Goal: Check status: Check status

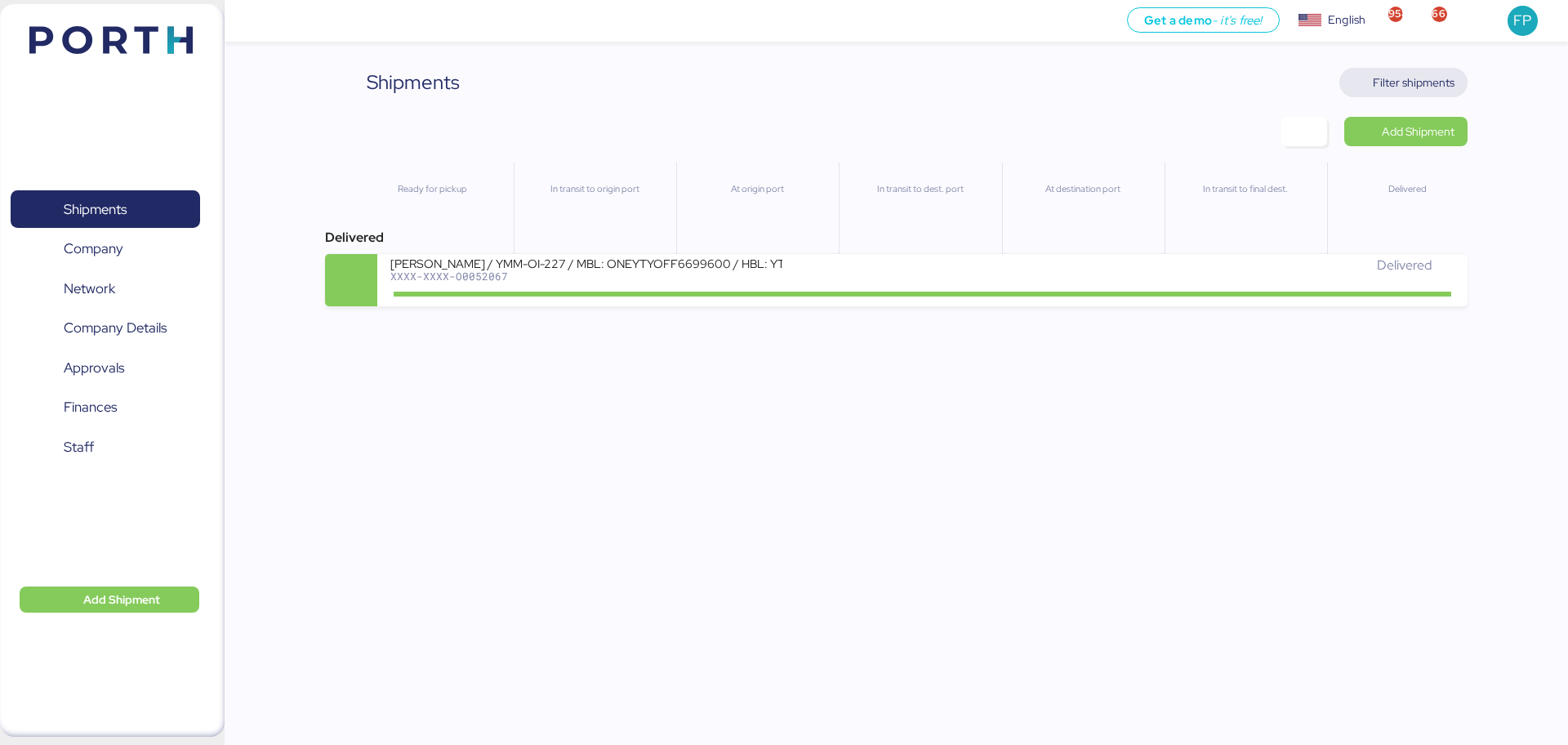
click at [1393, 74] on span "Filter shipments" at bounding box center [1413, 83] width 82 height 20
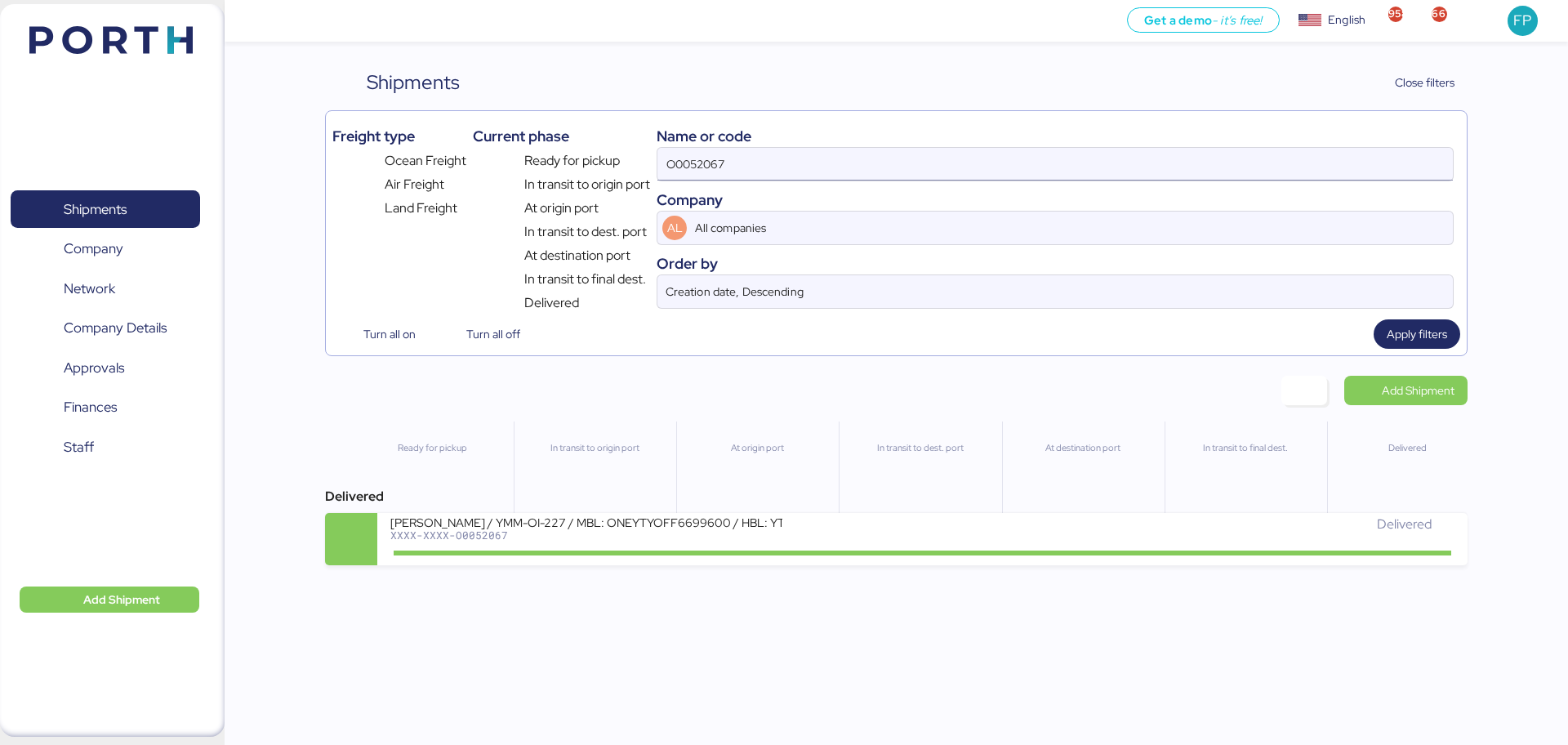
click at [779, 155] on input "O0052067" at bounding box center [1055, 164] width 795 height 33
paste input "198"
type input "O0051987"
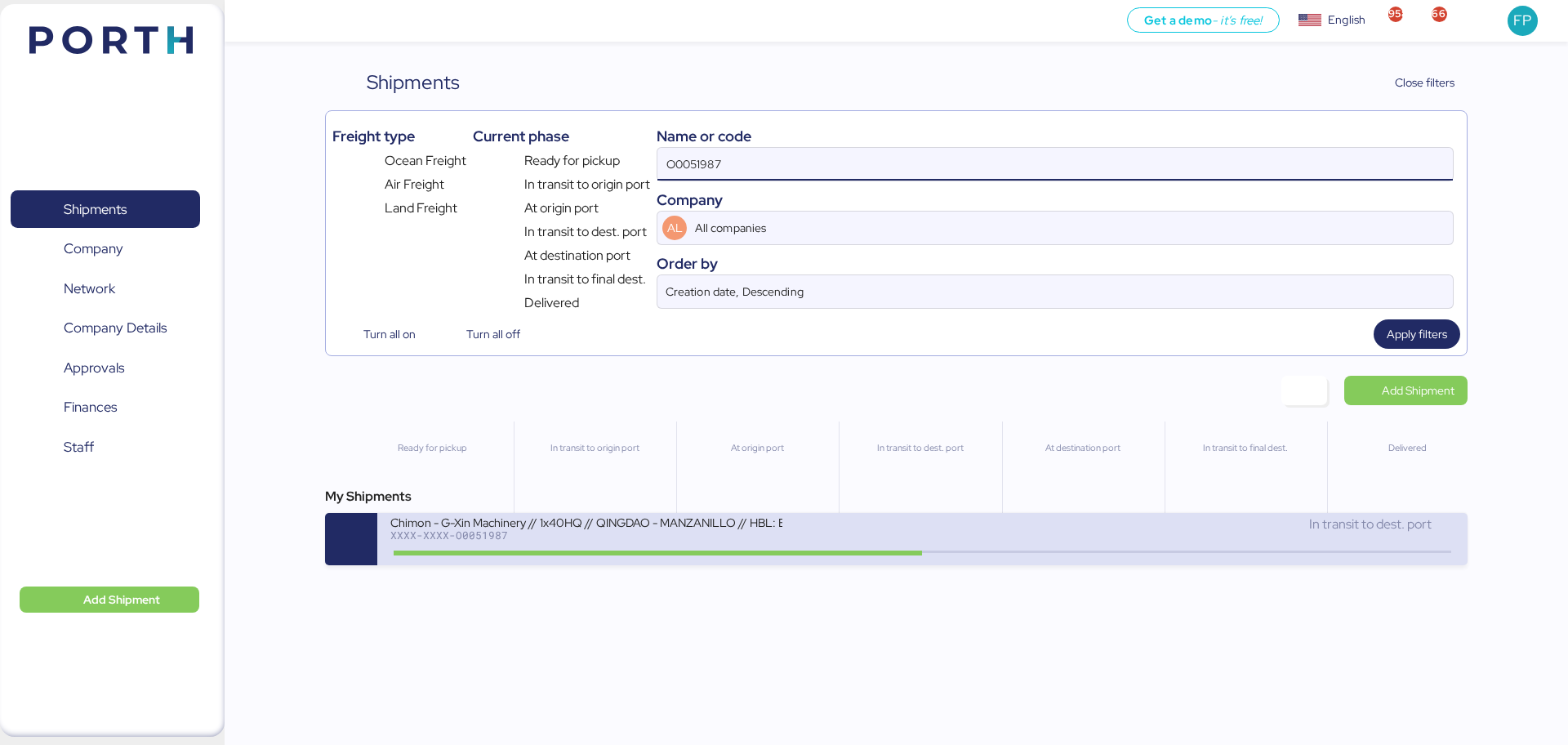
click at [655, 546] on div "Chimon - G-Xin Machinery // 1x40HQ // QINGDAO - MANZANILLO // HBL: BJSSE2507008…" at bounding box center [656, 531] width 532 height 35
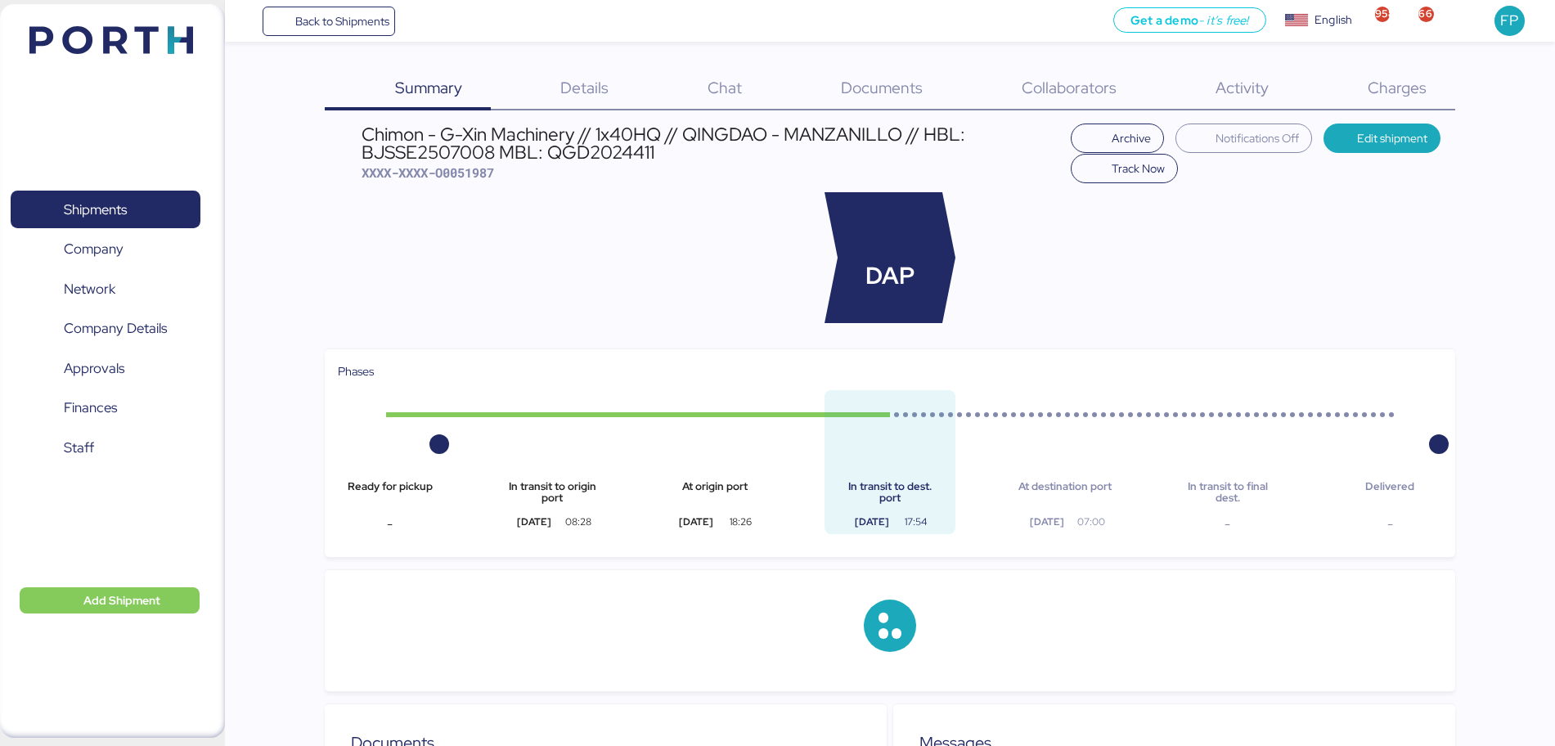
click at [1396, 88] on span "Charges" at bounding box center [1397, 87] width 59 height 21
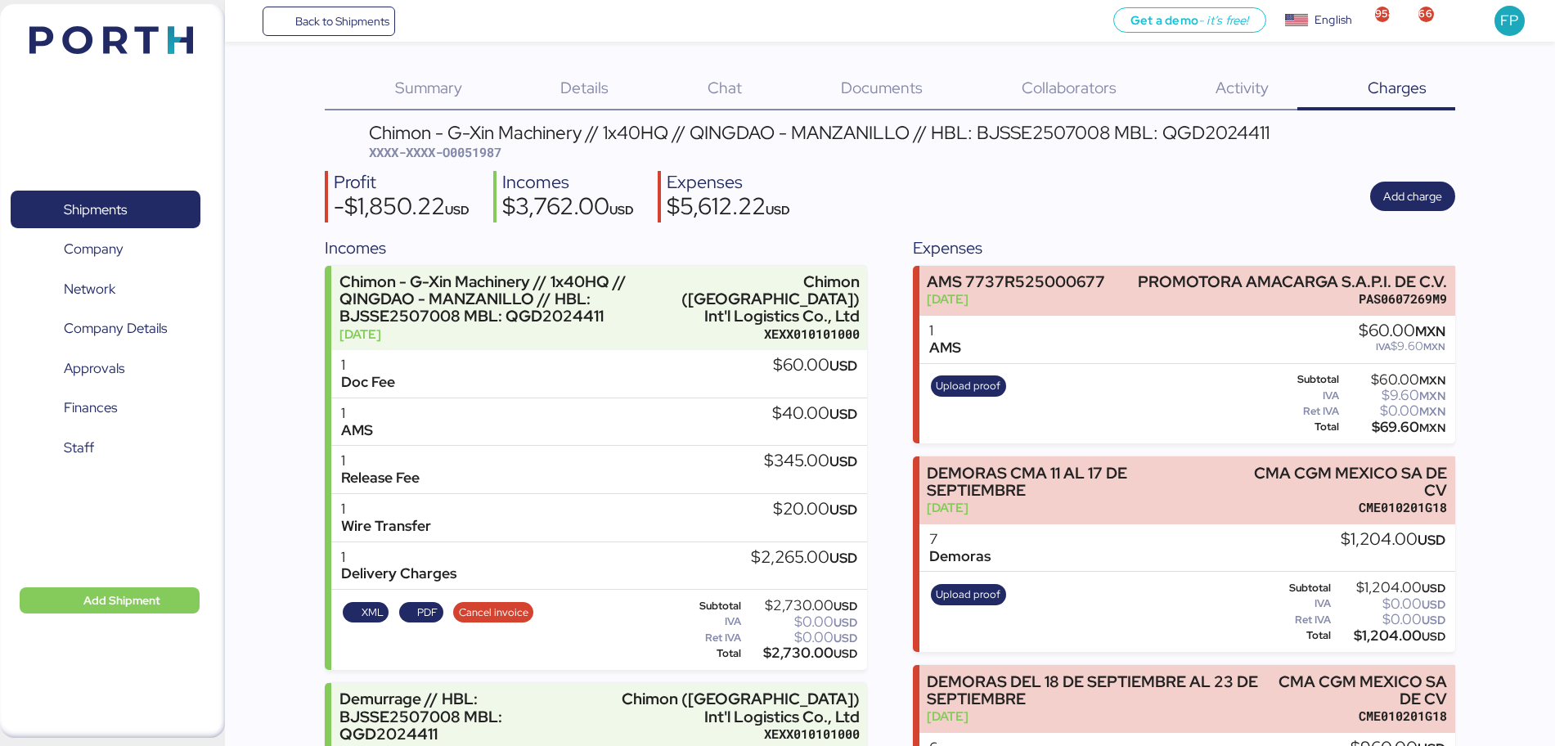
click at [477, 154] on span "XXXX-XXXX-O0051987" at bounding box center [435, 152] width 133 height 16
copy span "O0051987"
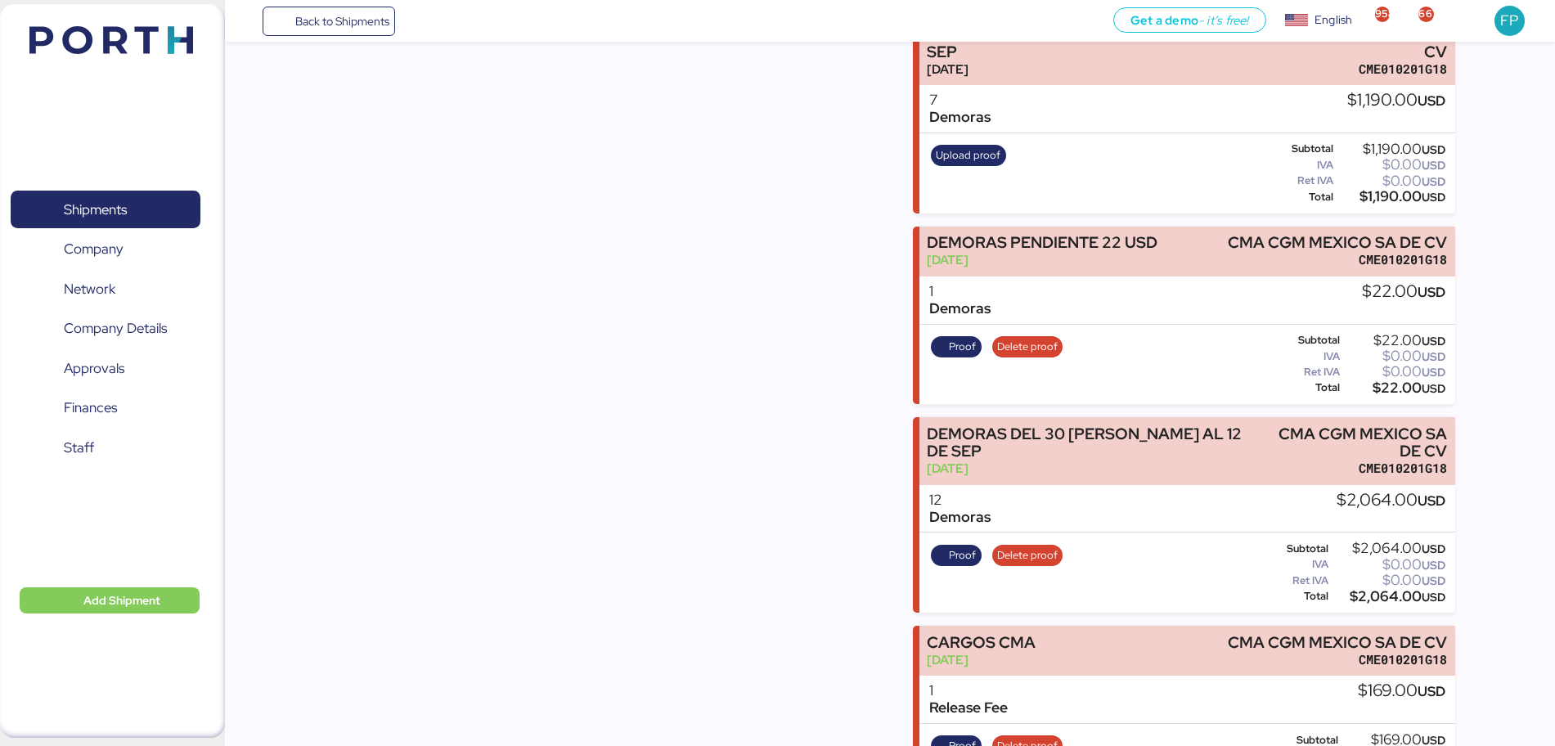
scroll to position [825, 0]
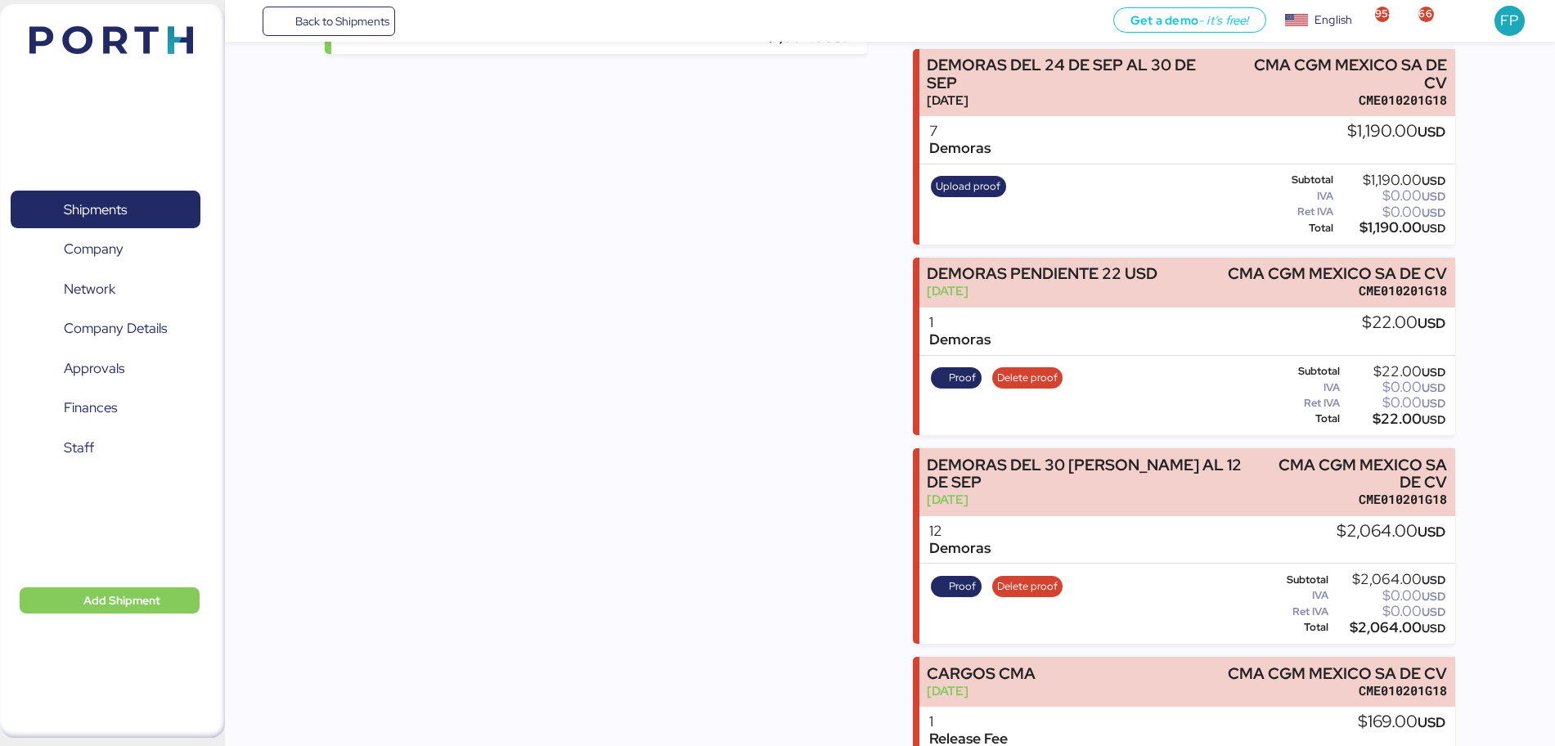
click at [1377, 231] on div "$1,190.00 USD" at bounding box center [1391, 228] width 109 height 12
click at [1375, 231] on div "$1,190.00 USD" at bounding box center [1391, 228] width 109 height 12
click at [1385, 231] on div "$1,190.00 USD" at bounding box center [1391, 228] width 109 height 12
click at [1383, 231] on div "$1,190.00 USD" at bounding box center [1391, 228] width 109 height 12
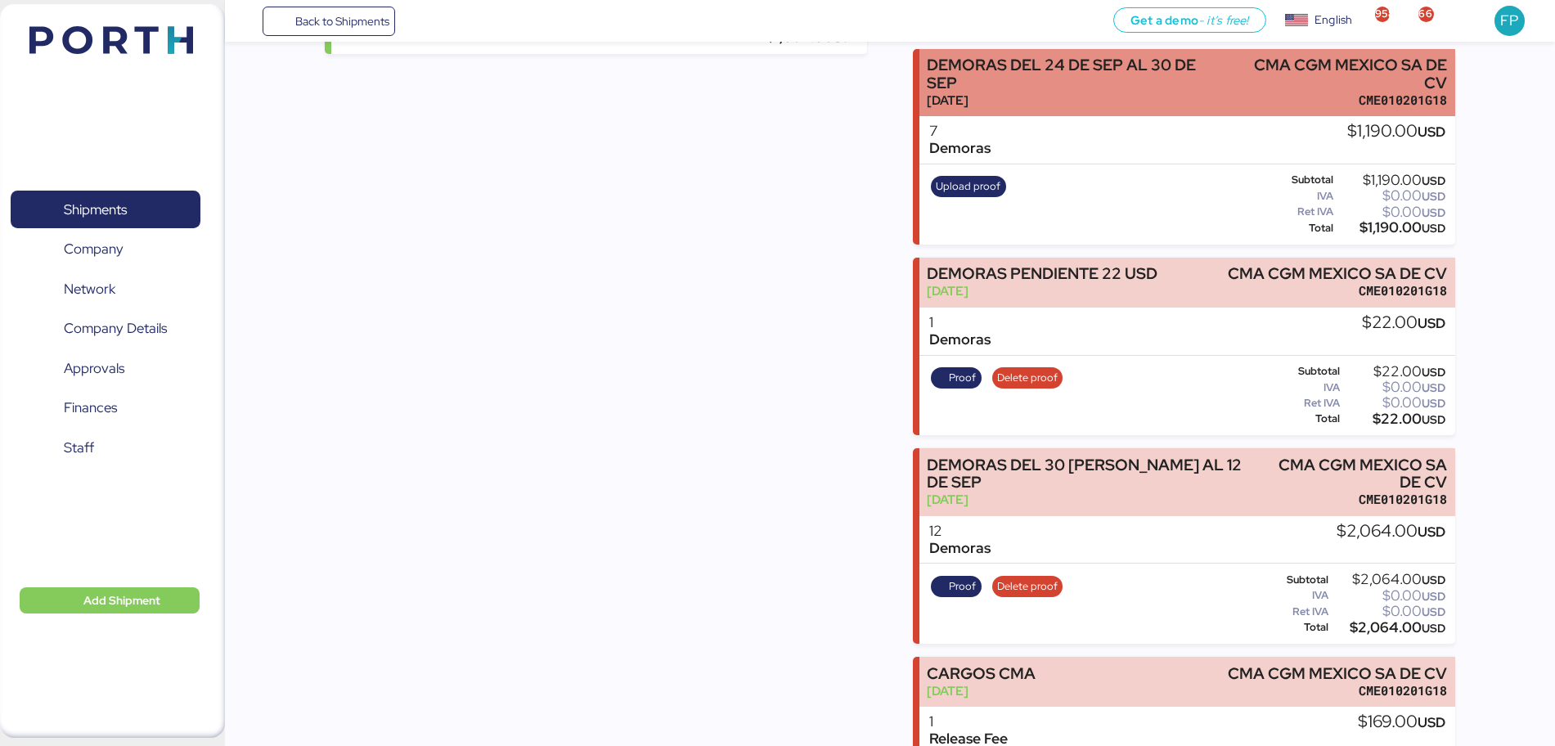
copy div "1,190.00"
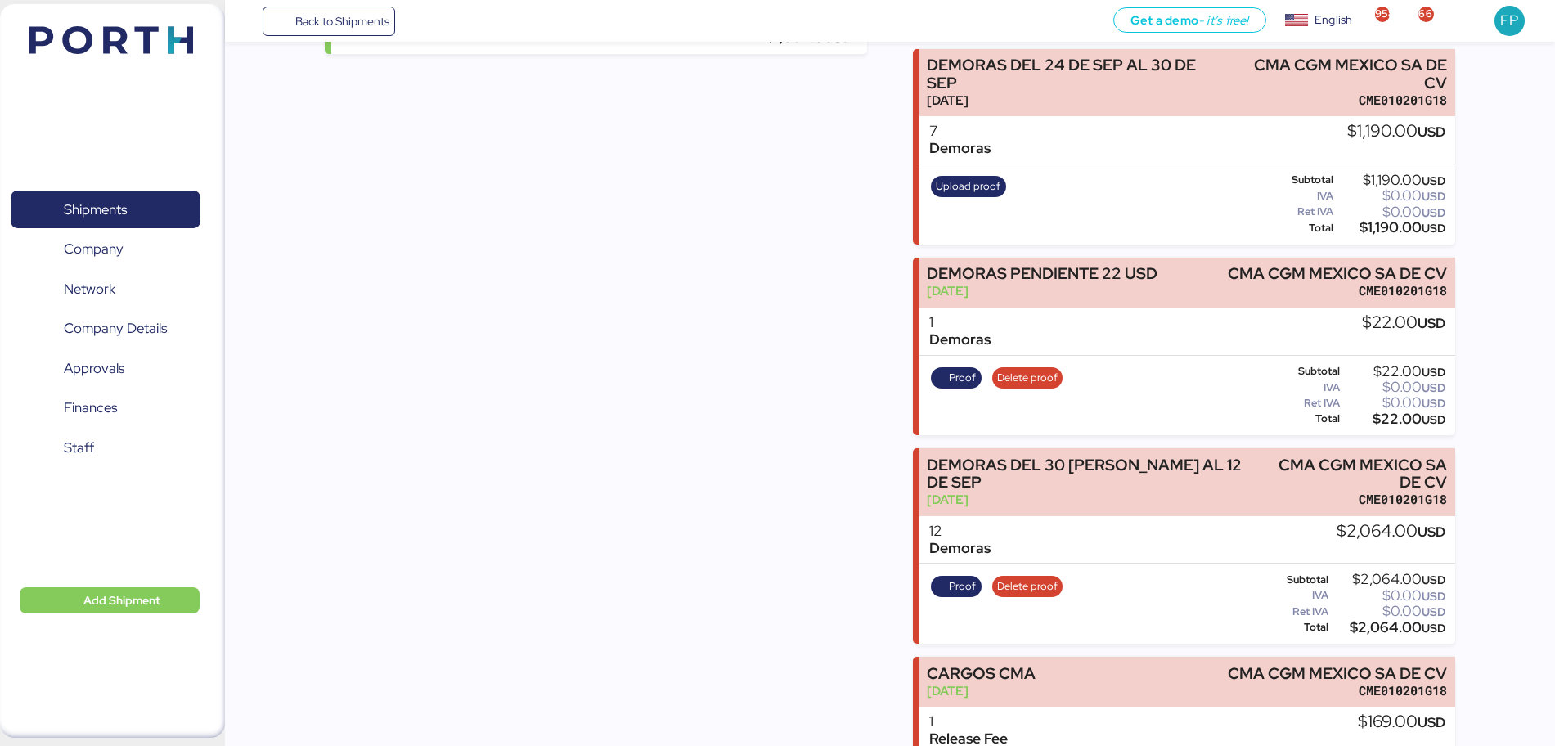
click at [1396, 260] on div "Summary 0 Details 0 Chat 0 Documents 0 Collaborators 0 Activity 0 Charges 0 Chi…" at bounding box center [777, 5] width 1555 height 1660
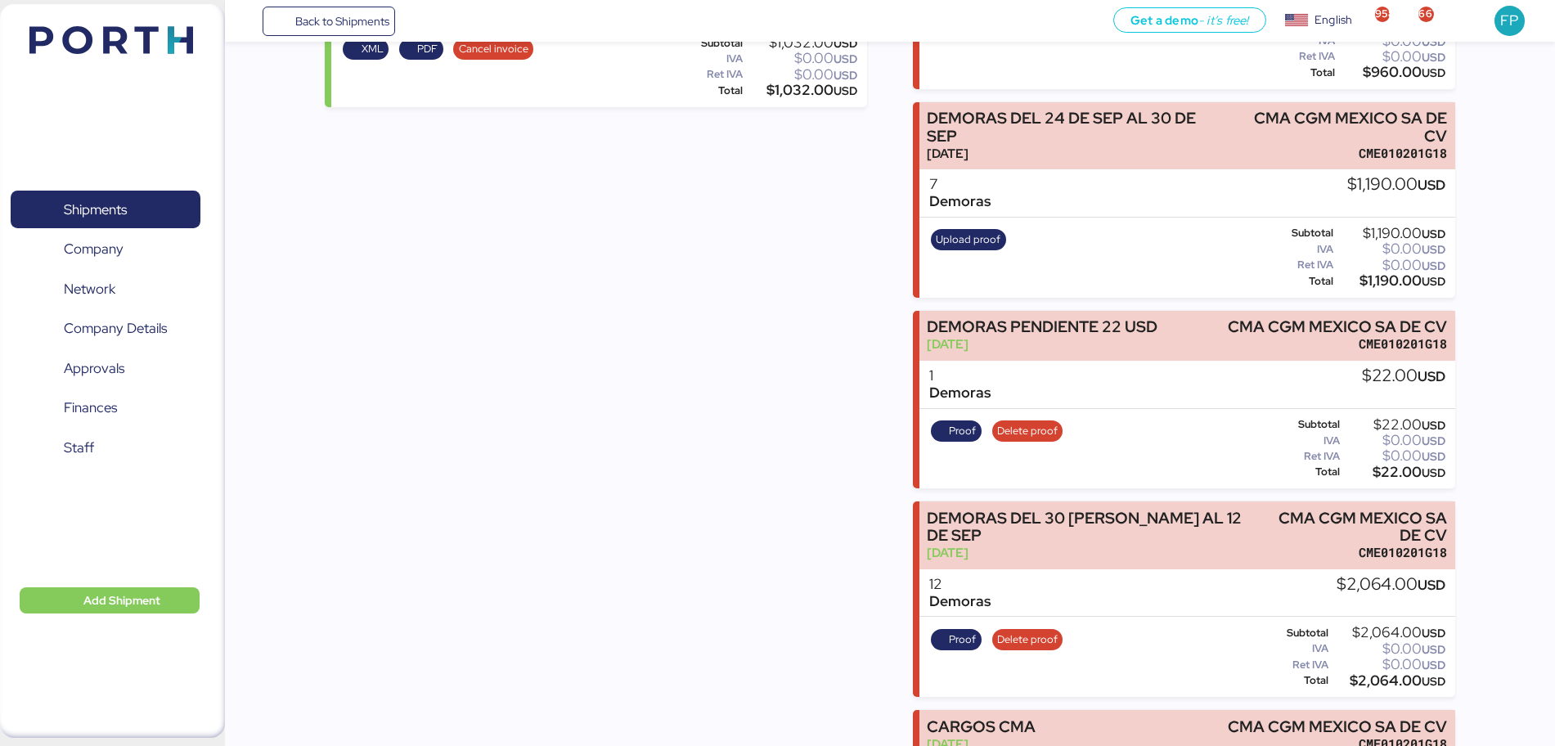
scroll to position [722, 0]
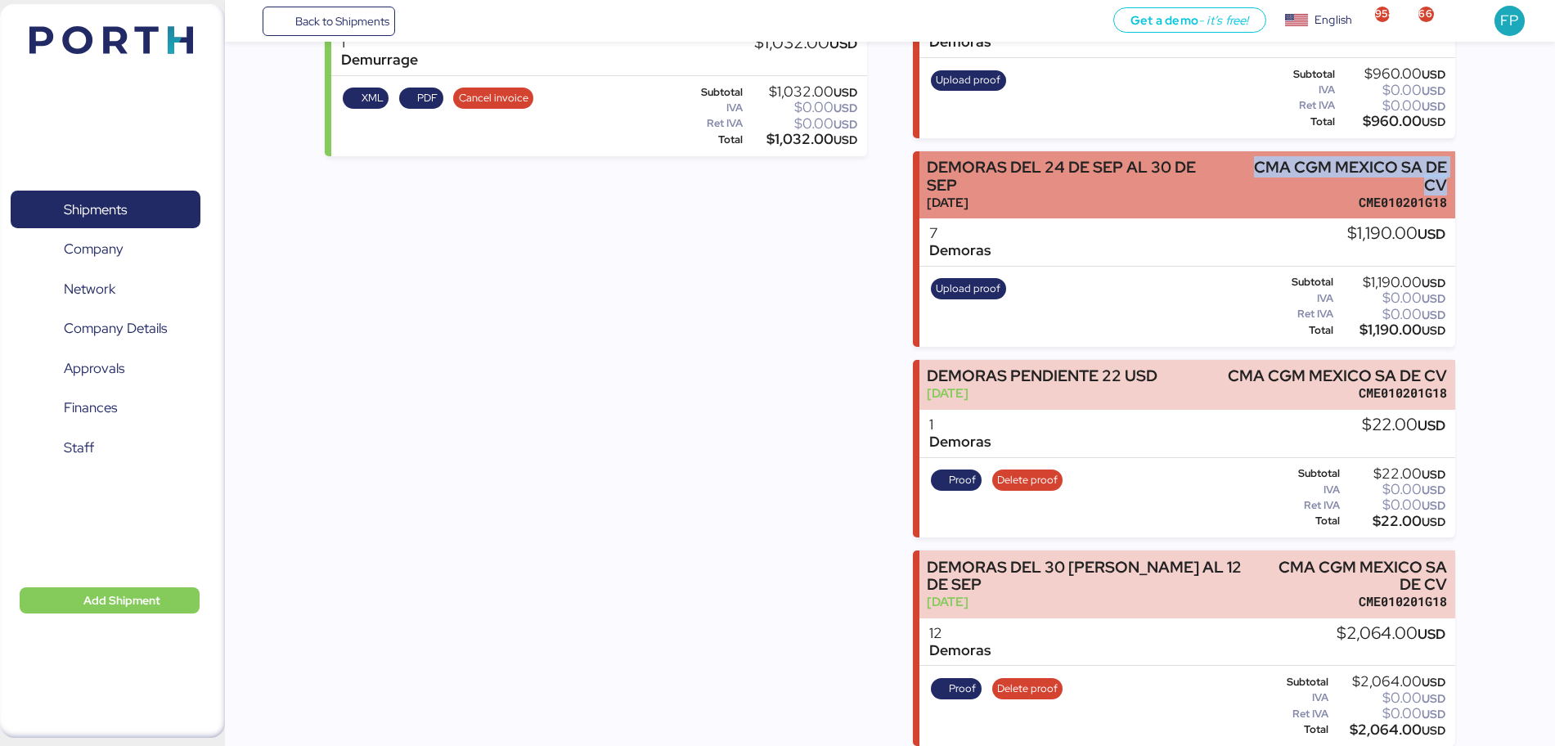
click at [1396, 185] on div "Summary 0 Details 0 Chat 0 Documents 0 Collaborators 0 Activity 0 Charges 0 Chi…" at bounding box center [777, 108] width 1555 height 1660
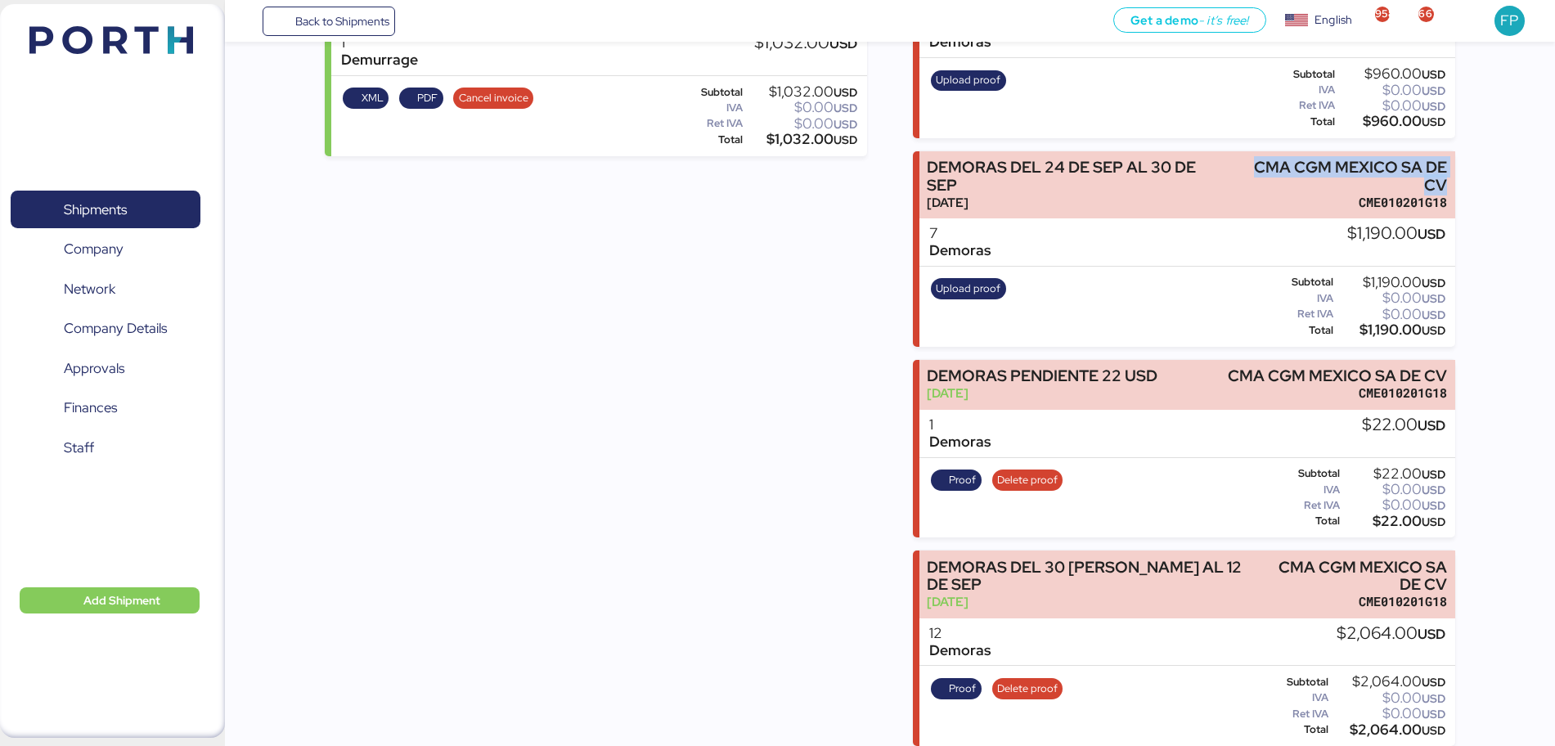
copy div "CMA CGM MEXICO SA DE CV"
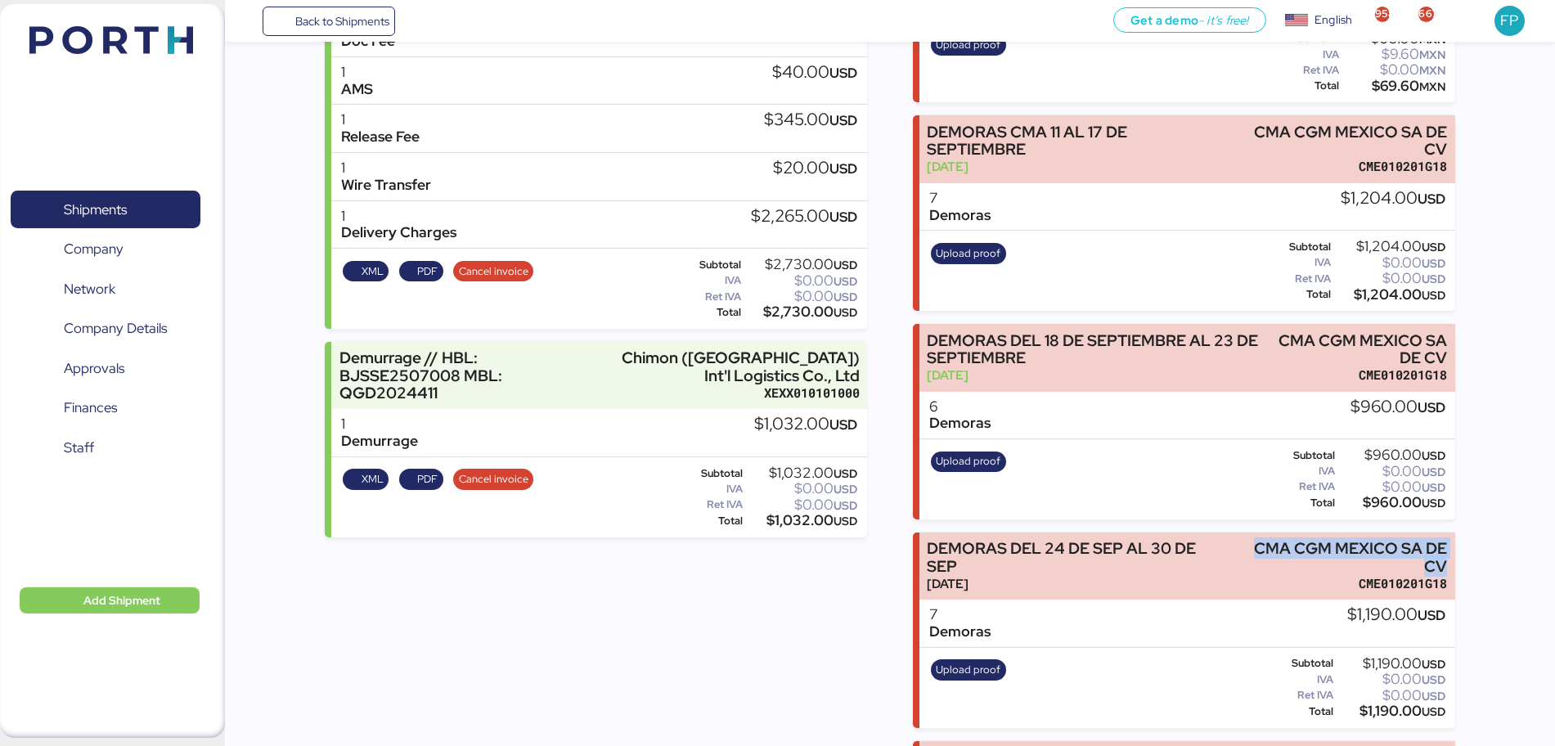
scroll to position [501, 0]
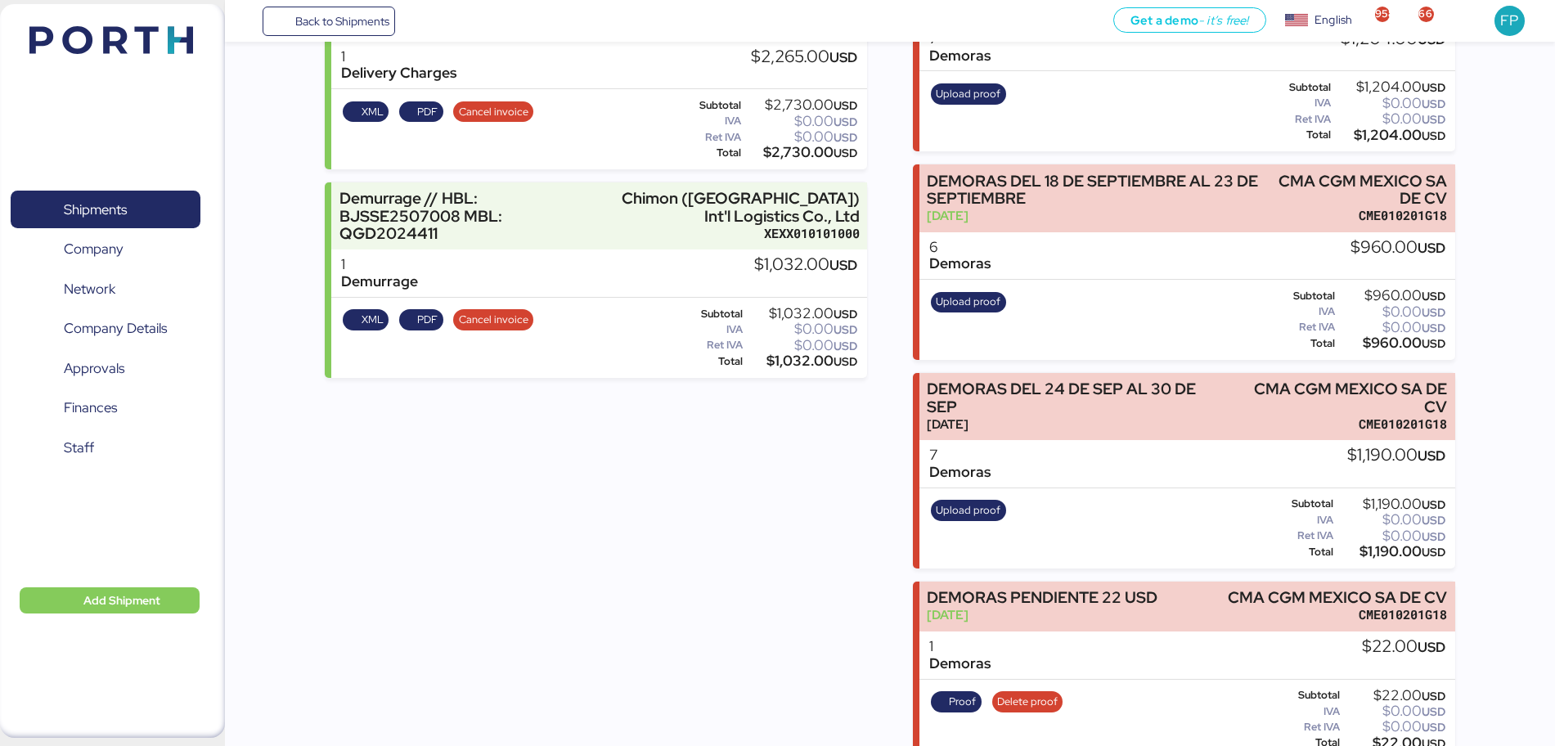
click at [1383, 555] on div "$1,190.00 USD" at bounding box center [1391, 552] width 109 height 12
copy div "1,190.00"
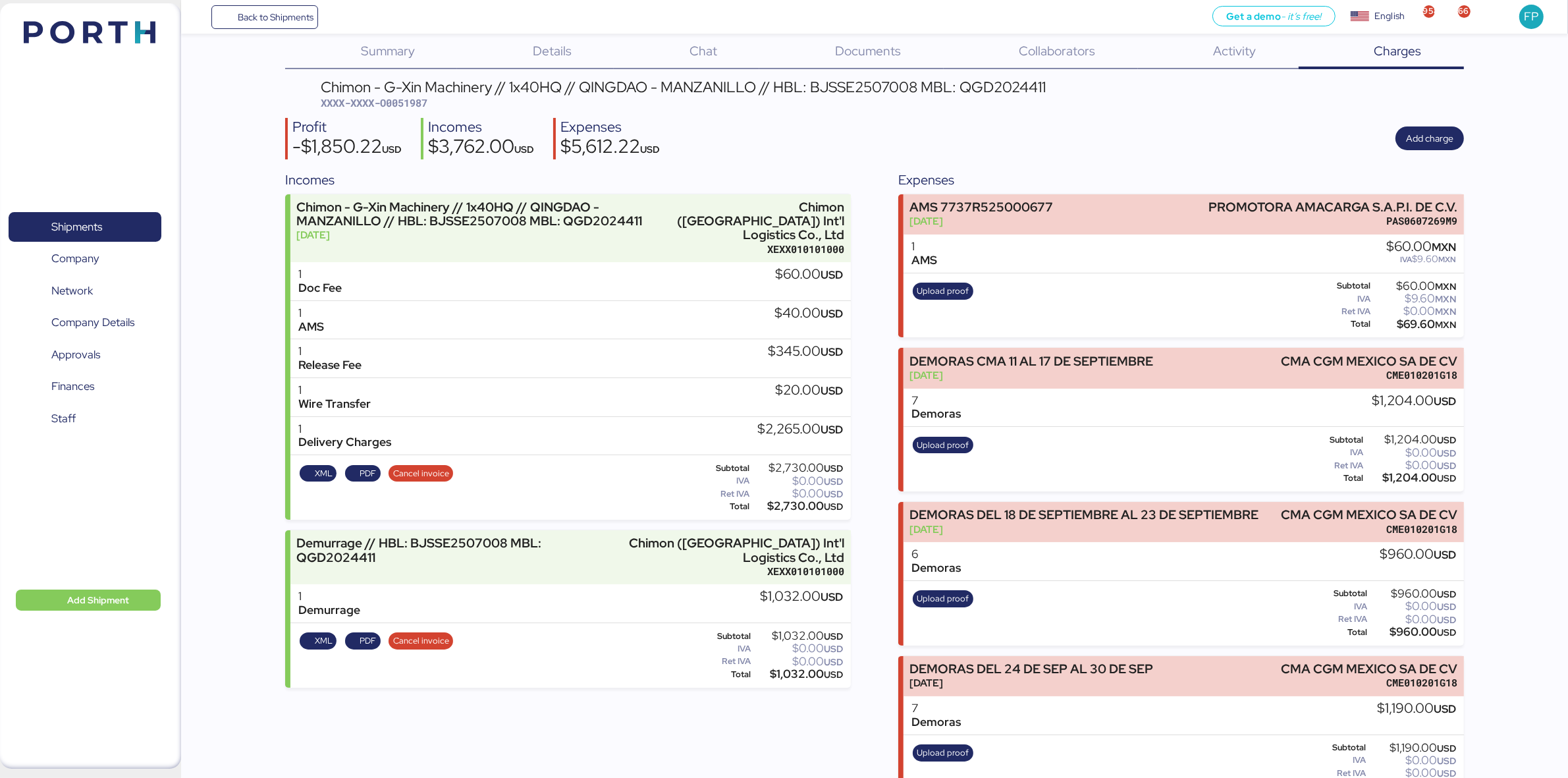
scroll to position [0, 0]
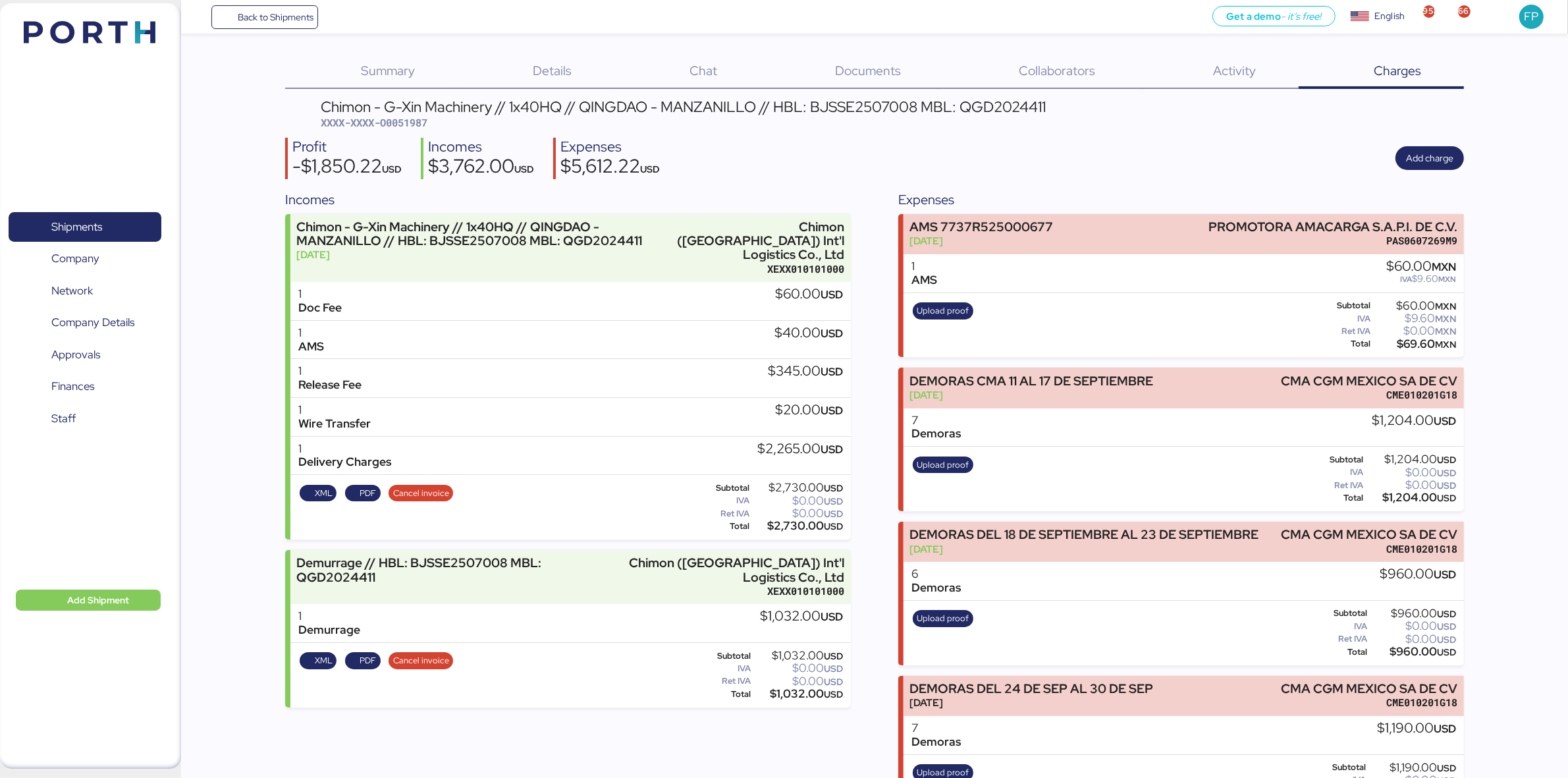
click at [1005, 101] on div "Chimon - G-Xin Machinery // 1x40HQ // QINGDAO - MANZANILLO // HBL: BJSSE2507008…" at bounding box center [683, 107] width 725 height 14
copy div "QGD2024411"
click at [114, 226] on span "Shipments" at bounding box center [85, 227] width 142 height 19
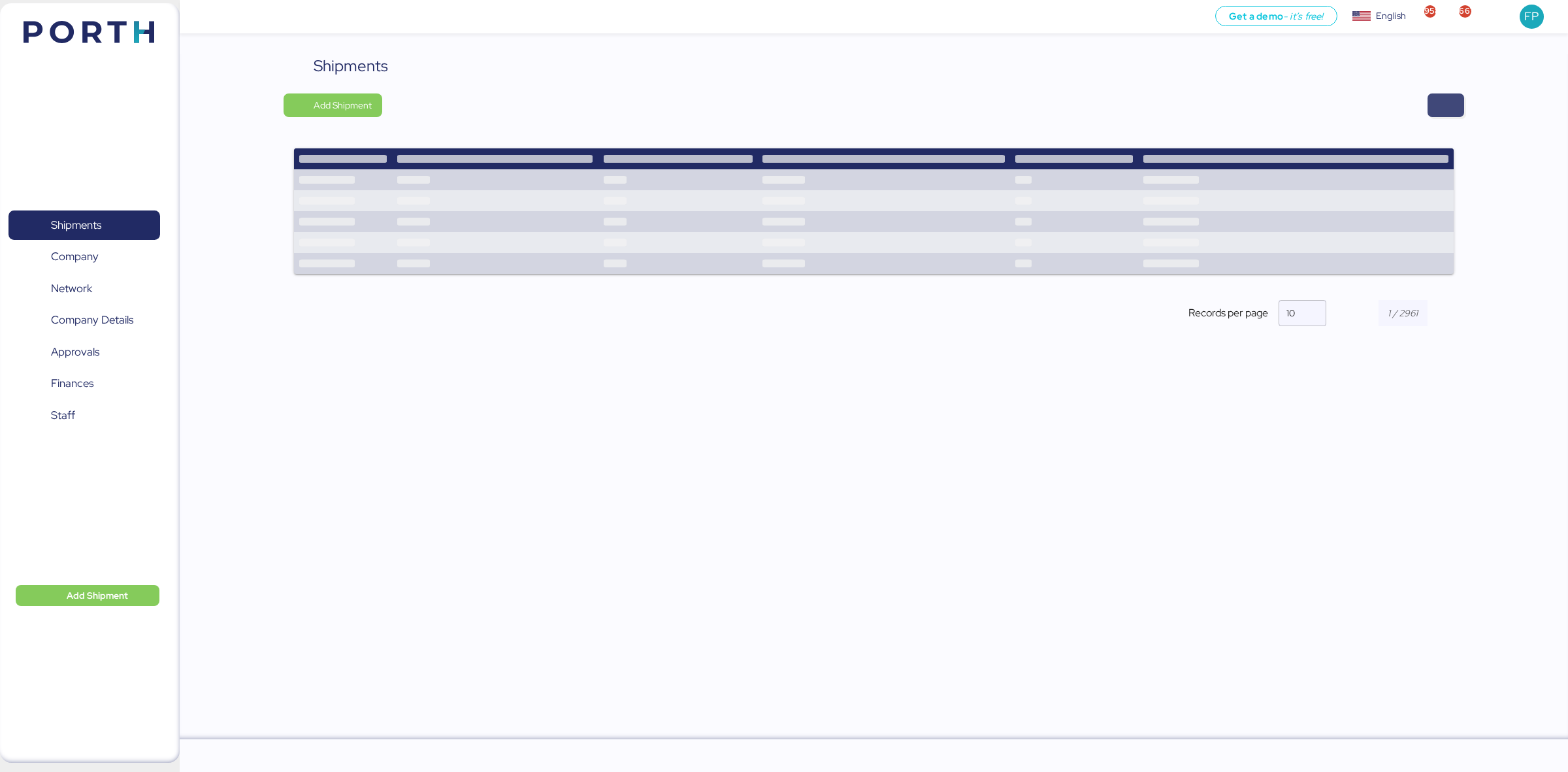
click at [1115, 99] on span "button" at bounding box center [1447, 105] width 37 height 23
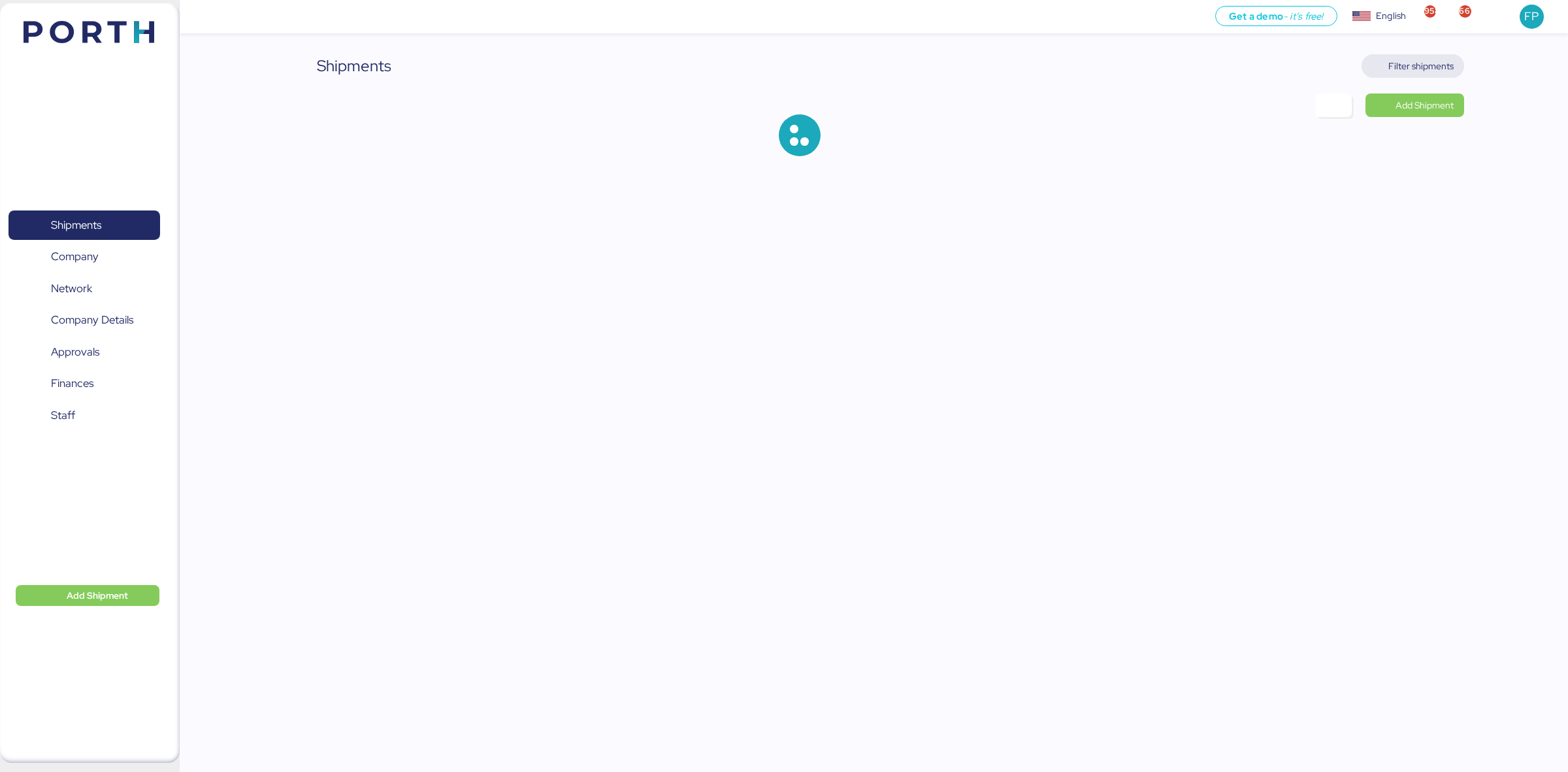
click at [1115, 76] on span "Filter shipments" at bounding box center [1413, 66] width 102 height 23
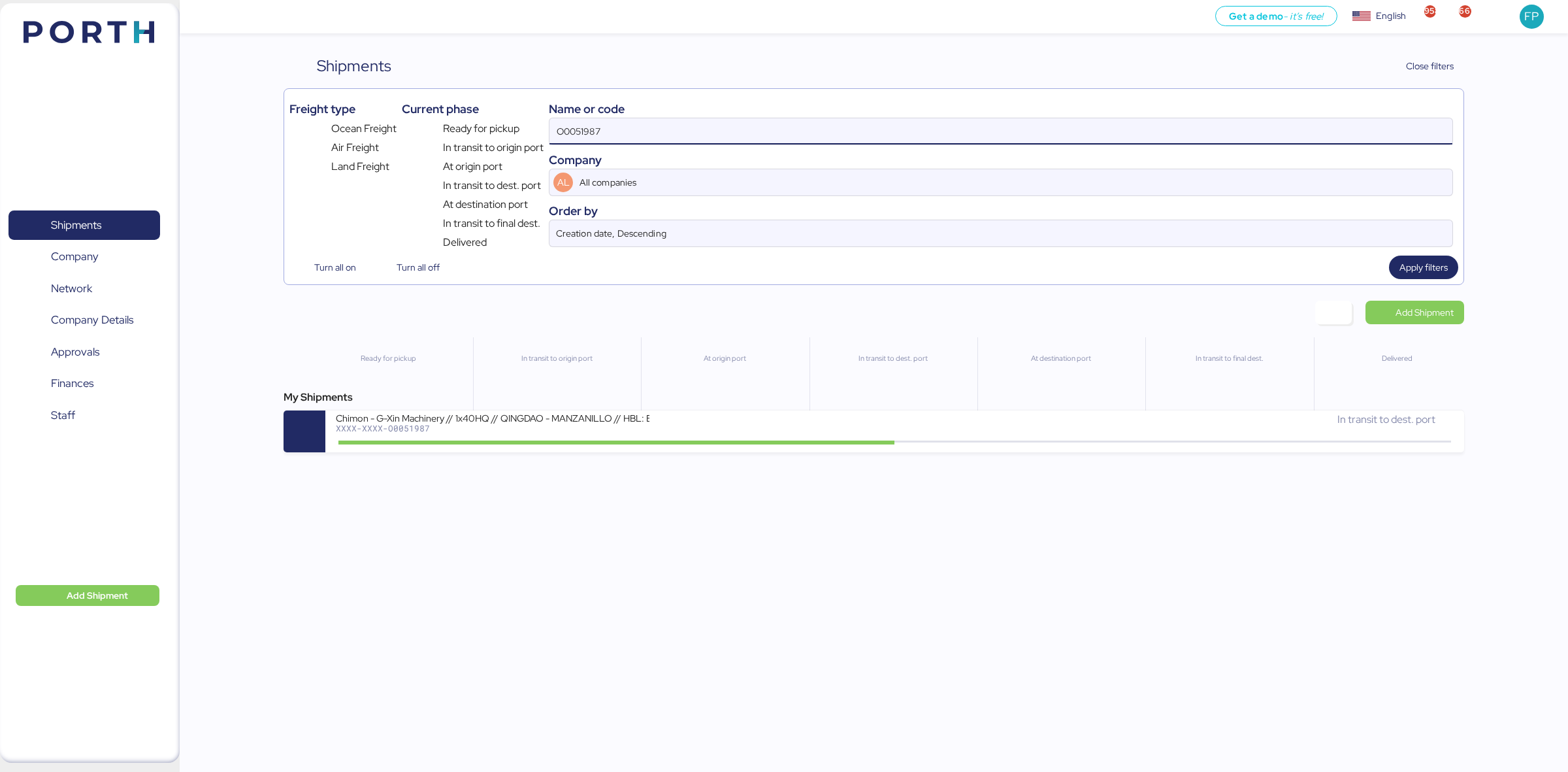
click at [573, 134] on input "O0051987" at bounding box center [1001, 131] width 903 height 26
paste input "O0052066"
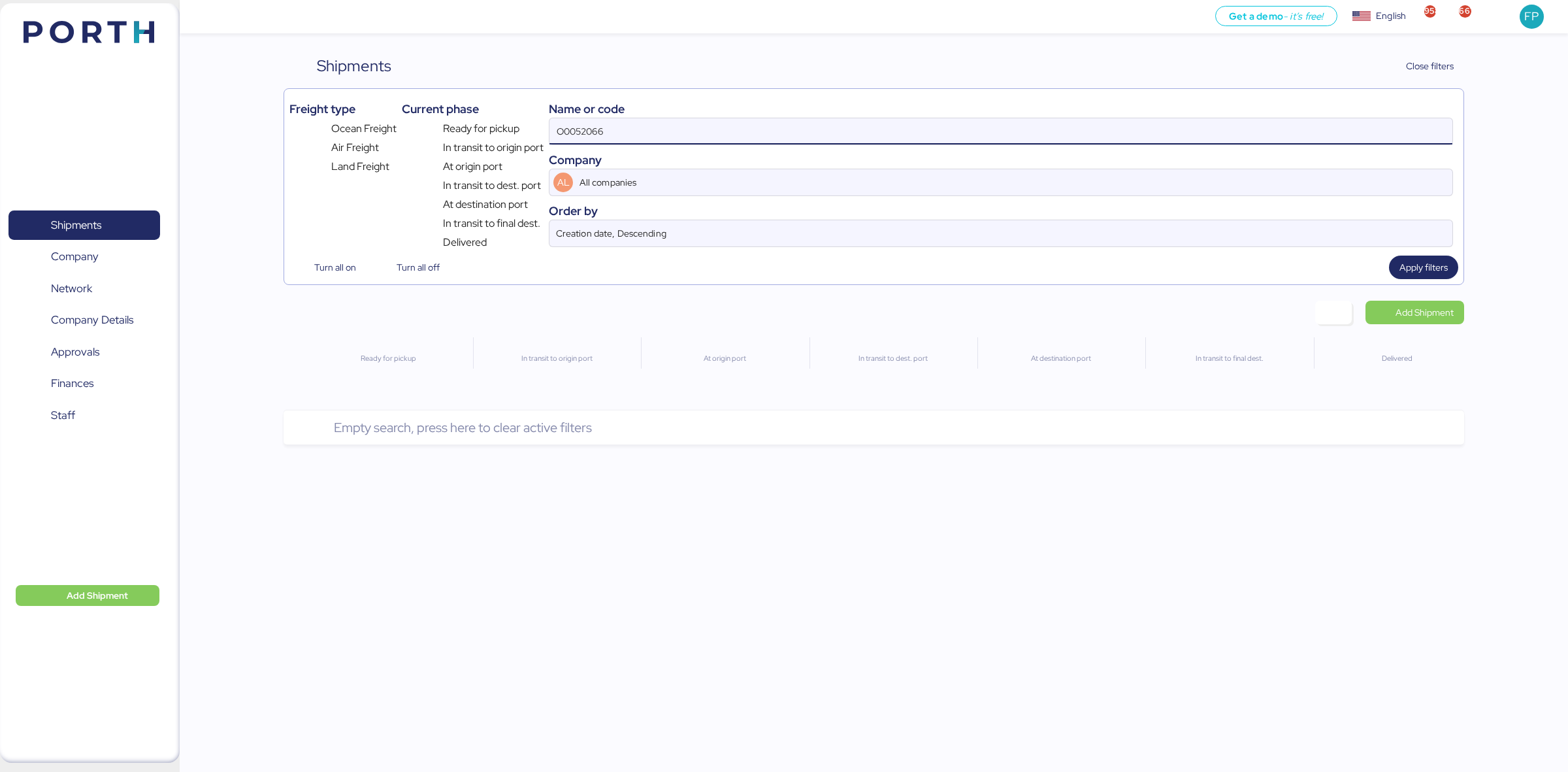
click at [558, 128] on input "O0052066" at bounding box center [1001, 131] width 903 height 26
type input "O0052066"
click at [736, 432] on div "EXW- POL: MANZANILLO-POD: Hong Kong / WQSI2508X01- 1*40HC / 1*20DR XXXX-XXXX-O0…" at bounding box center [615, 425] width 558 height 28
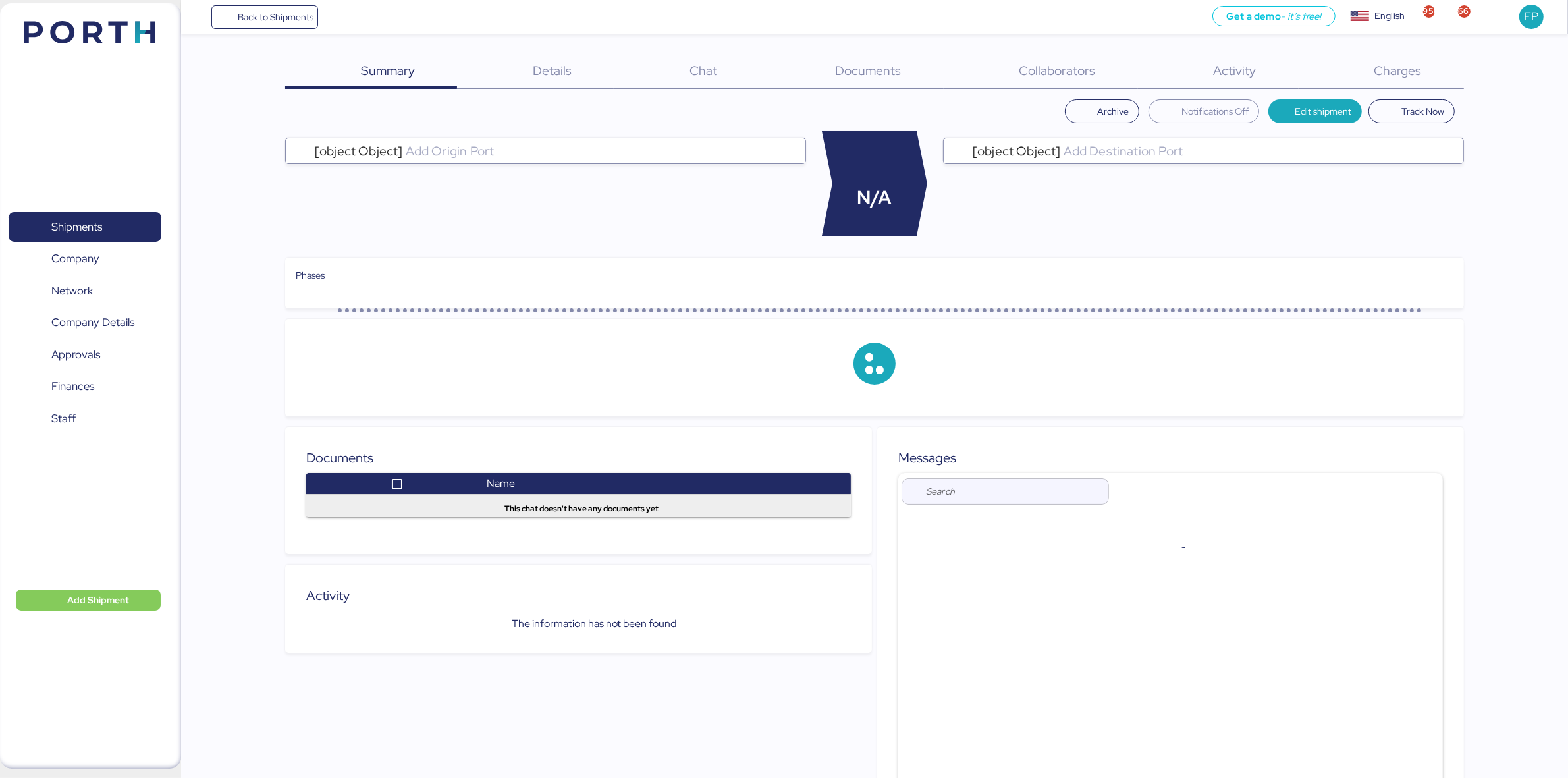
click at [1124, 84] on div "Charges 0" at bounding box center [1380, 72] width 165 height 35
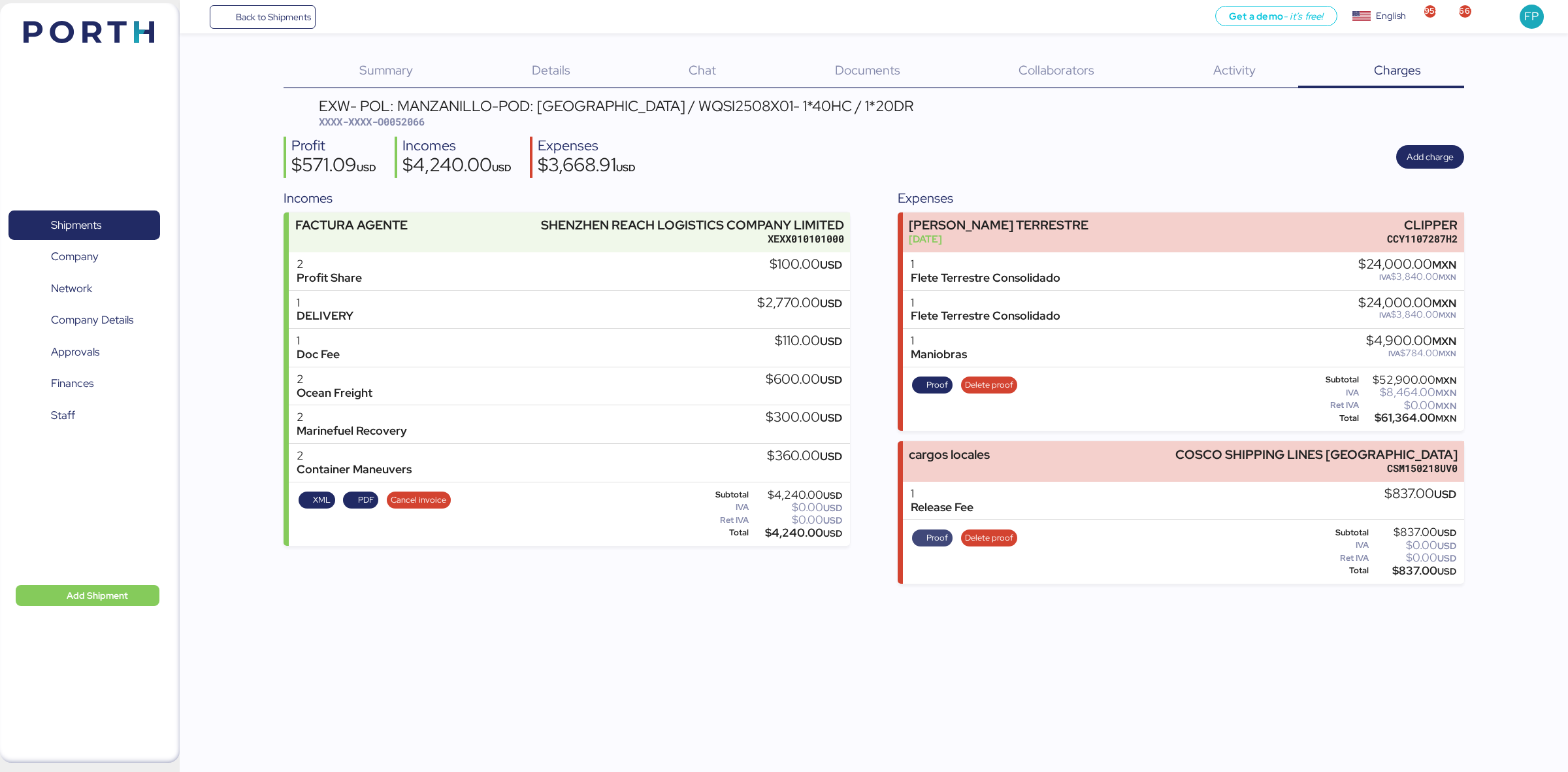
click at [936, 530] on span "Proof" at bounding box center [937, 538] width 22 height 14
click at [117, 229] on span "Shipments" at bounding box center [84, 225] width 141 height 19
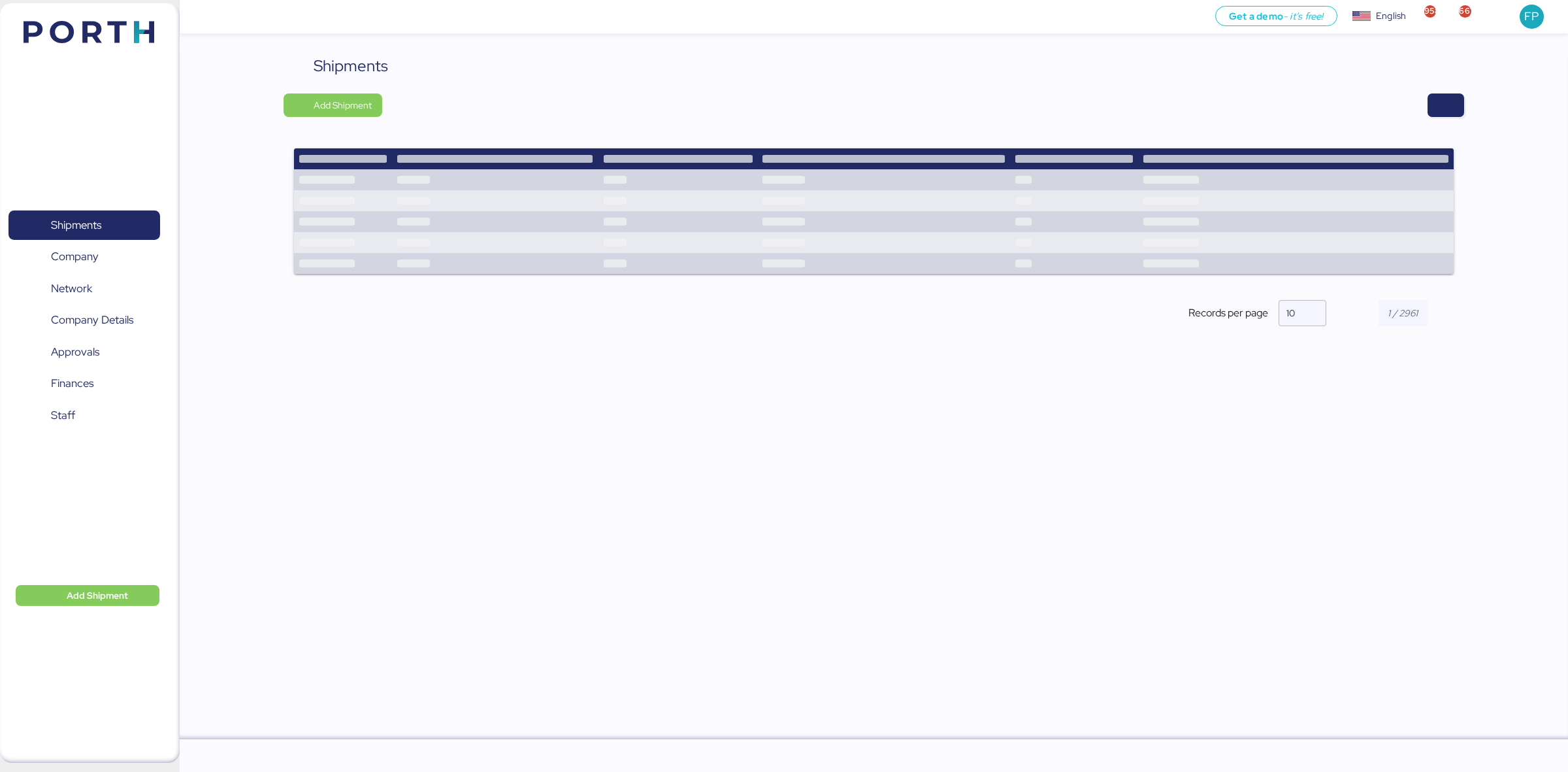
click at [1115, 117] on div at bounding box center [927, 105] width 1073 height 23
click at [1115, 108] on span "button" at bounding box center [1447, 105] width 16 height 18
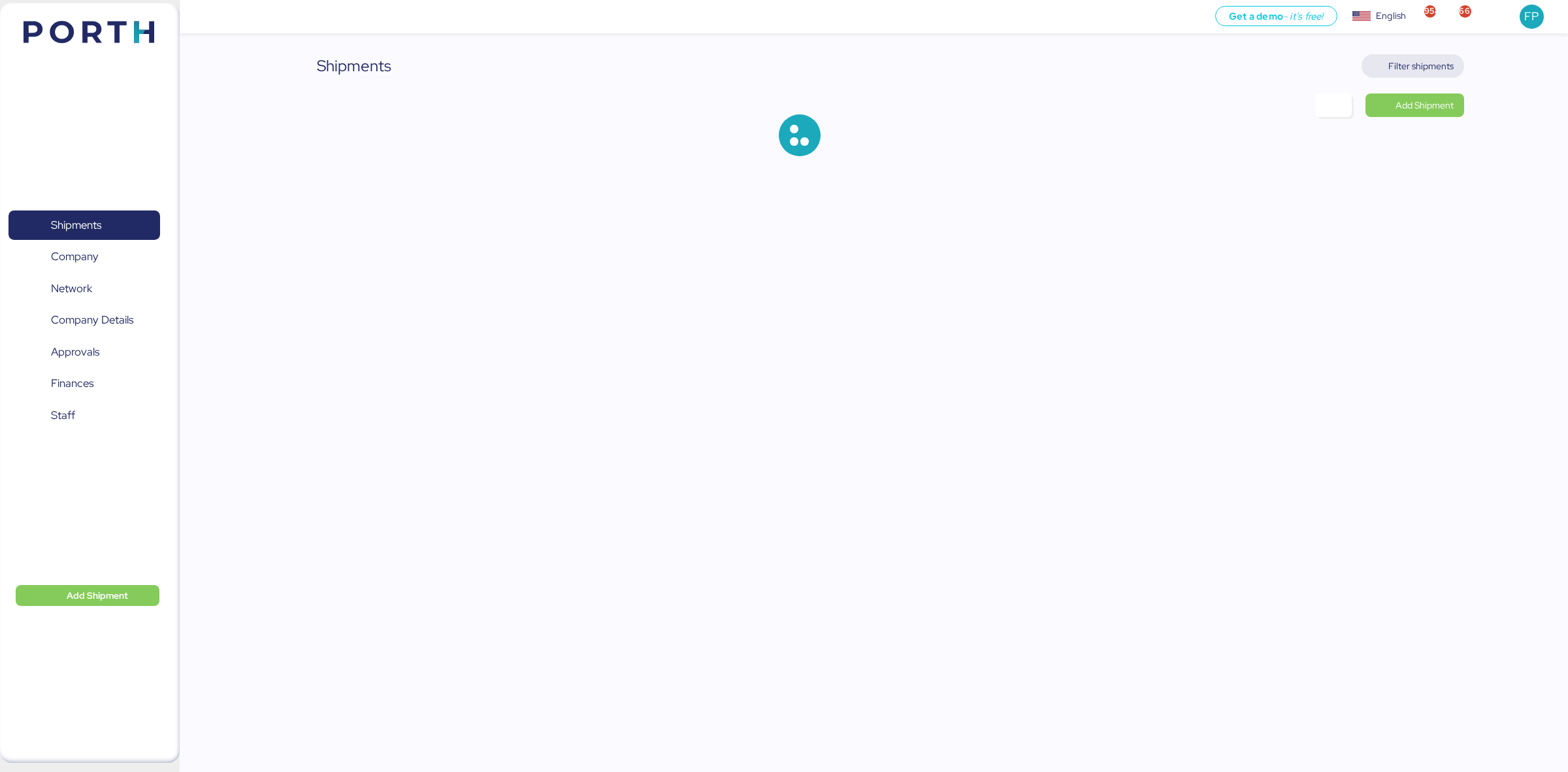
click at [1115, 66] on span "Filter shipments" at bounding box center [1422, 66] width 65 height 16
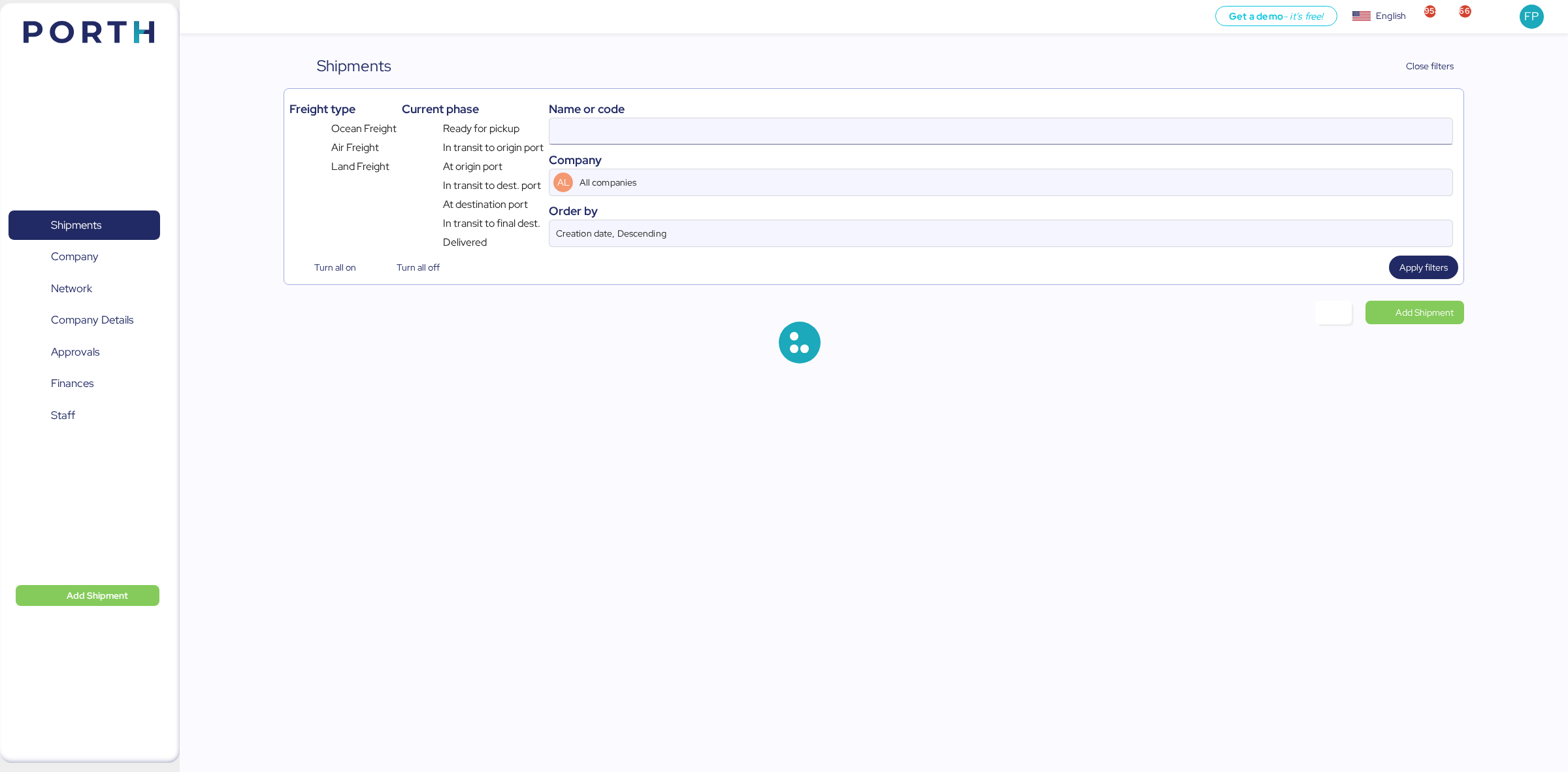
click at [625, 123] on input at bounding box center [1001, 131] width 903 height 26
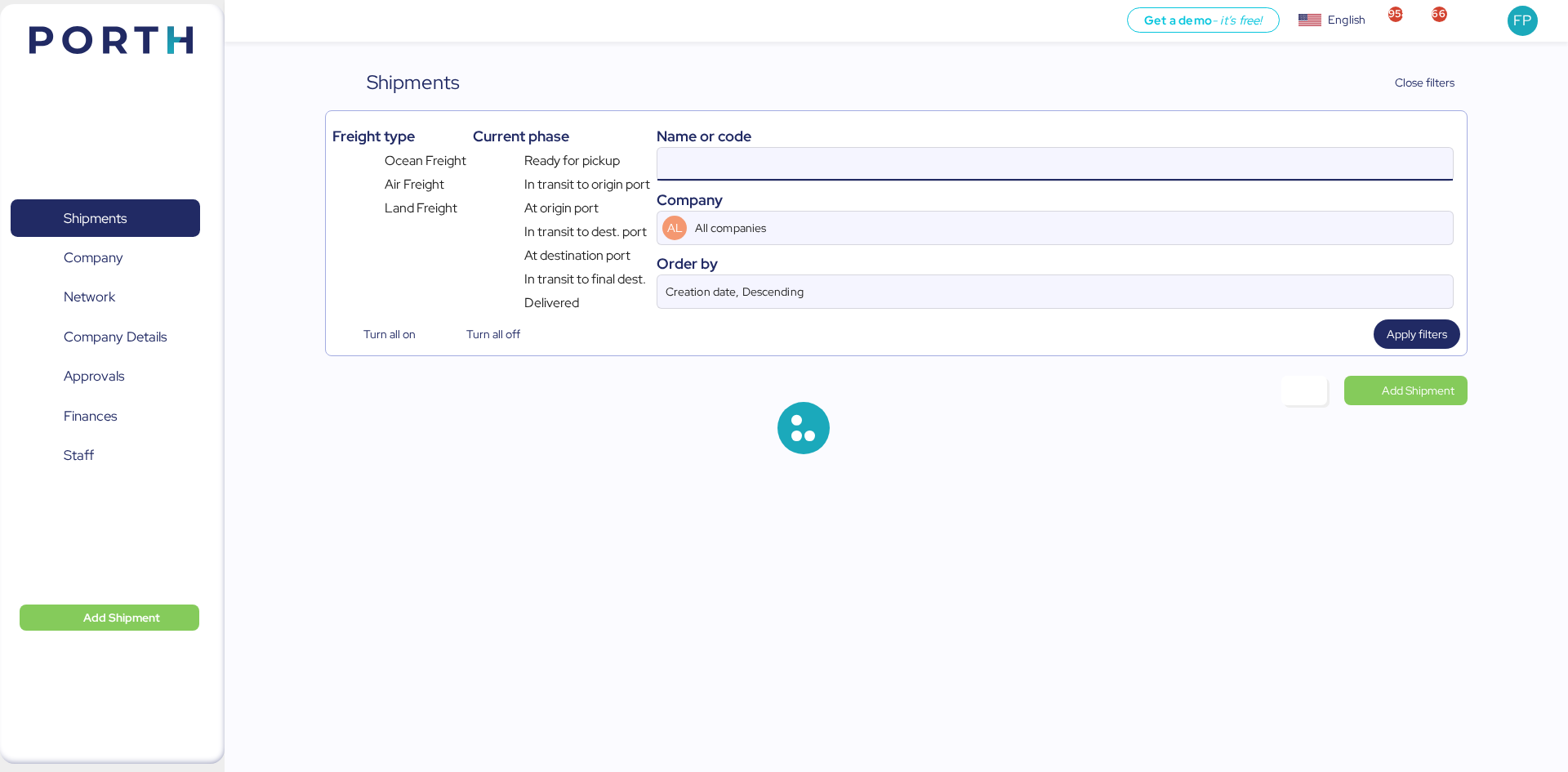
drag, startPoint x: 1795, startPoint y: 0, endPoint x: 696, endPoint y: 158, distance: 1110.3
click at [696, 158] on input at bounding box center [1055, 164] width 795 height 33
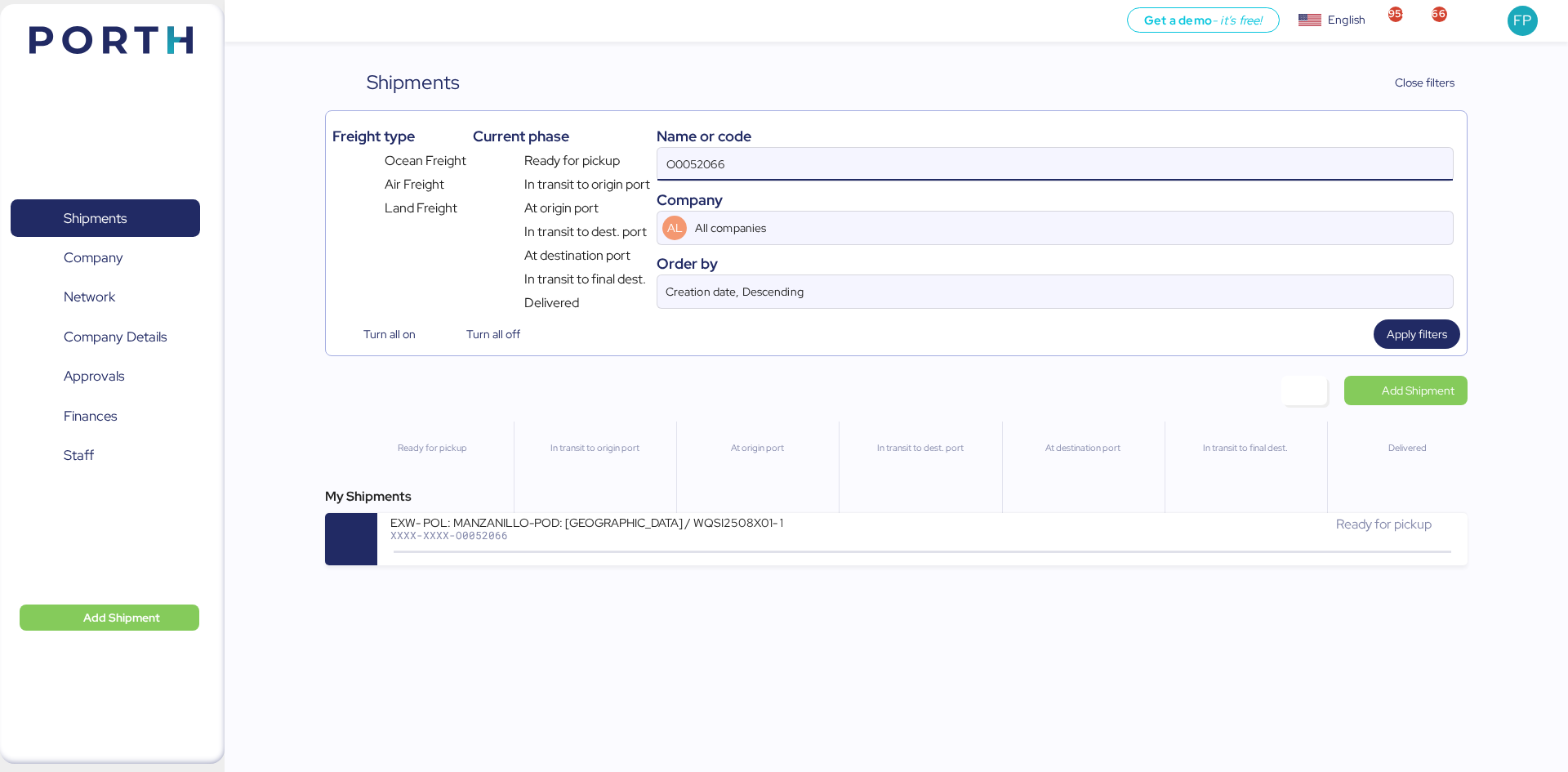
click at [697, 158] on input "O0052066" at bounding box center [1055, 164] width 795 height 33
paste input "7"
type input "O0052067"
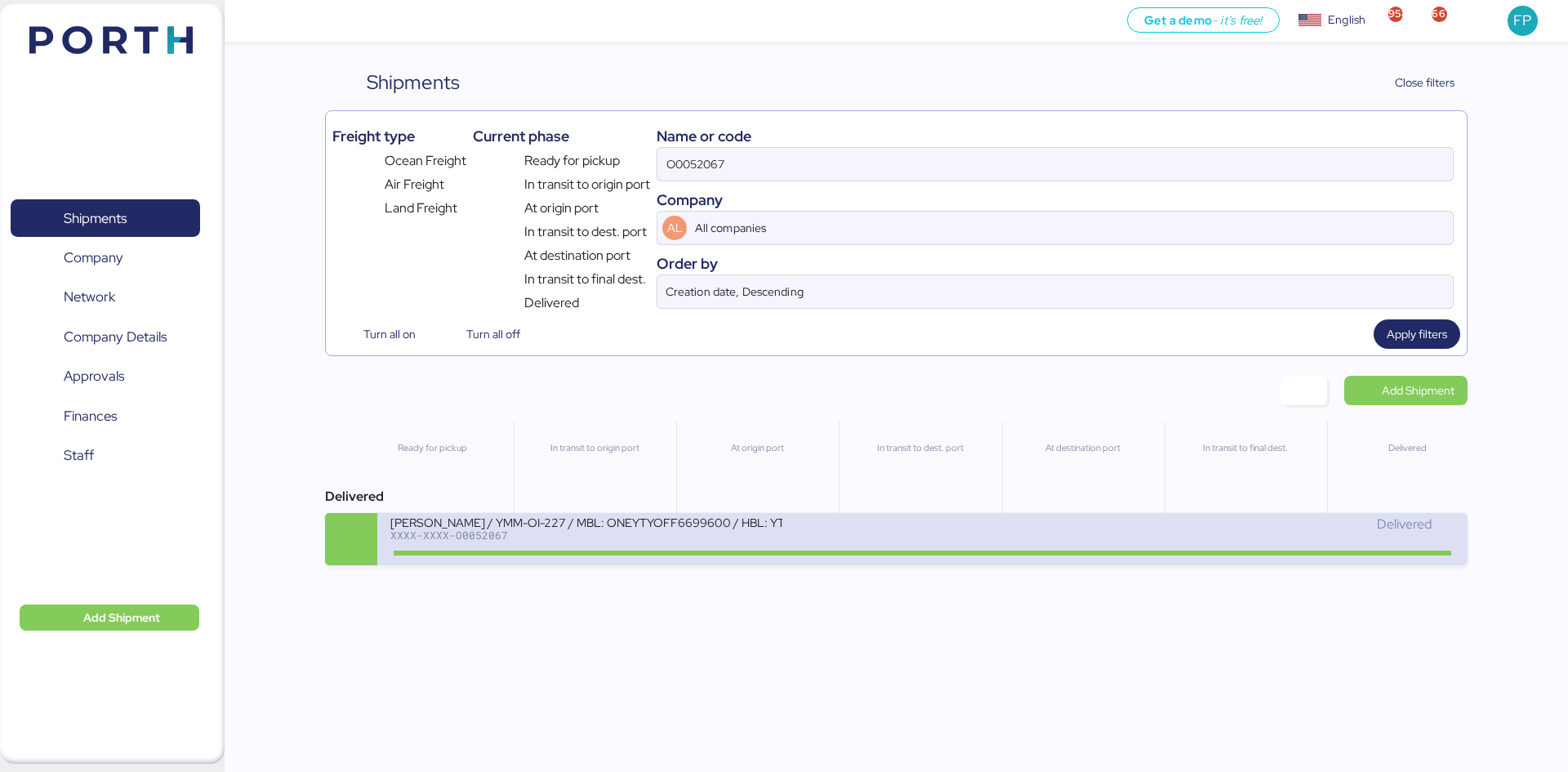
click at [805, 526] on div "YAMATO - MURATA / YMM-OI-227 / MBL: ONEYTYOFF6699600 / HBL: YTJTGI100095 / FCL …" at bounding box center [656, 531] width 532 height 35
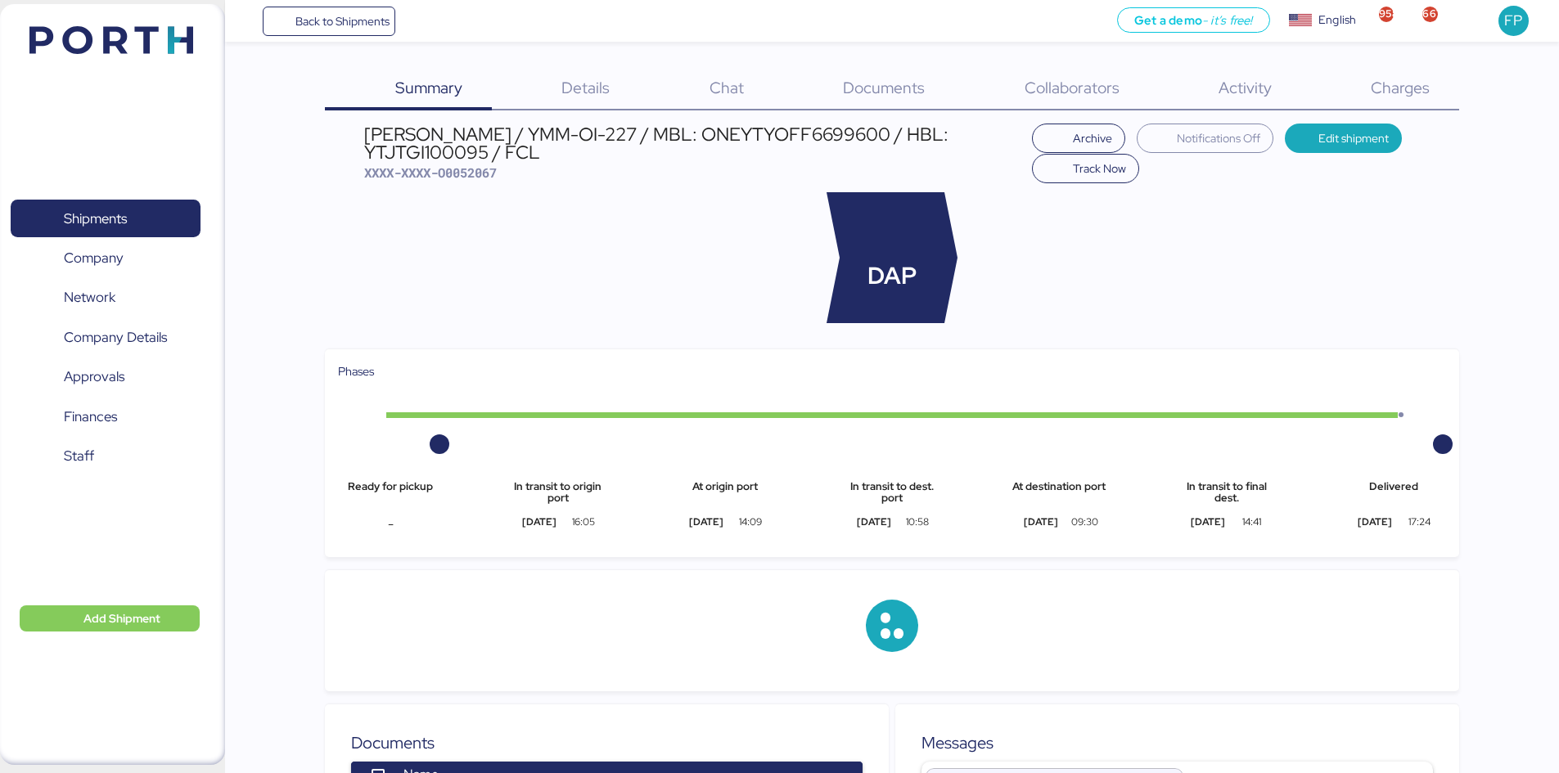
click at [1396, 88] on span "Charges" at bounding box center [1399, 87] width 59 height 21
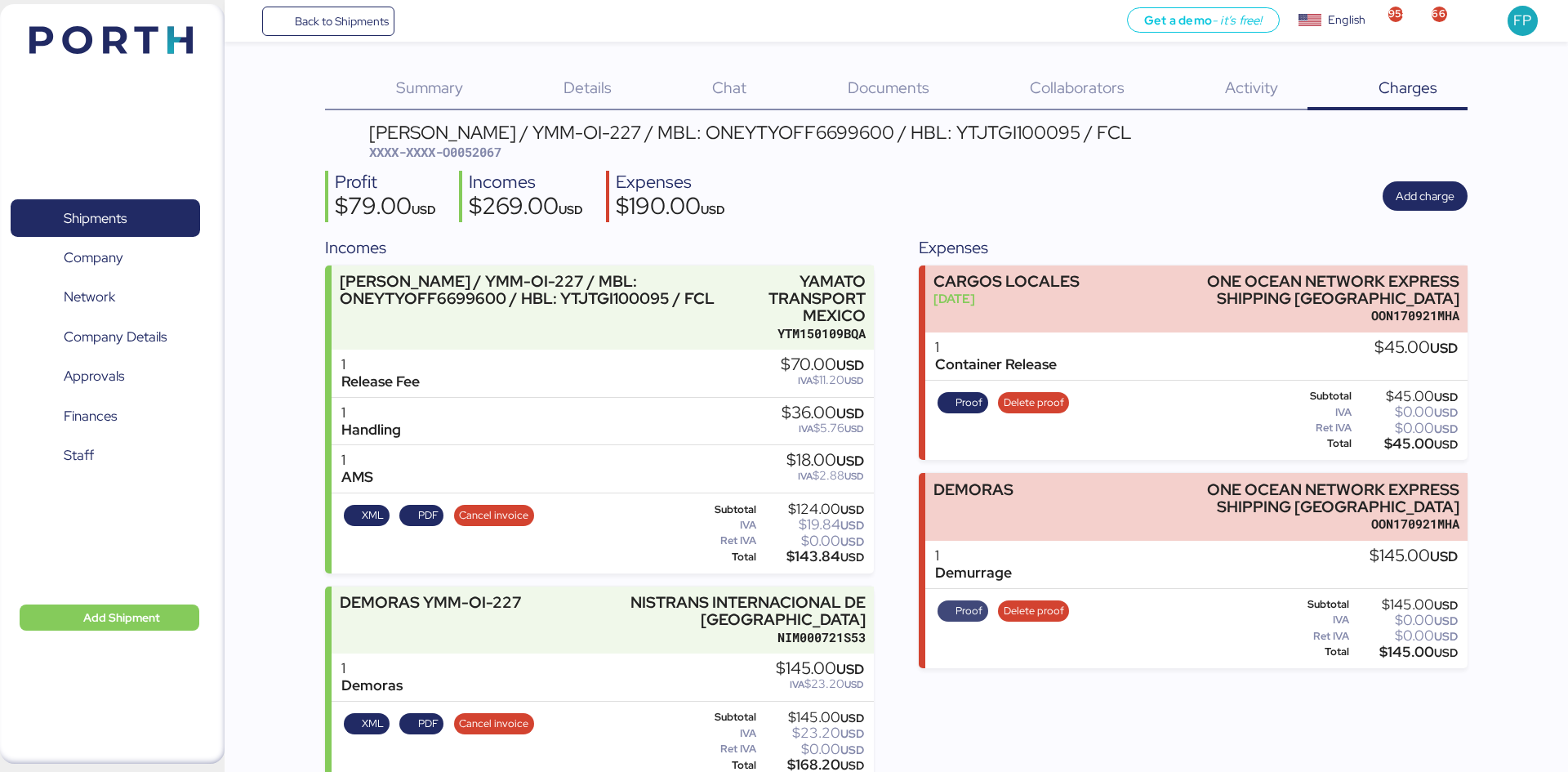
click at [964, 611] on span "Proof" at bounding box center [968, 611] width 27 height 18
click at [1312, 662] on div "Expenses CARGOS LOCALES Sep 2, 2025 ONE OCEAN NETWORK EXPRESS SHIPPING MEXICO O…" at bounding box center [1192, 508] width 548 height 546
click at [163, 218] on span "Shipments" at bounding box center [105, 219] width 176 height 24
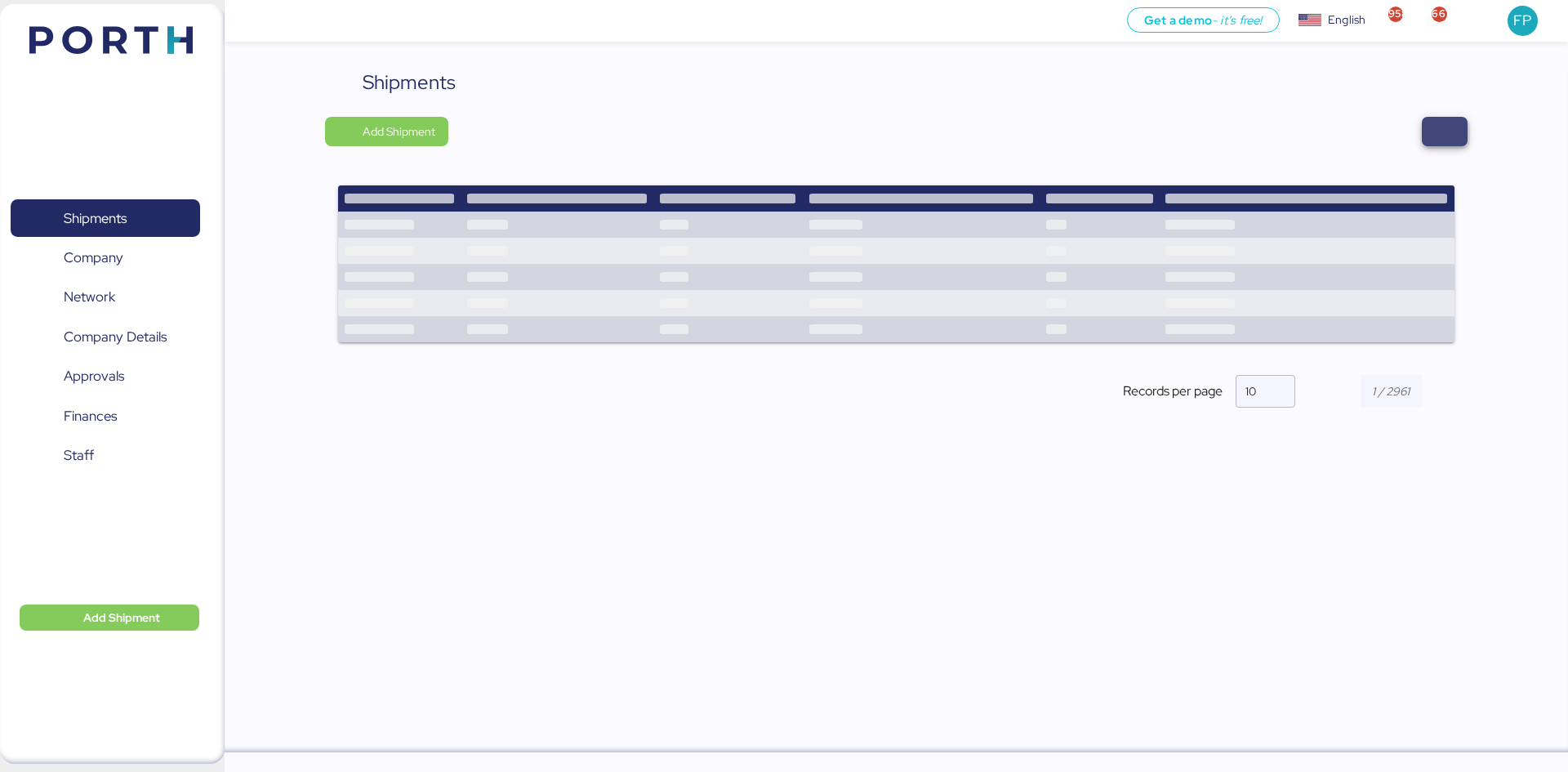
click at [1393, 133] on span "button" at bounding box center [1444, 131] width 46 height 29
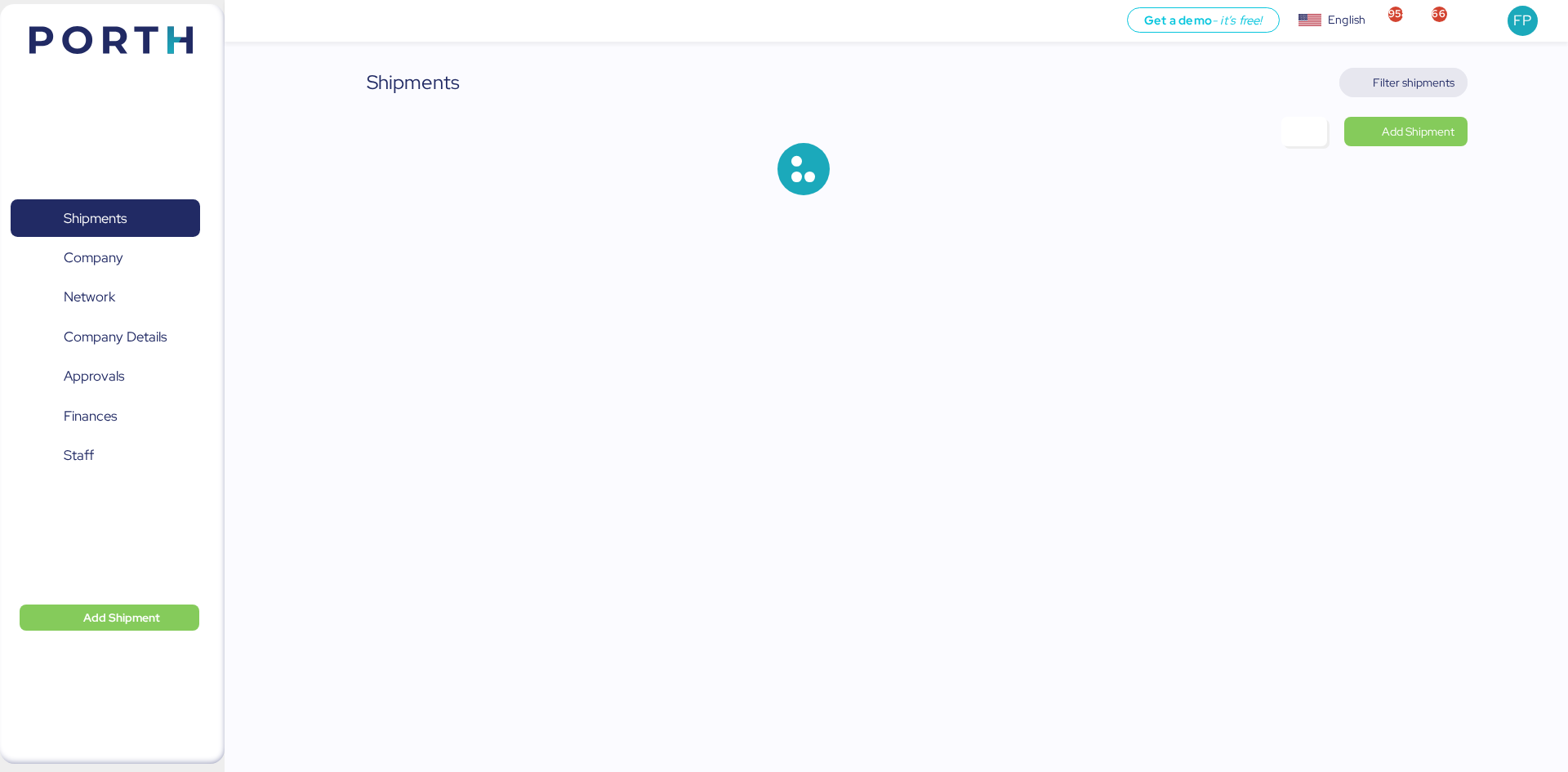
click at [1393, 83] on span "Filter shipments" at bounding box center [1413, 83] width 82 height 20
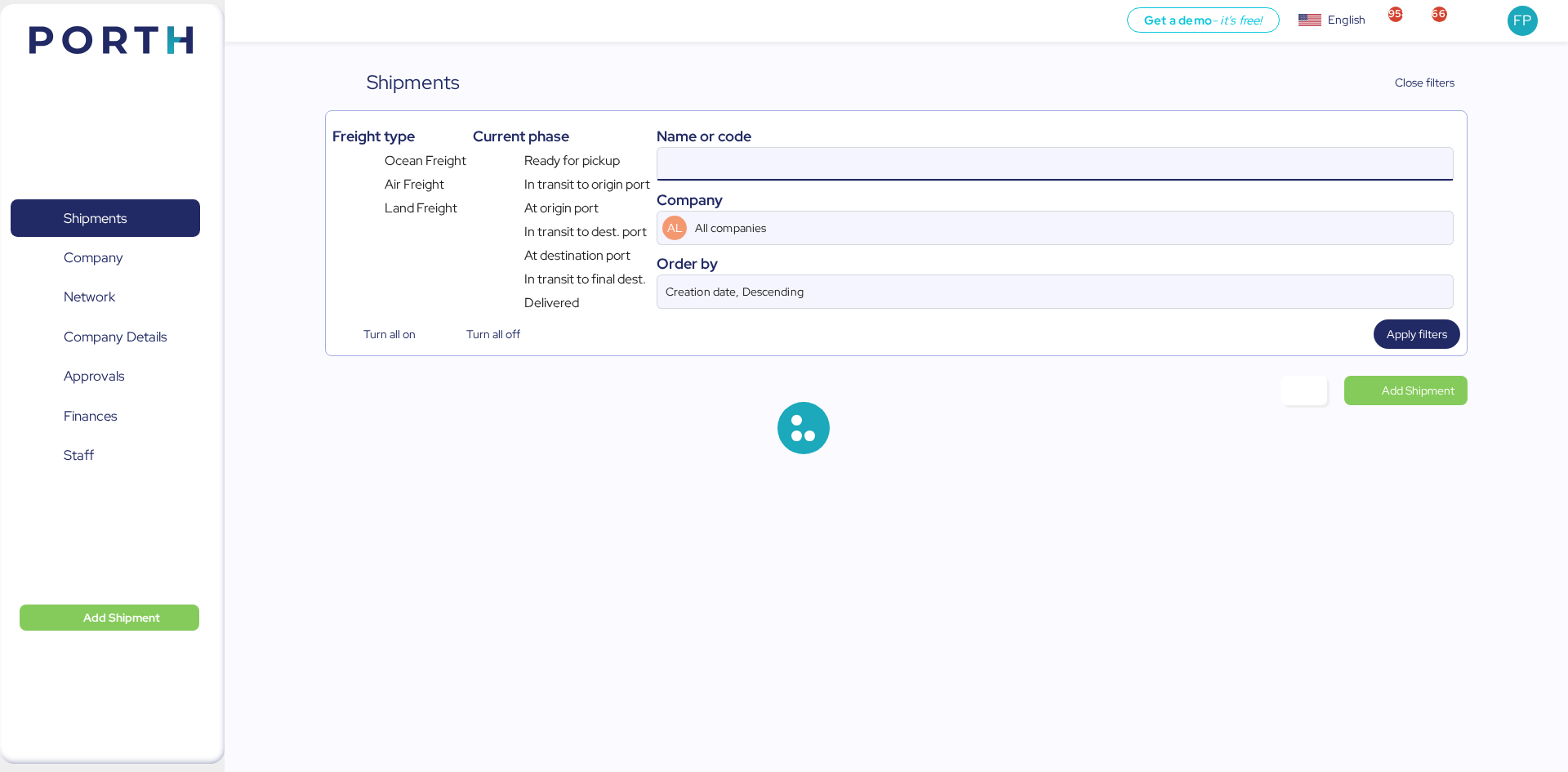
click at [723, 160] on input at bounding box center [1055, 164] width 795 height 33
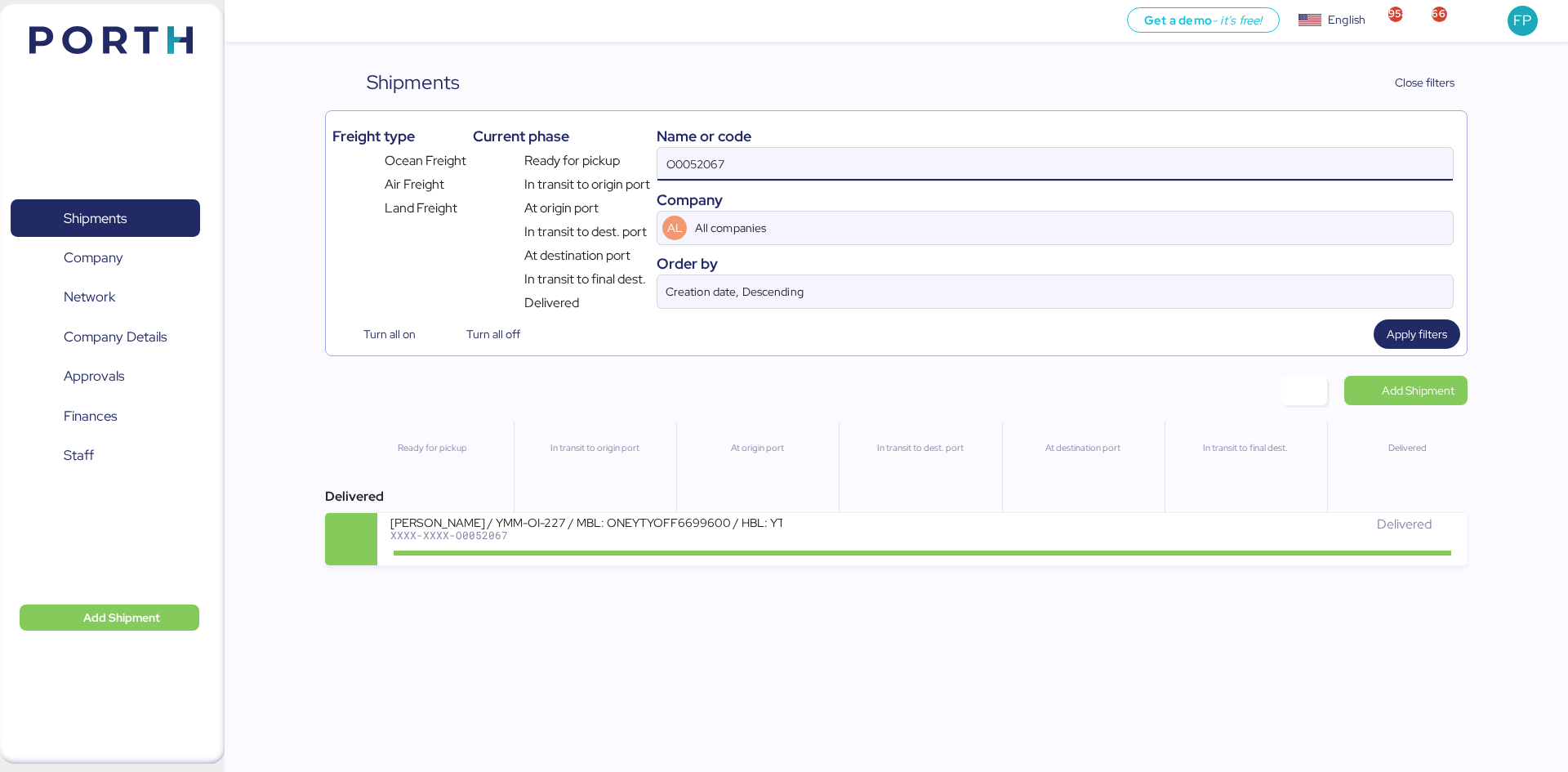
click at [722, 161] on input "O0052067" at bounding box center [1055, 164] width 795 height 33
paste input "O0051913"
drag, startPoint x: 799, startPoint y: 173, endPoint x: 586, endPoint y: 155, distance: 213.8
click at [587, 157] on div "Freight type Ocean Freight Air Freight Land Freight Current phase Ready for pic…" at bounding box center [895, 216] width 1127 height 196
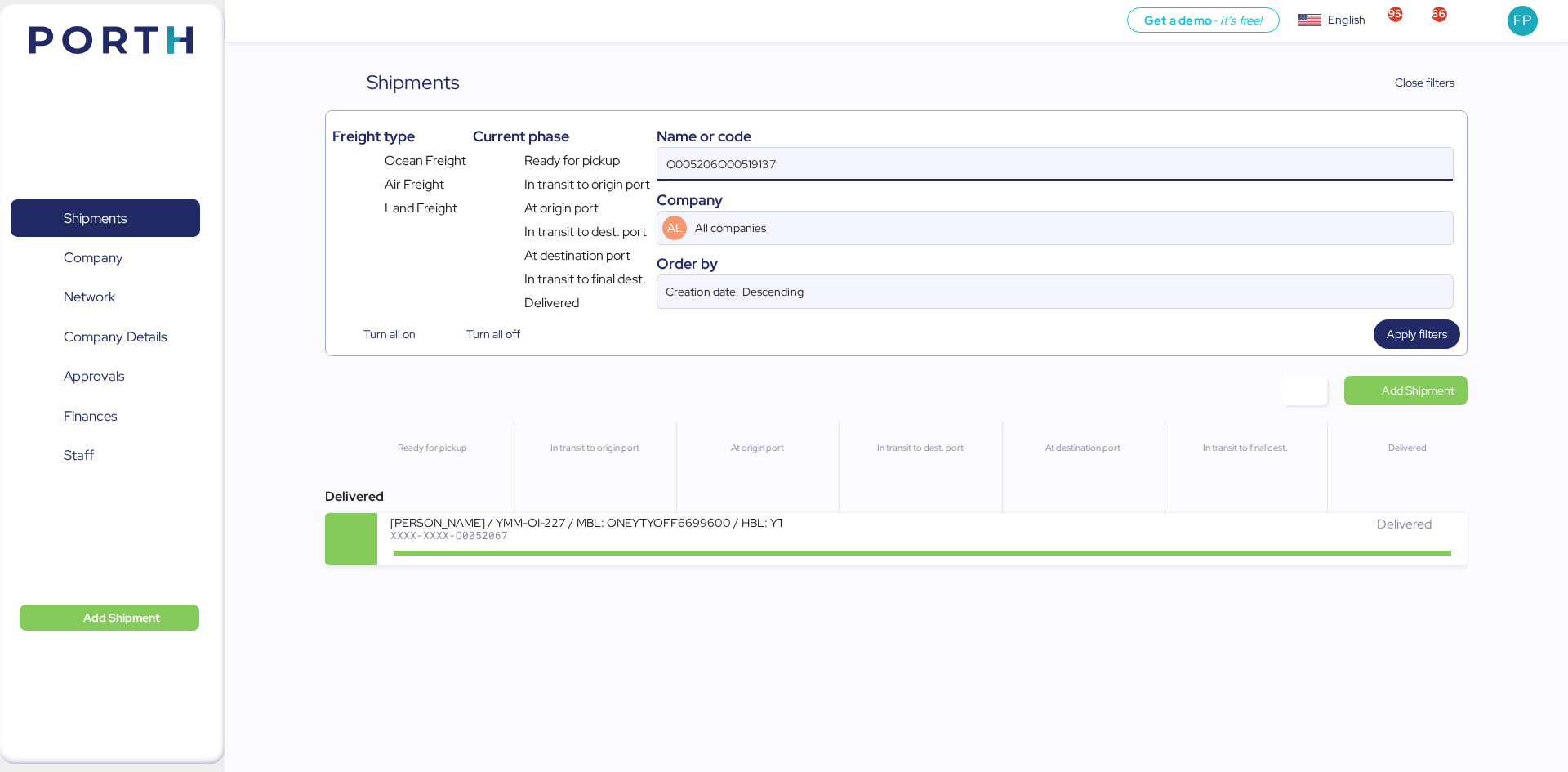
paste input "1913"
type input "O0051913"
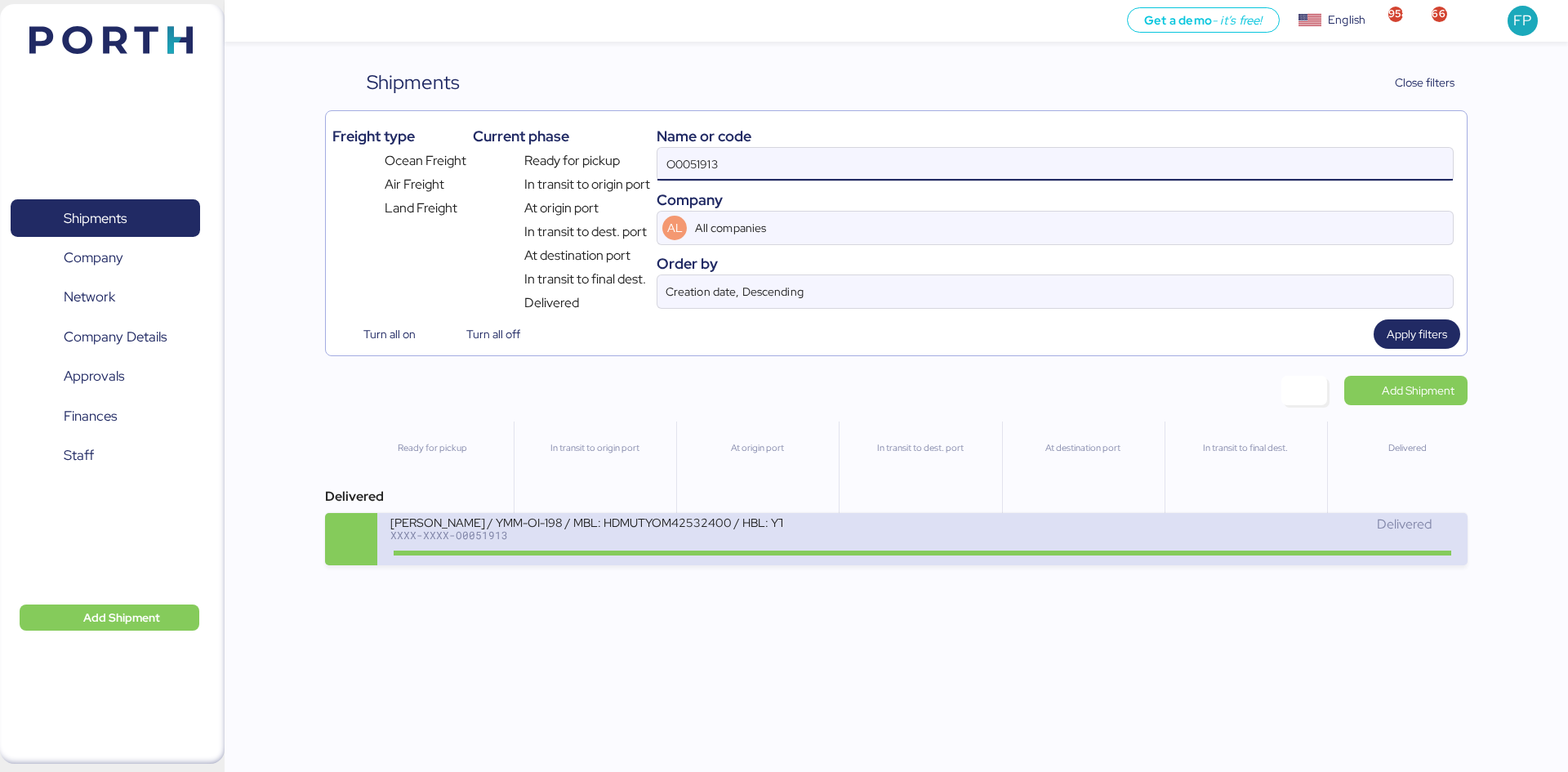
click at [648, 527] on div "YAMATO - YAMAGUCHI / YMM-OI-198 / MBL: HDMUTYOM42532400 / HBL: YTJNUM012786 / F…" at bounding box center [586, 521] width 392 height 14
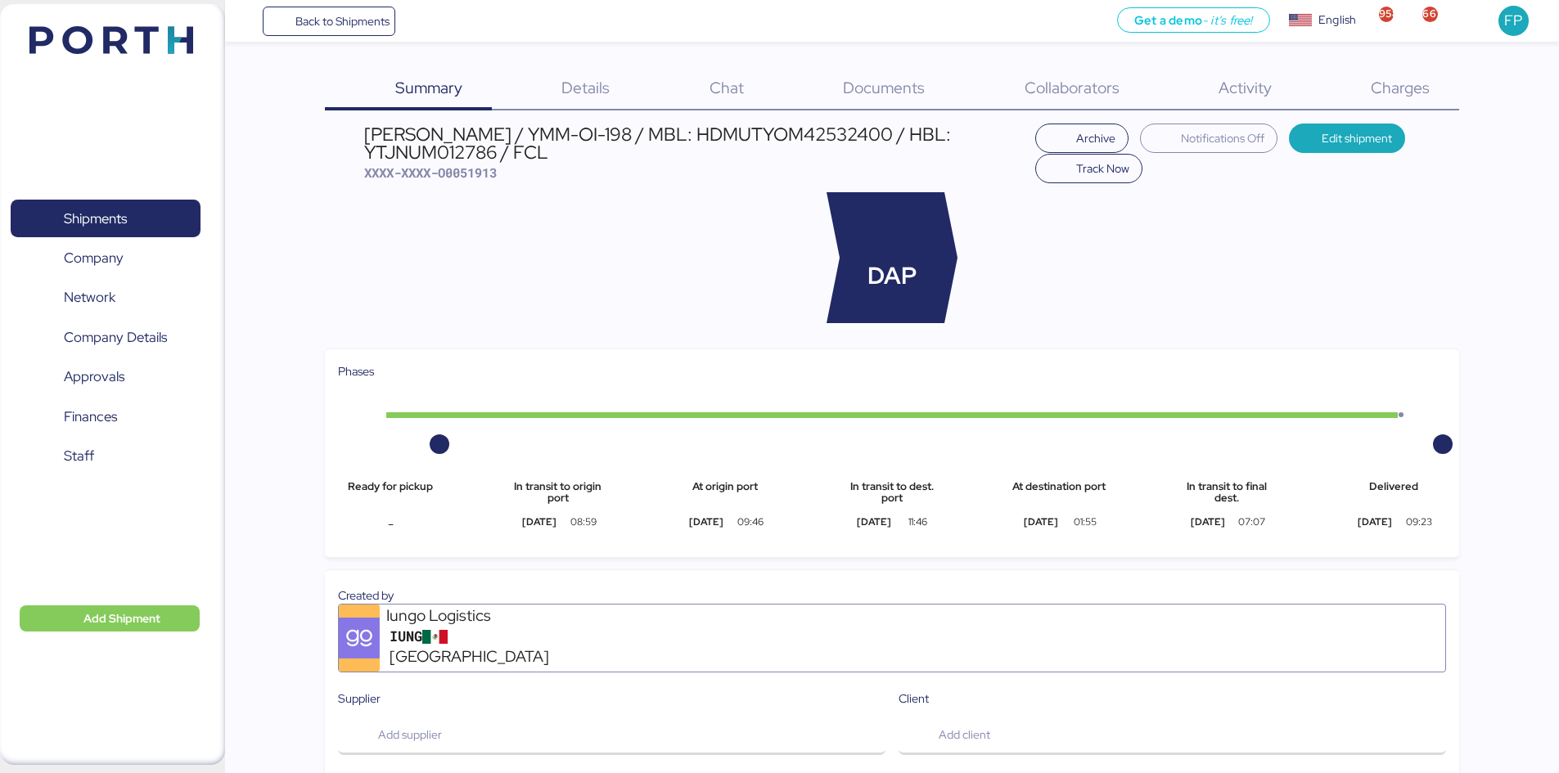
click at [1396, 87] on div "Charges 0" at bounding box center [1379, 89] width 158 height 43
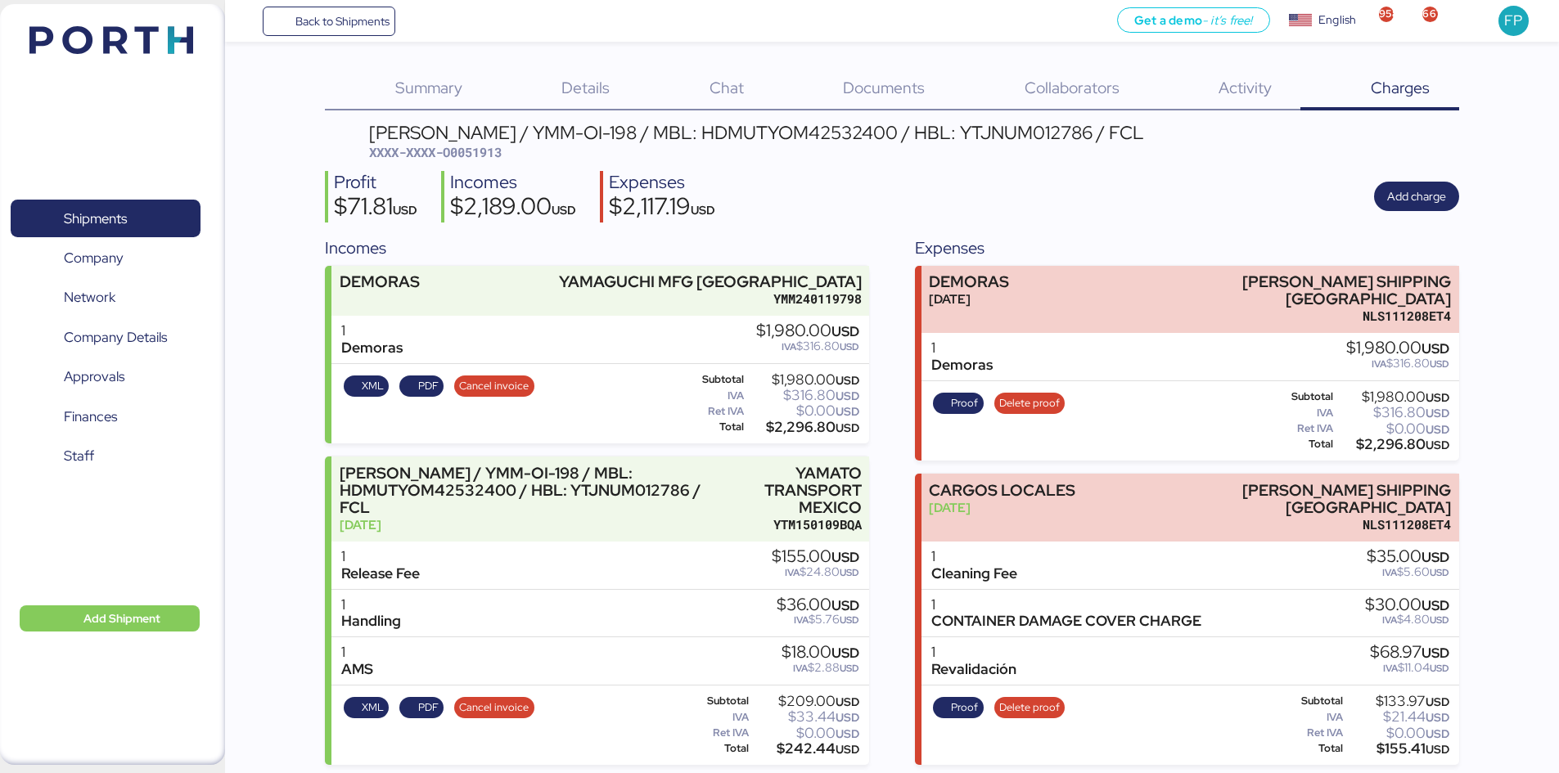
click at [472, 165] on div "YAMATO - YAMAGUCHI / YMM-OI-198 / MBL: HDMUTYOM42532400 / HBL: YTJNUM012786 / F…" at bounding box center [892, 540] width 1134 height 833
click at [475, 146] on span "XXXX-XXXX-O0051913" at bounding box center [435, 152] width 133 height 16
copy span "O0051913"
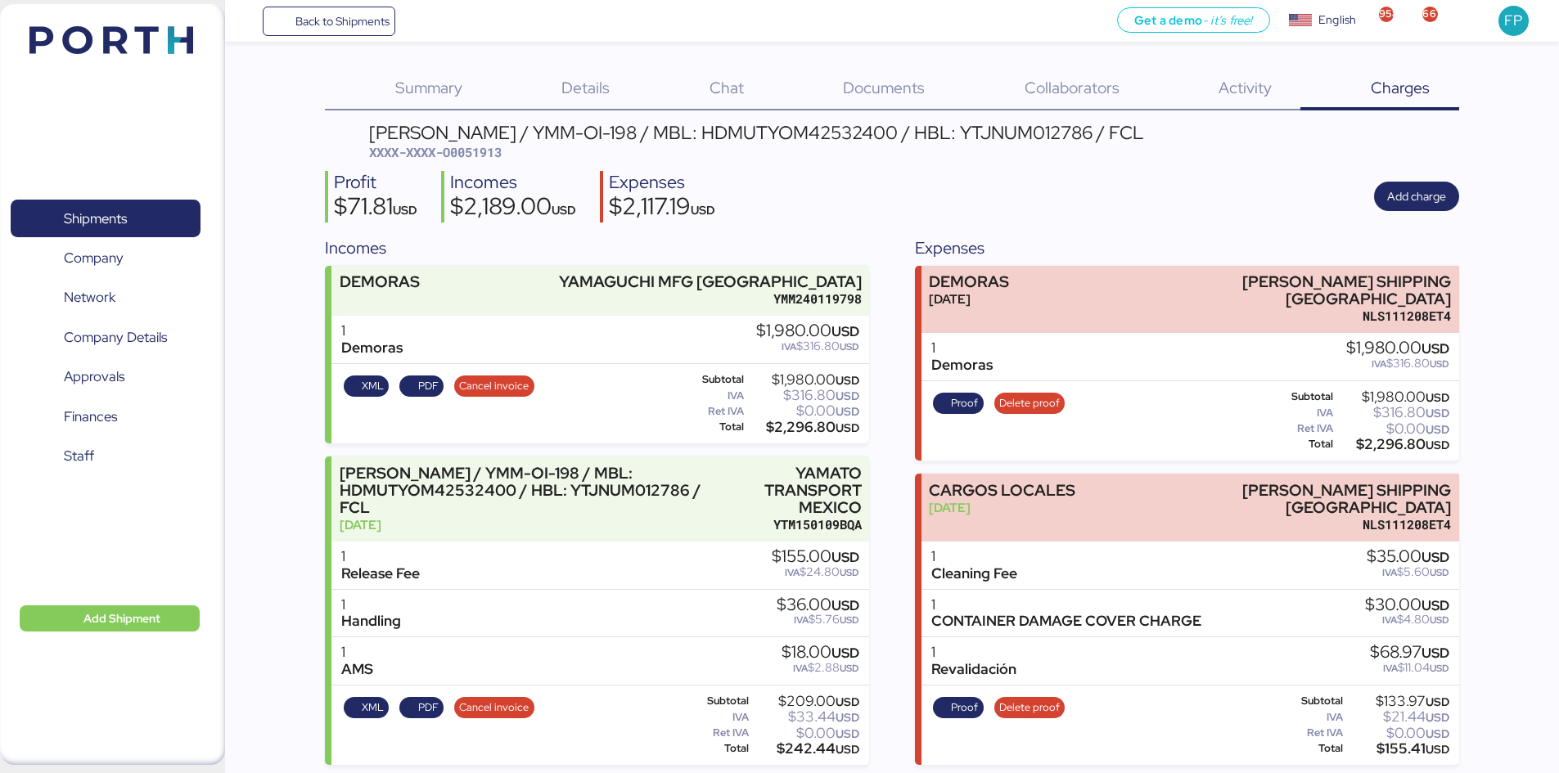
click at [836, 142] on div "YAMATO - YAMAGUCHI / YMM-OI-198 / MBL: HDMUTYOM42532400 / HBL: YTJNUM012786 / F…" at bounding box center [756, 133] width 775 height 18
click at [834, 139] on div "YAMATO - YAMAGUCHI / YMM-OI-198 / MBL: HDMUTYOM42532400 / HBL: YTJNUM012786 / F…" at bounding box center [756, 133] width 775 height 18
click at [830, 134] on div "YAMATO - YAMAGUCHI / YMM-OI-198 / MBL: HDMUTYOM42532400 / HBL: YTJNUM012786 / F…" at bounding box center [756, 133] width 775 height 18
click at [830, 133] on div "YAMATO - YAMAGUCHI / YMM-OI-198 / MBL: HDMUTYOM42532400 / HBL: YTJNUM012786 / F…" at bounding box center [756, 133] width 775 height 18
click at [493, 162] on div "YAMATO - YAMAGUCHI / YMM-OI-198 / MBL: HDMUTYOM42532400 / HBL: YTJNUM012786 / F…" at bounding box center [892, 540] width 1134 height 833
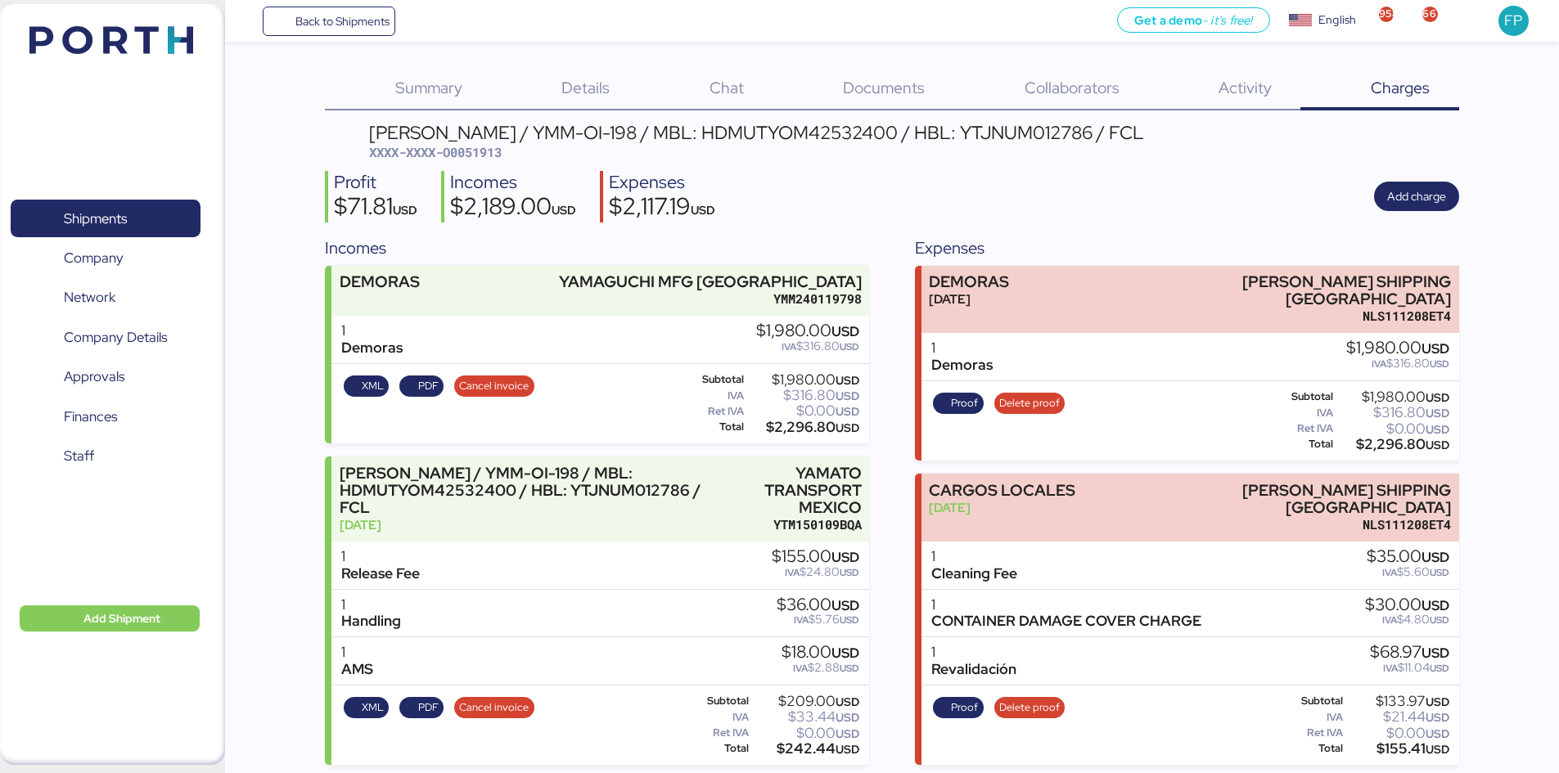
click at [488, 159] on span "XXXX-XXXX-O0051913" at bounding box center [435, 152] width 133 height 16
click at [487, 157] on span "XXXX-XXXX-O0051913" at bounding box center [435, 152] width 133 height 16
copy span "O0051913"
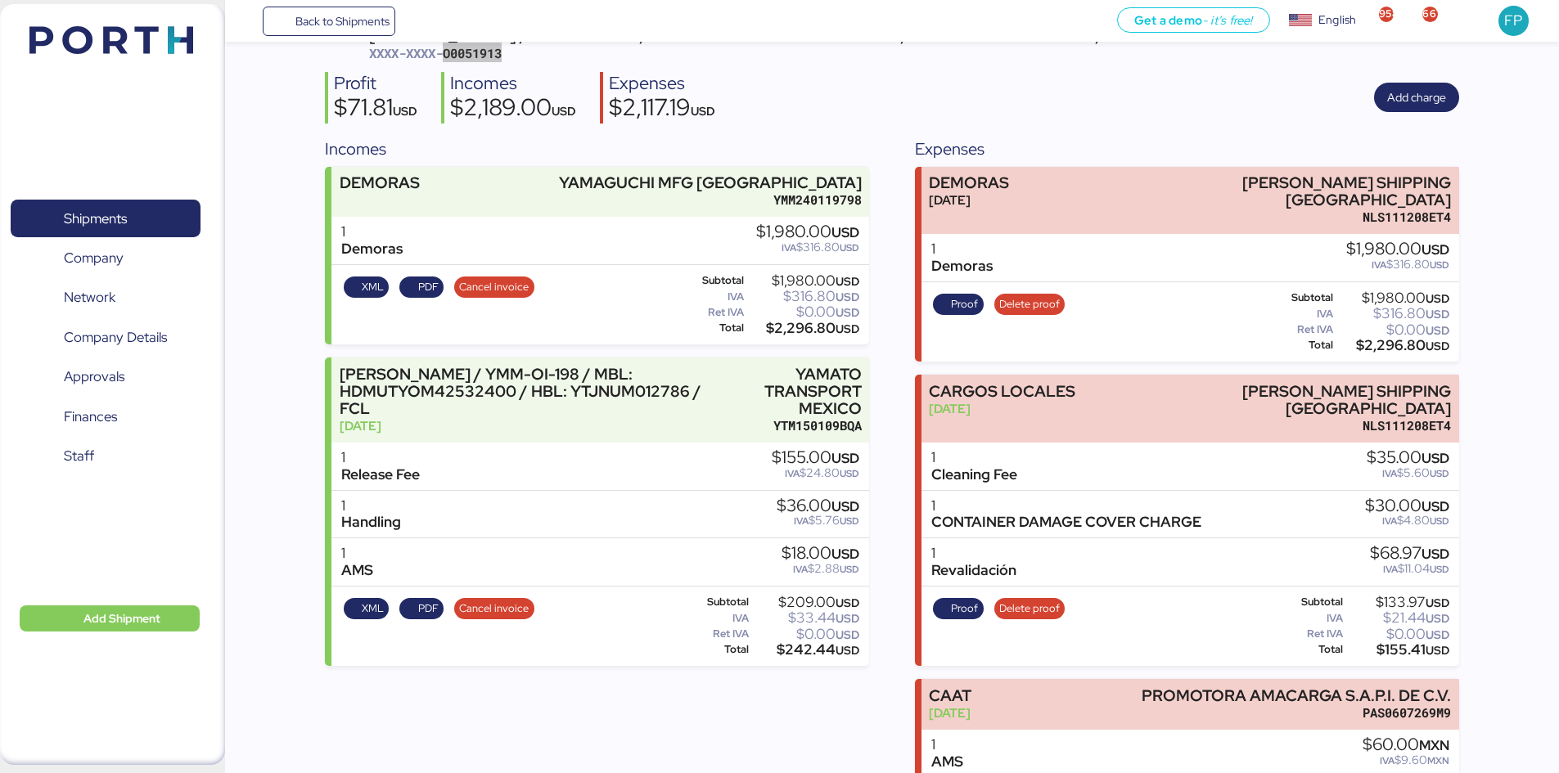
scroll to position [162, 0]
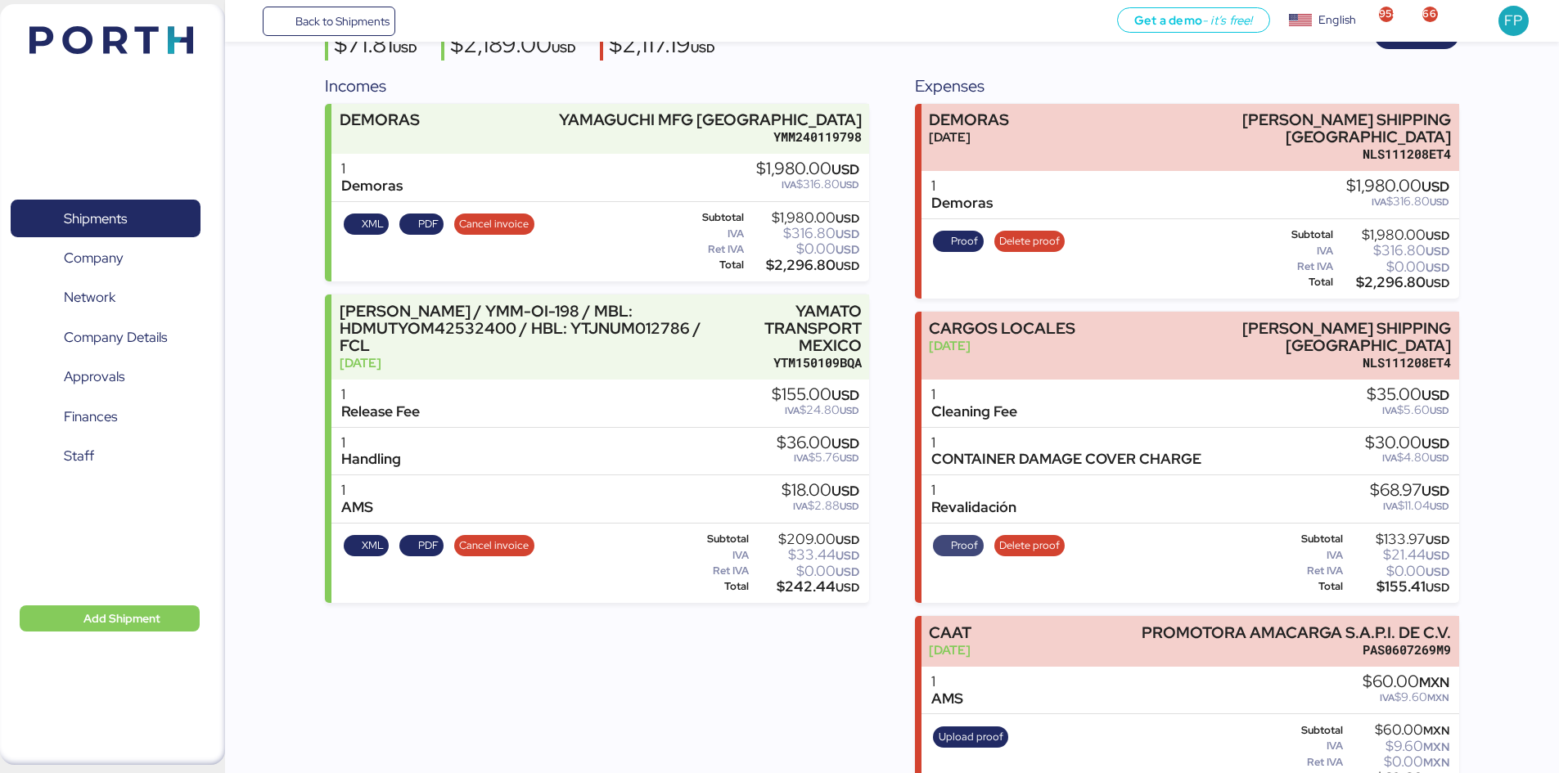
click at [969, 537] on span "Proof" at bounding box center [964, 546] width 27 height 18
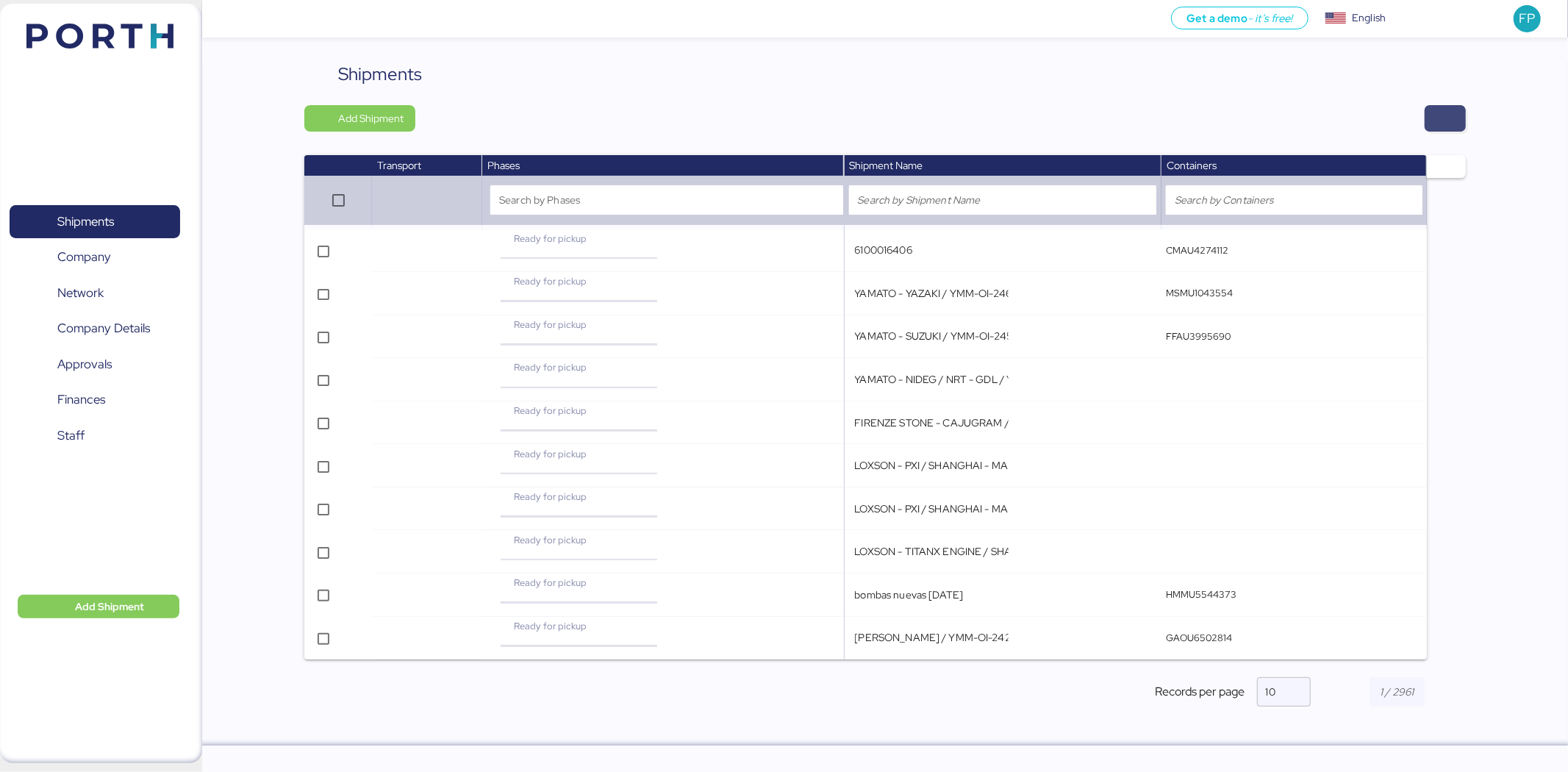
click at [1454, 111] on span "button" at bounding box center [1446, 118] width 41 height 26
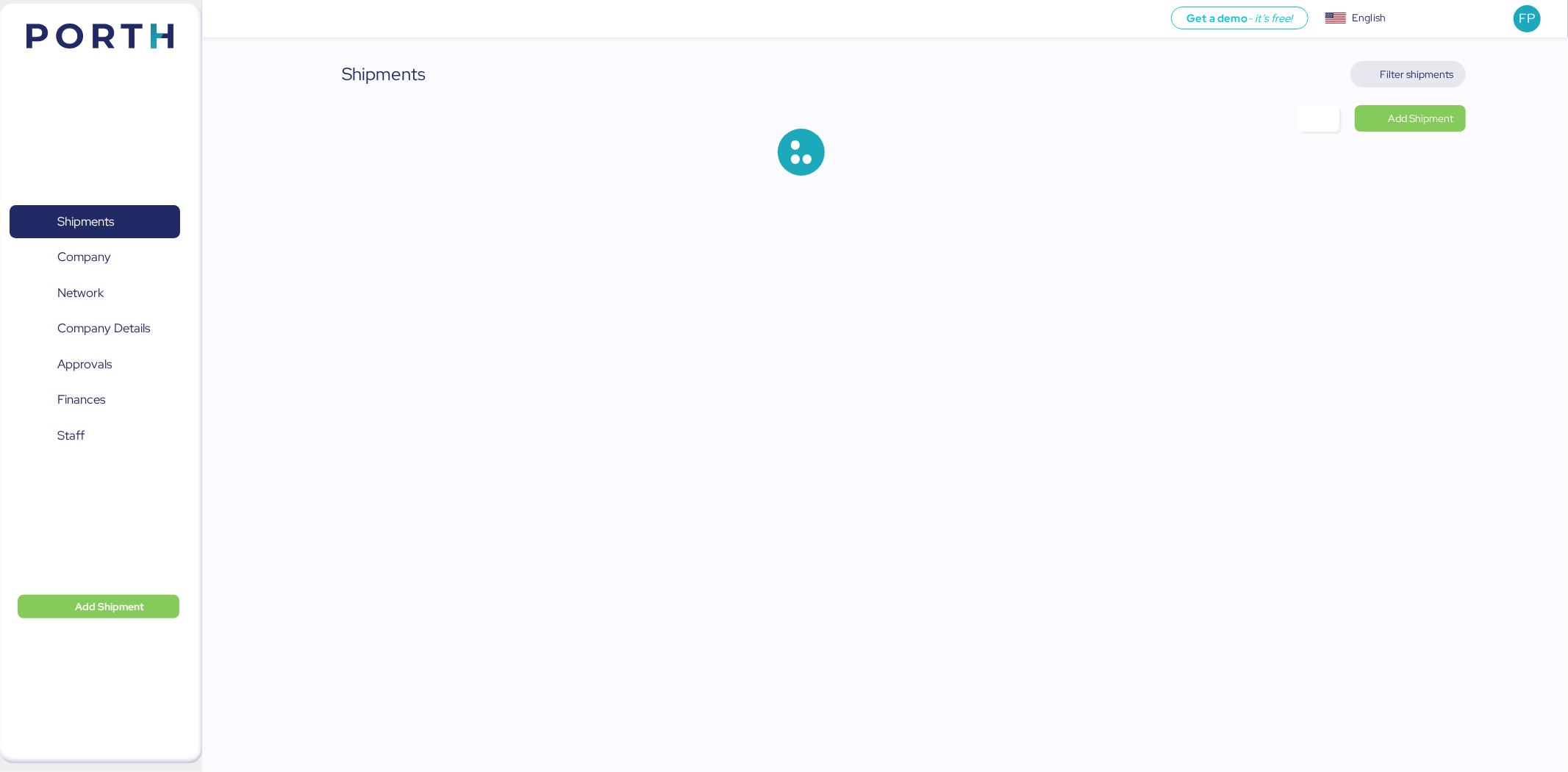
click at [1410, 67] on span "Filter shipments" at bounding box center [1417, 75] width 74 height 18
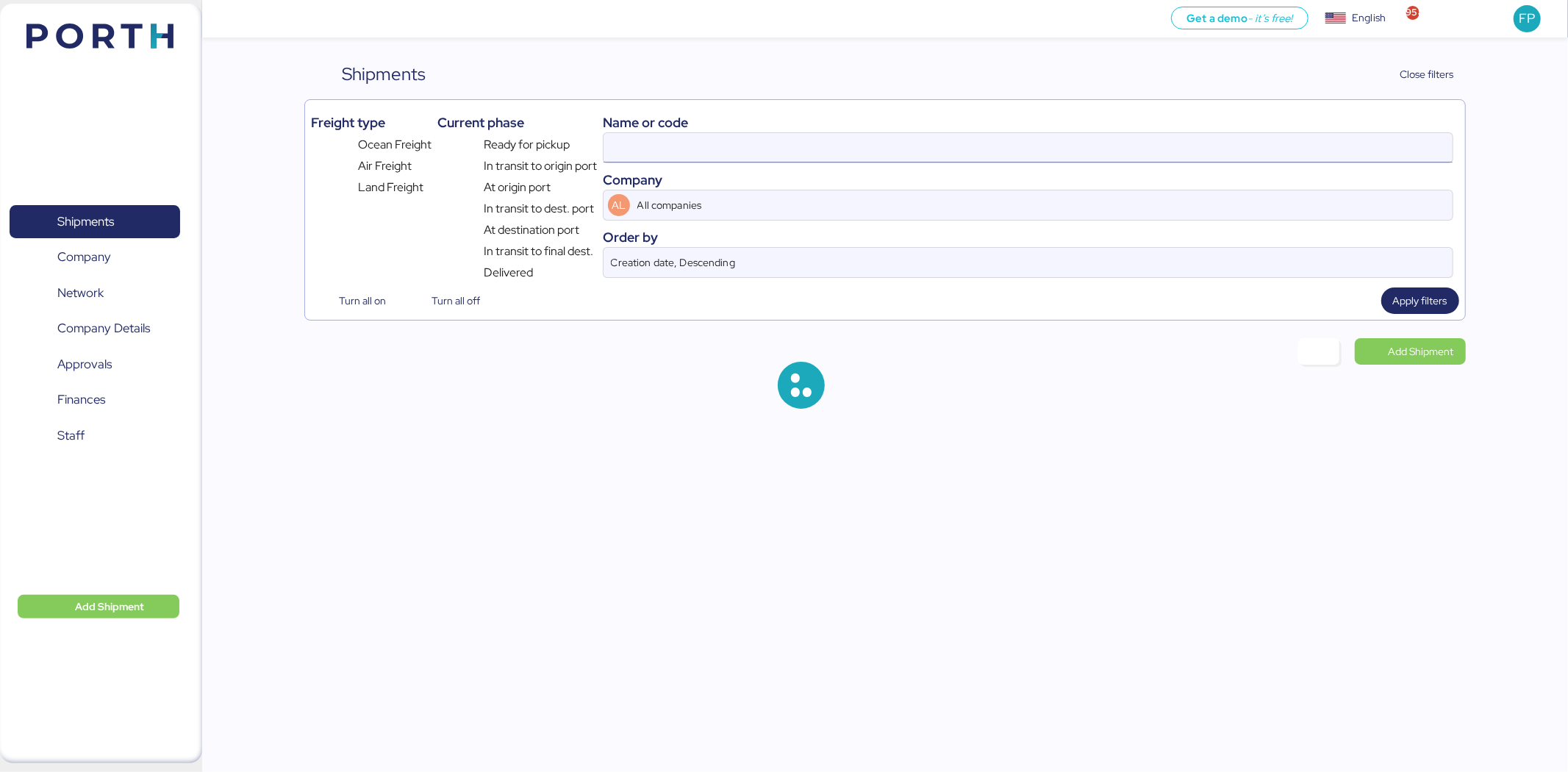
click at [612, 144] on input at bounding box center [1028, 147] width 849 height 30
click at [612, 144] on input "O0052067" at bounding box center [1028, 147] width 849 height 30
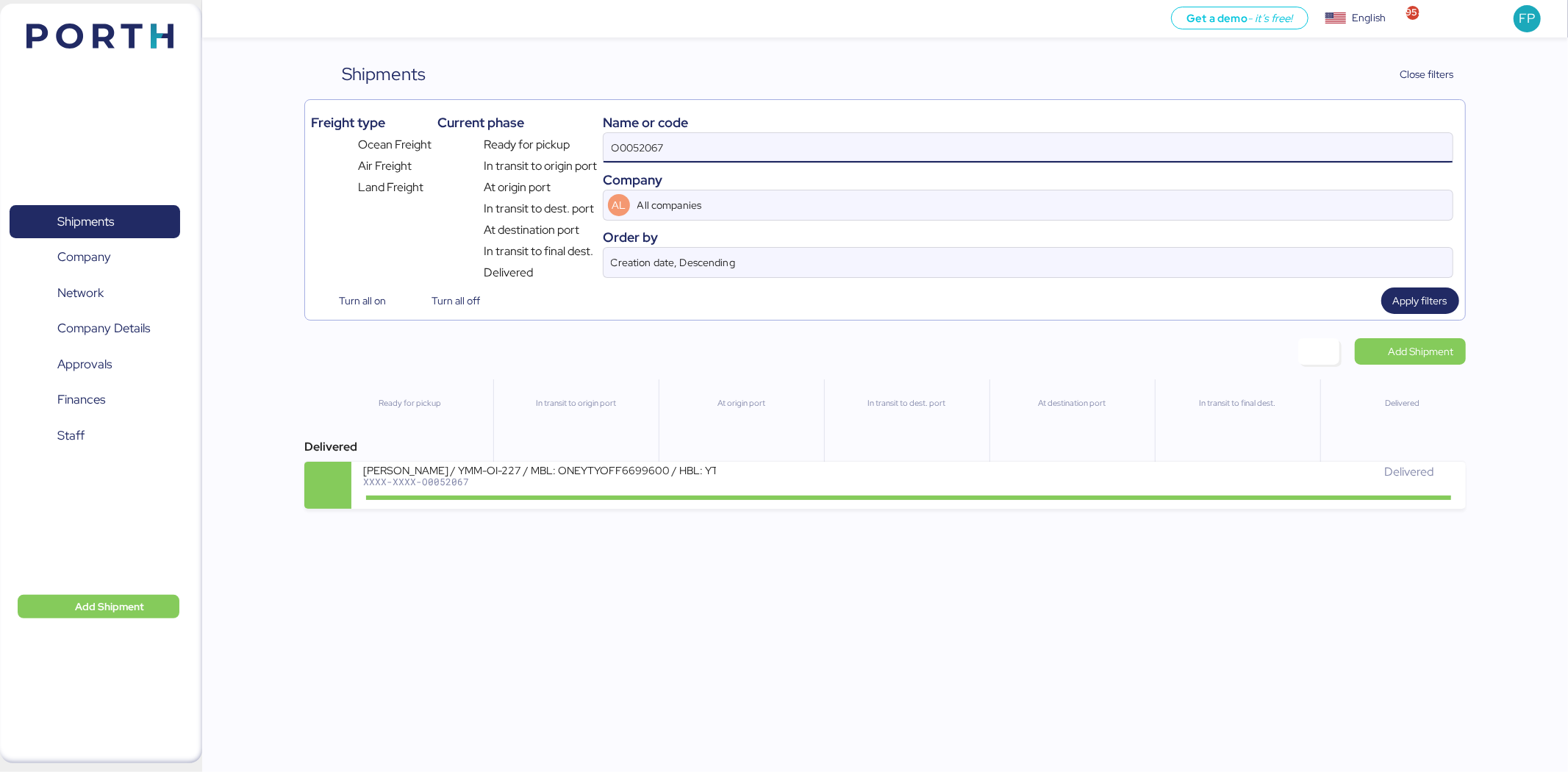
click at [612, 144] on input "O0052067" at bounding box center [1028, 147] width 849 height 30
paste input "51"
type input "O0052051"
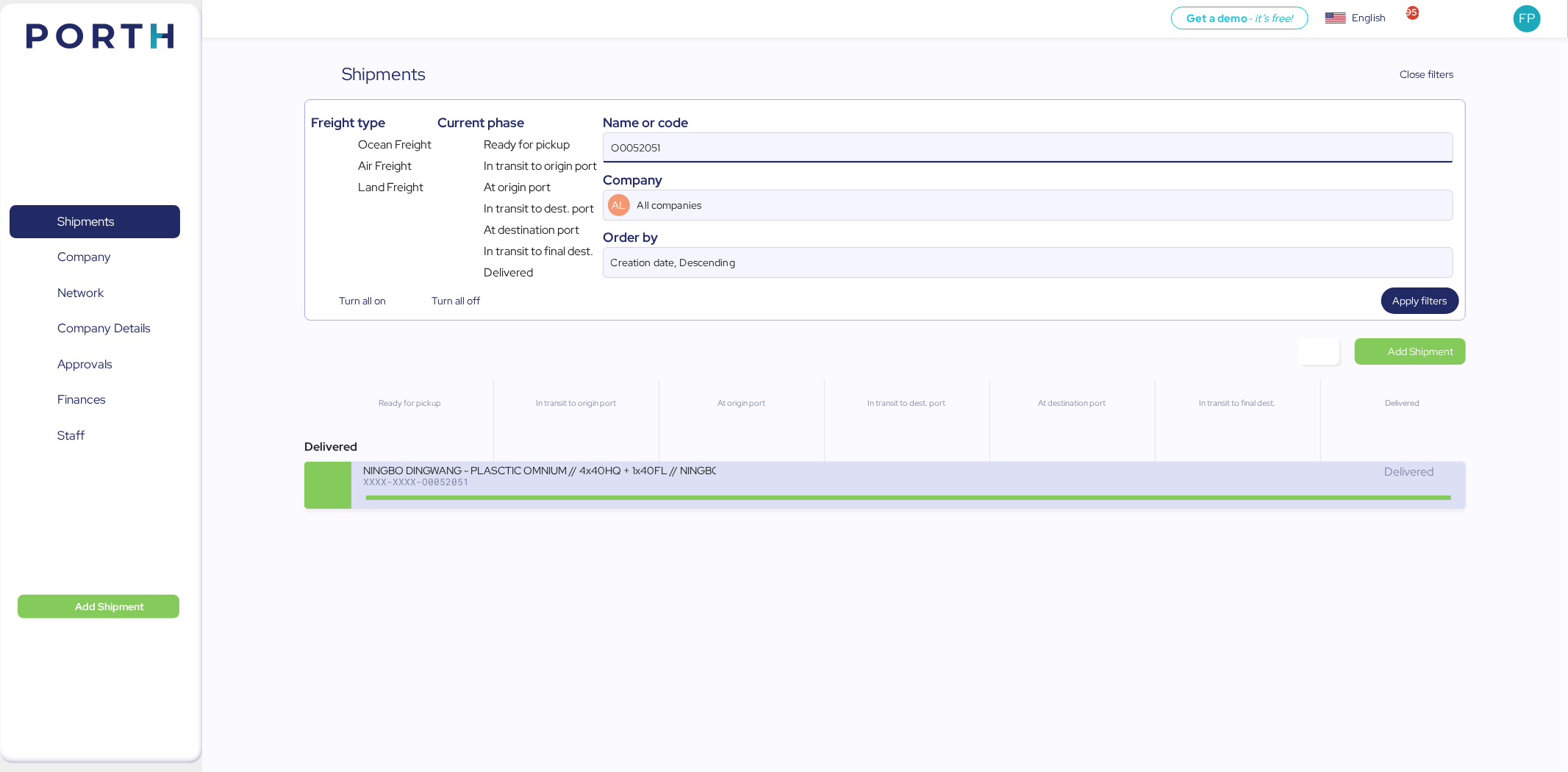
click at [688, 475] on div "NINGBO DINGWANG - PLASCTIC OMNIUM // 4x40HQ + 1x40FL // NINGBO - MANZANILLO // …" at bounding box center [539, 469] width 353 height 13
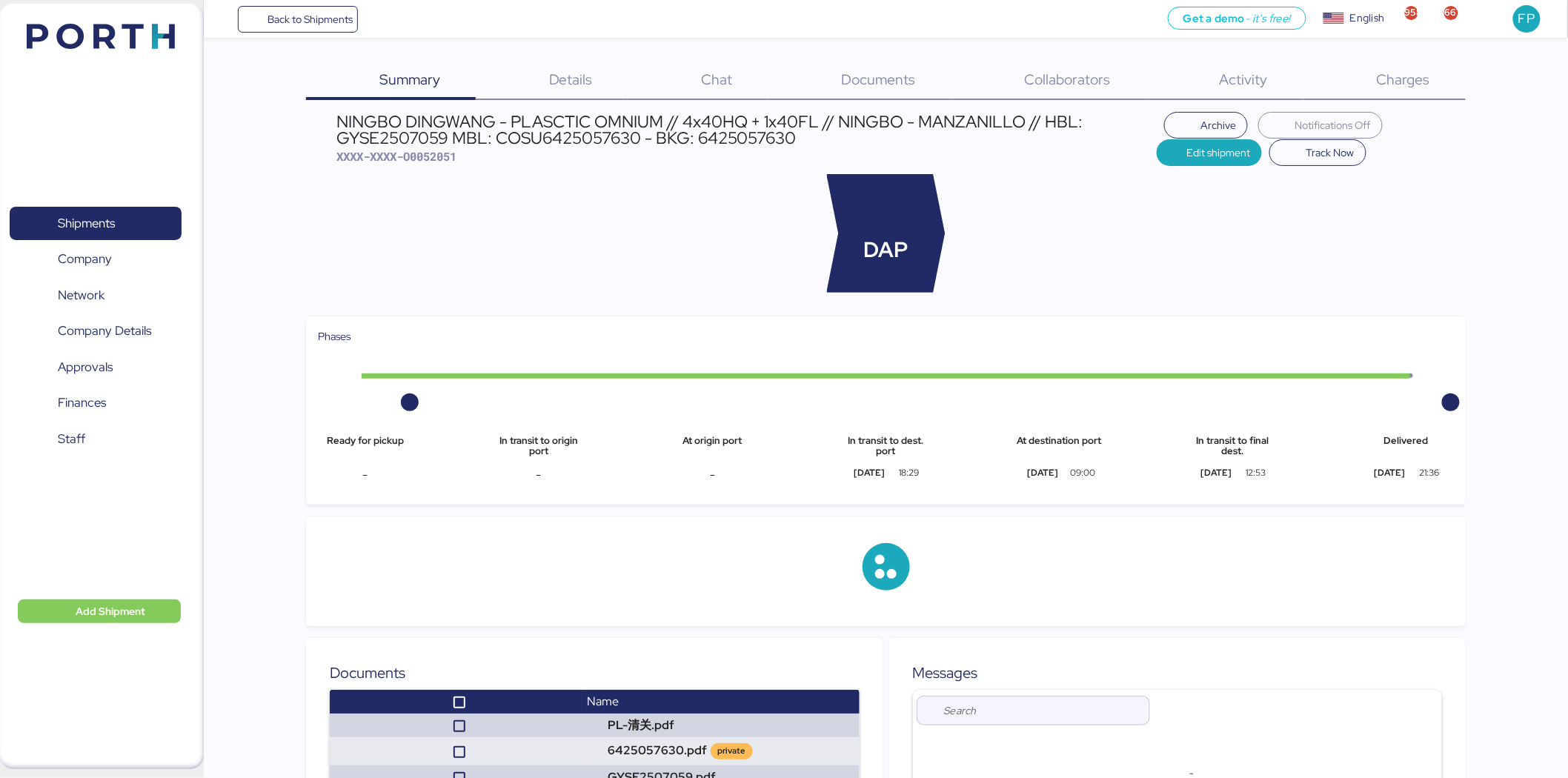
click at [1394, 70] on span "Charges" at bounding box center [1403, 79] width 53 height 19
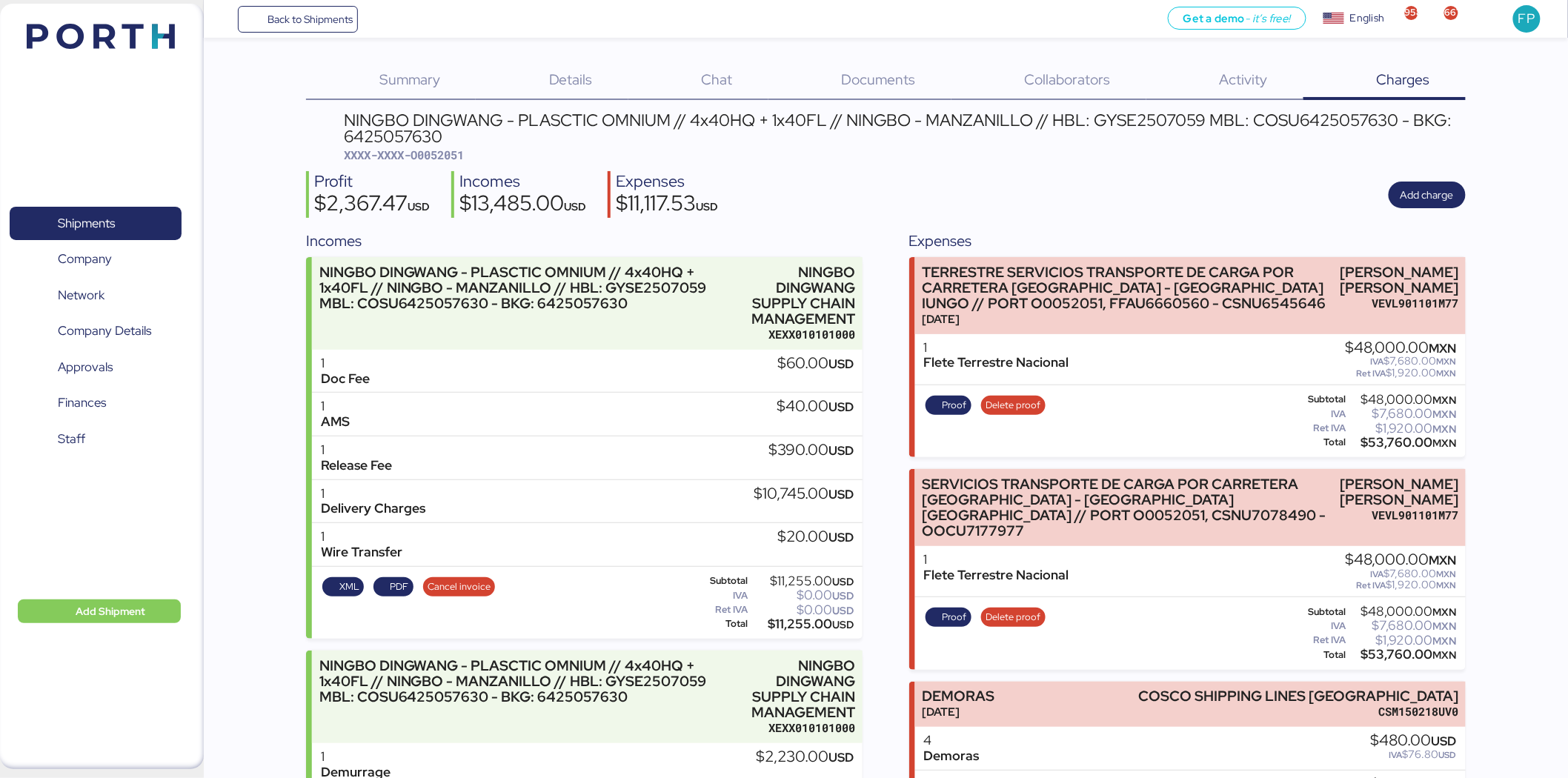
click at [452, 151] on span "XXXX-XXXX-O0052051" at bounding box center [404, 155] width 120 height 14
copy span "O0052051"
click at [457, 151] on span "XXXX-XXXX-O0052051" at bounding box center [404, 155] width 120 height 14
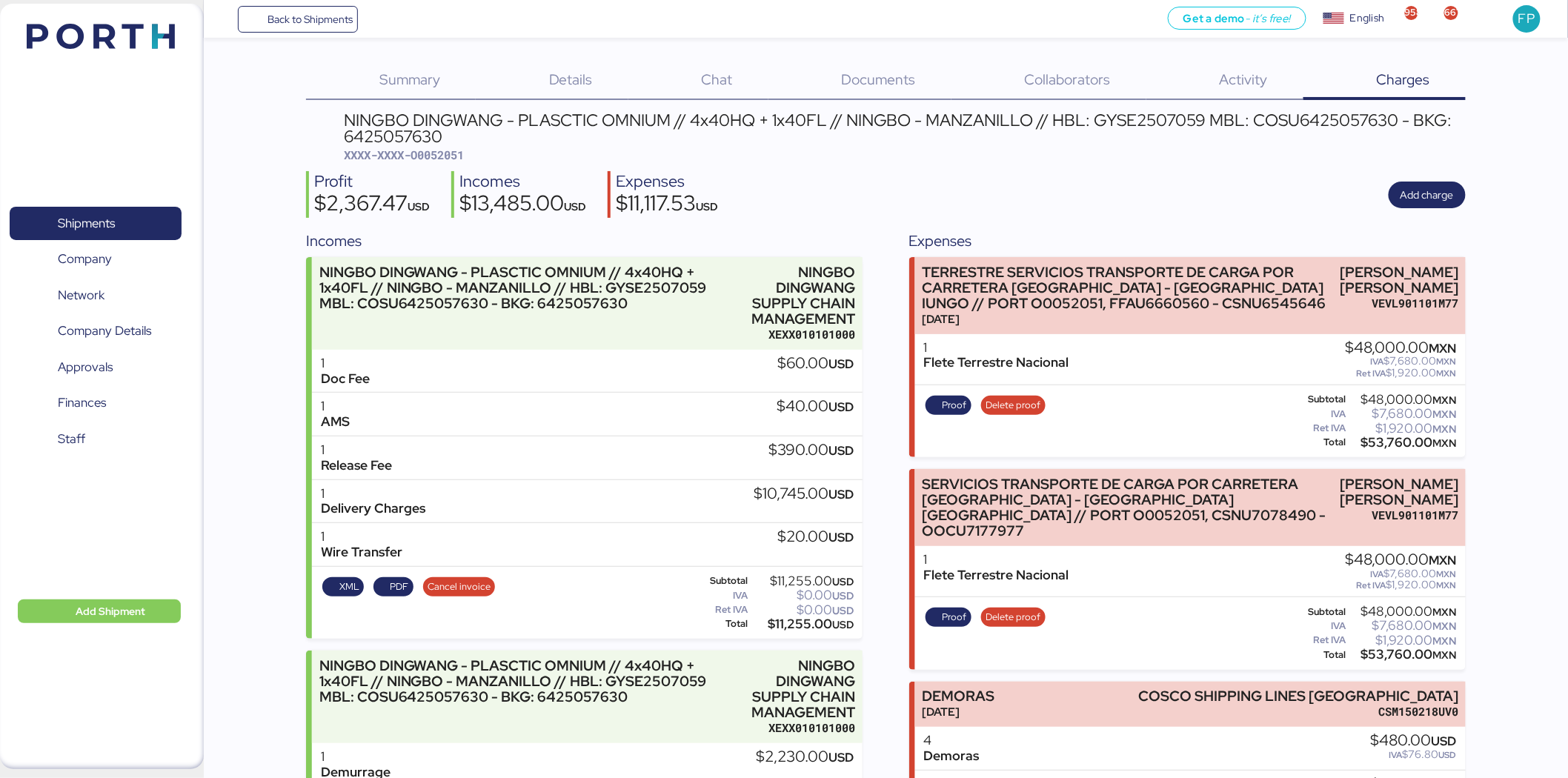
click at [472, 154] on div "NINGBO DINGWANG - PLASCTIC OMNIUM // 4x40HQ + 1x40FL // NINGBO - MANZANILLO // …" at bounding box center [905, 138] width 1122 height 51
click at [450, 152] on span "XXXX-XXXX-O0052051" at bounding box center [404, 155] width 120 height 14
click at [452, 152] on span "XXXX-XXXX-O0052051" at bounding box center [404, 155] width 120 height 14
copy span "O0052051"
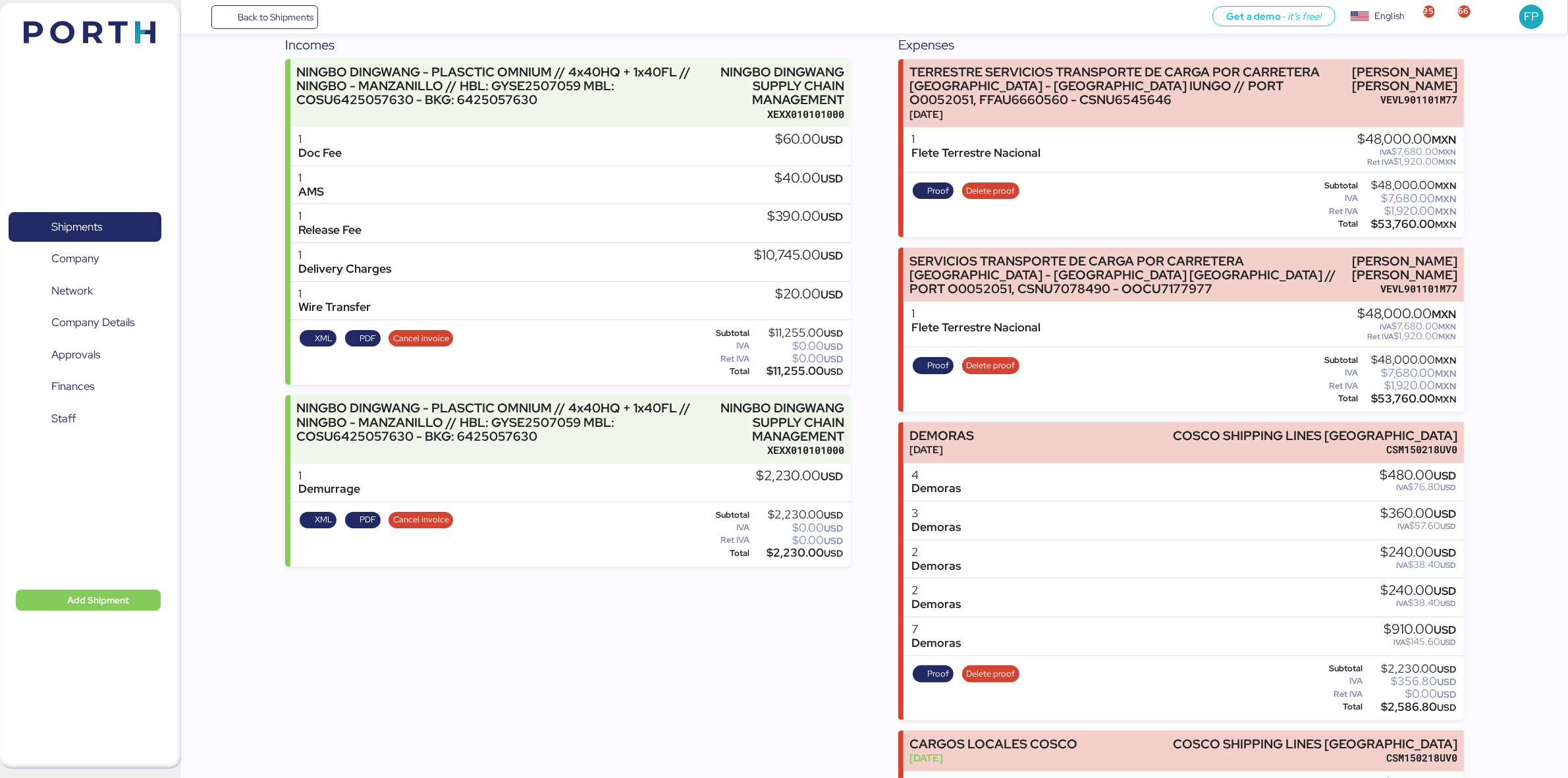
scroll to position [412, 0]
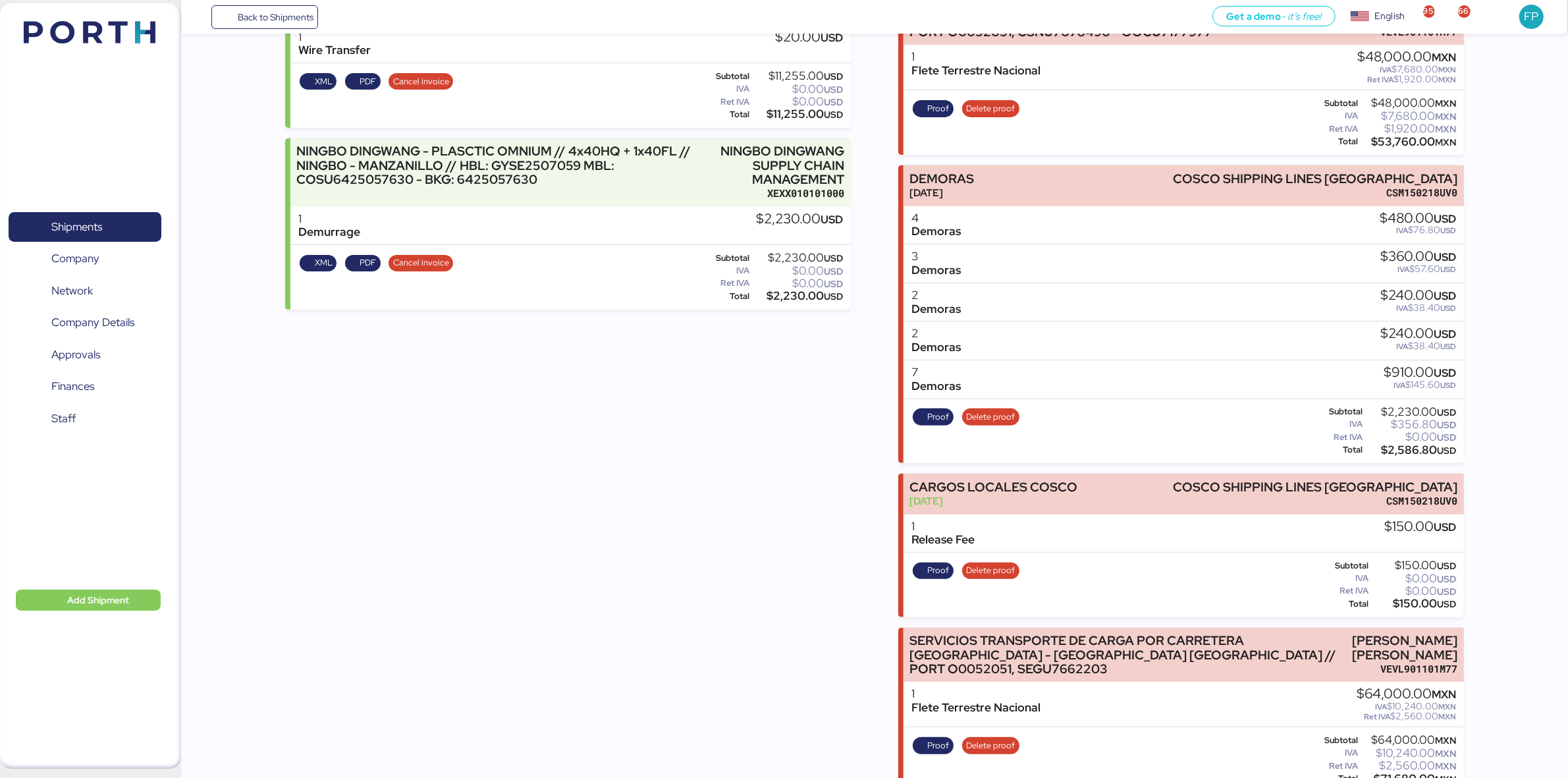
click at [641, 568] on div "Incomes NINGBO DINGWANG - PLASCTIC OMNIUM // 4x40HQ + 1x40FL // NINGBO - MANZAN…" at bounding box center [567, 362] width 566 height 1169
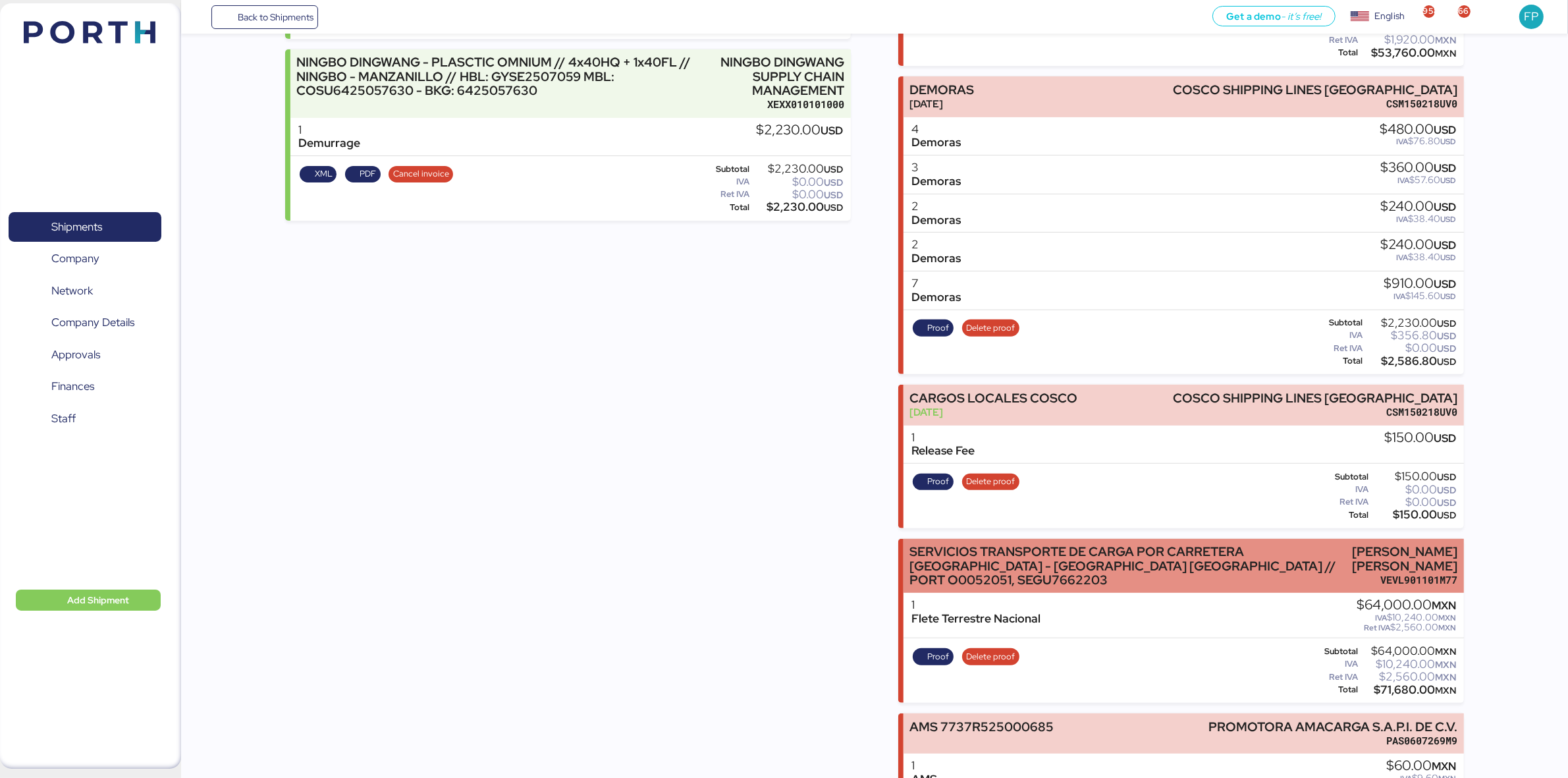
scroll to position [592, 0]
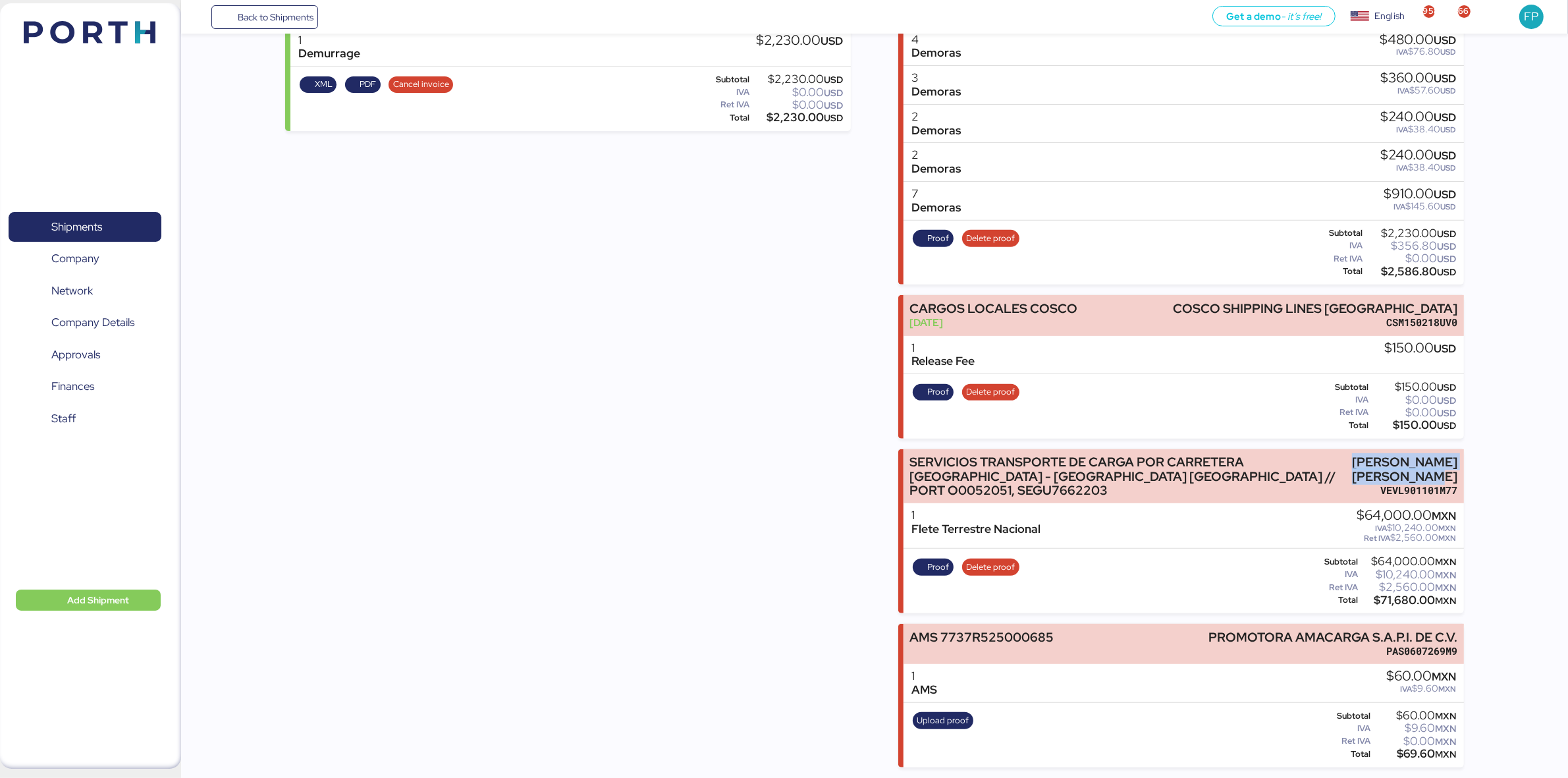
drag, startPoint x: 1364, startPoint y: 449, endPoint x: 1479, endPoint y: 476, distance: 118.1
click at [1404, 476] on div "Summary 0 Details 0 Chat 0 Documents 0 Collaborators 0 Activity 0 Charges 0 NIN…" at bounding box center [784, 89] width 1568 height 1358
copy div "LUIS EDUARDO VELASCO VERA"
click at [1404, 602] on div "$71,680.00 MXN" at bounding box center [1408, 601] width 96 height 10
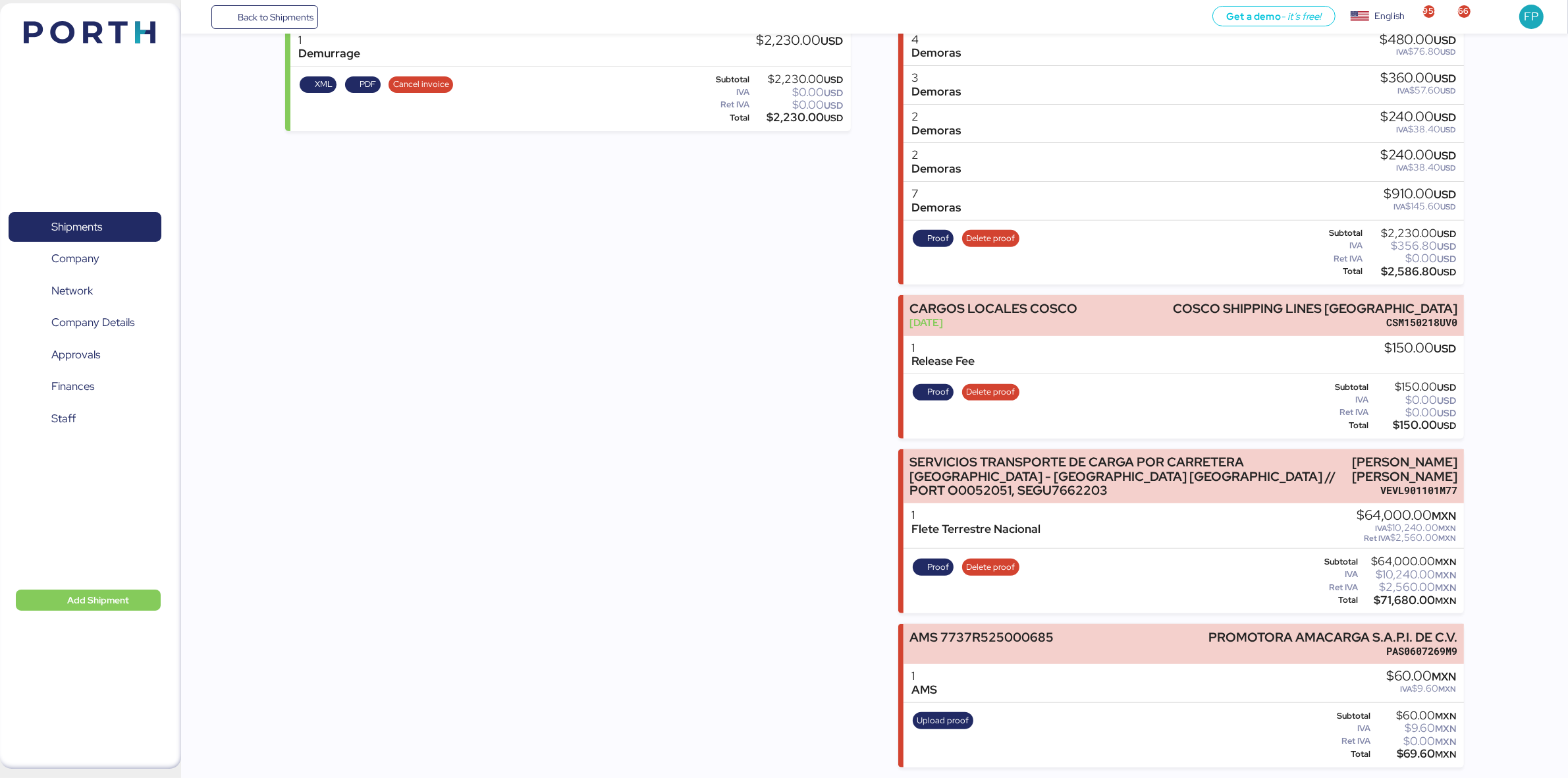
copy div "71,680.00"
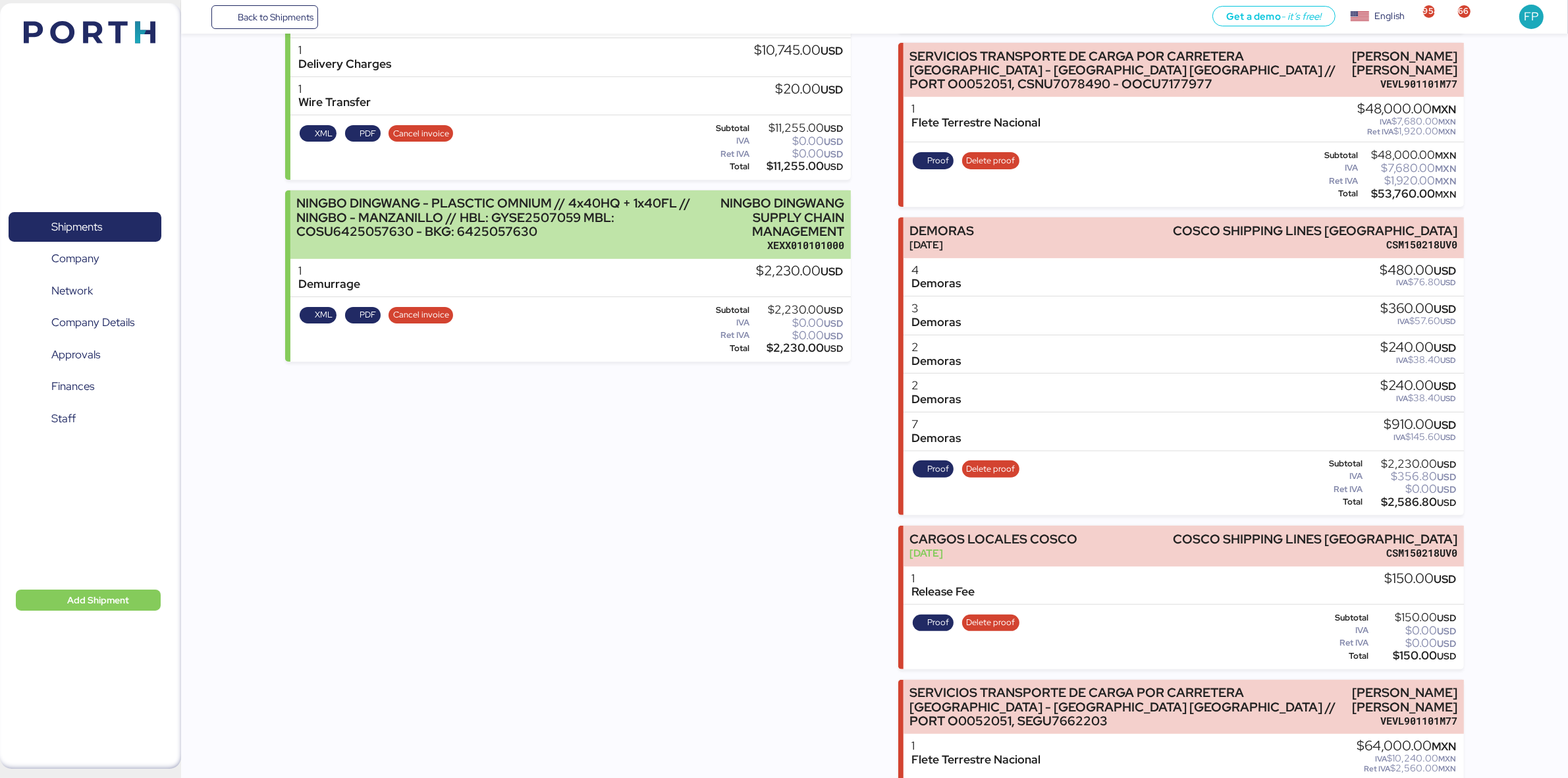
scroll to position [0, 0]
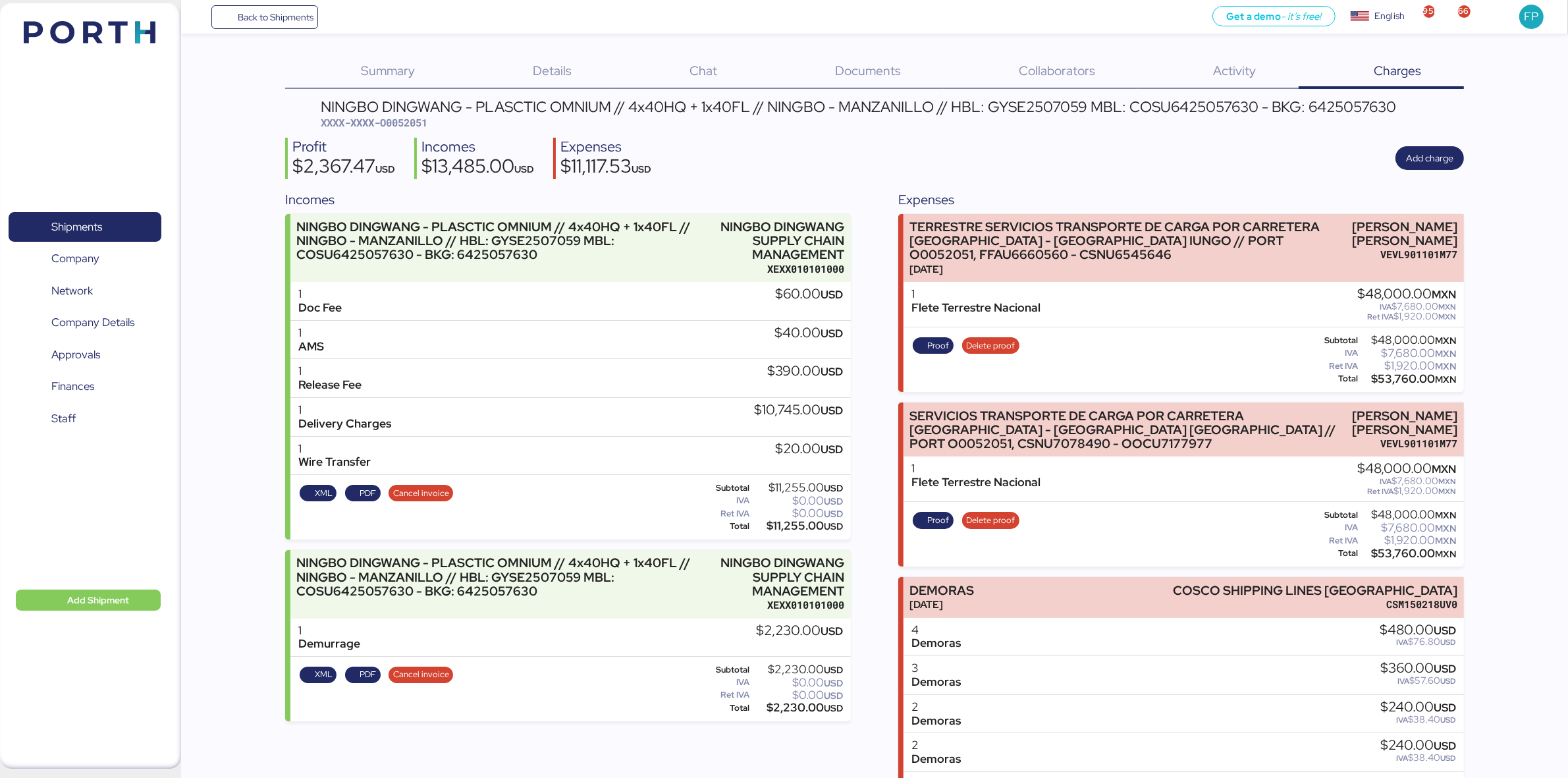
click at [402, 114] on div "NINGBO DINGWANG - PLASCTIC OMNIUM // 4x40HQ + 1x40FL // NINGBO - MANZANILLO // …" at bounding box center [858, 115] width 1076 height 31
click at [417, 126] on span "XXXX-XXXX-O0052051" at bounding box center [373, 122] width 107 height 13
copy span "O0052051"
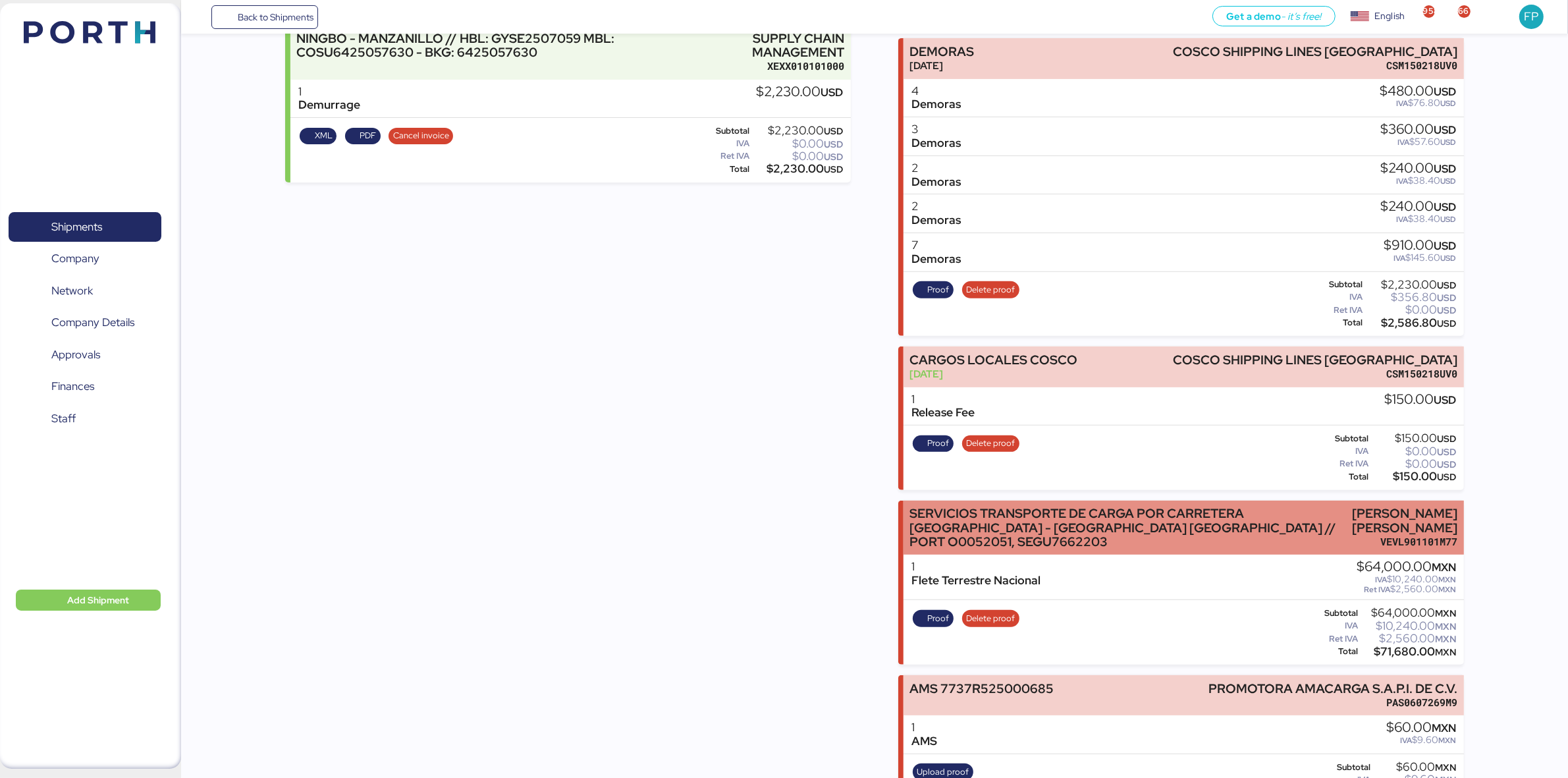
scroll to position [509, 0]
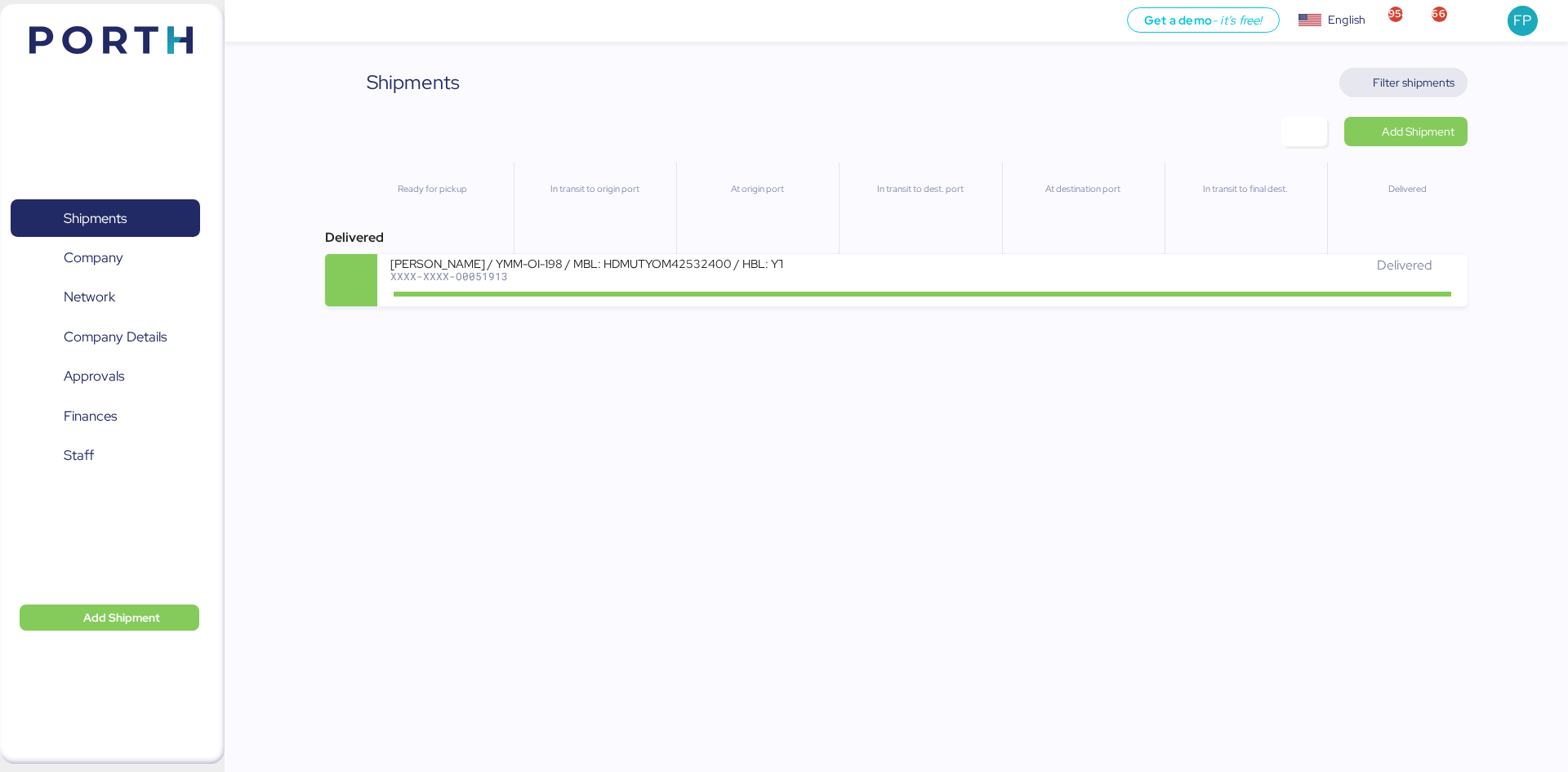
click at [1423, 92] on span "Filter shipments" at bounding box center [1403, 82] width 102 height 23
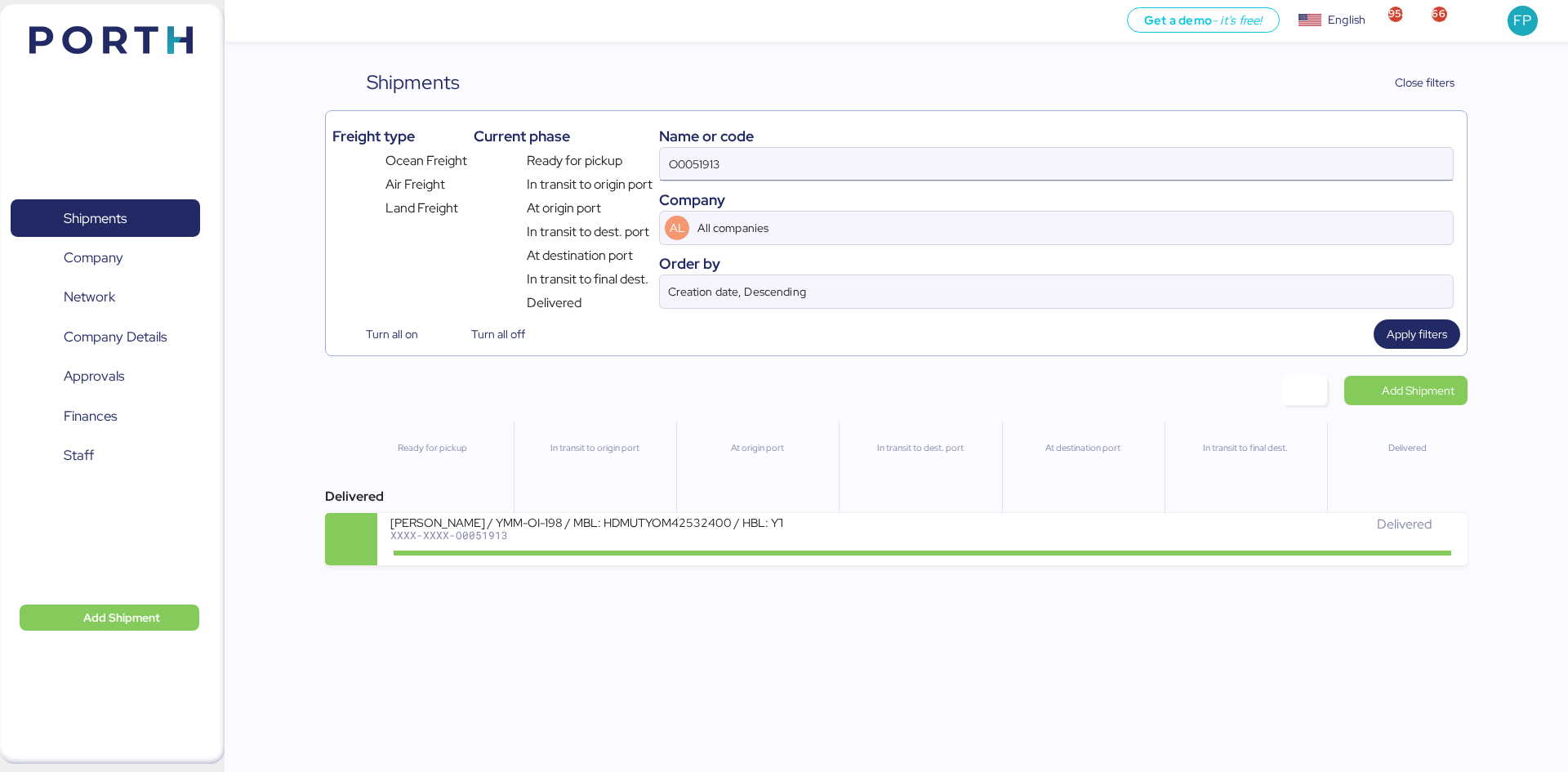
click at [683, 173] on input "O0051913" at bounding box center [1056, 164] width 792 height 33
click at [682, 173] on input "O0051913" at bounding box center [1056, 164] width 792 height 33
paste input "2184"
type input "O0052184"
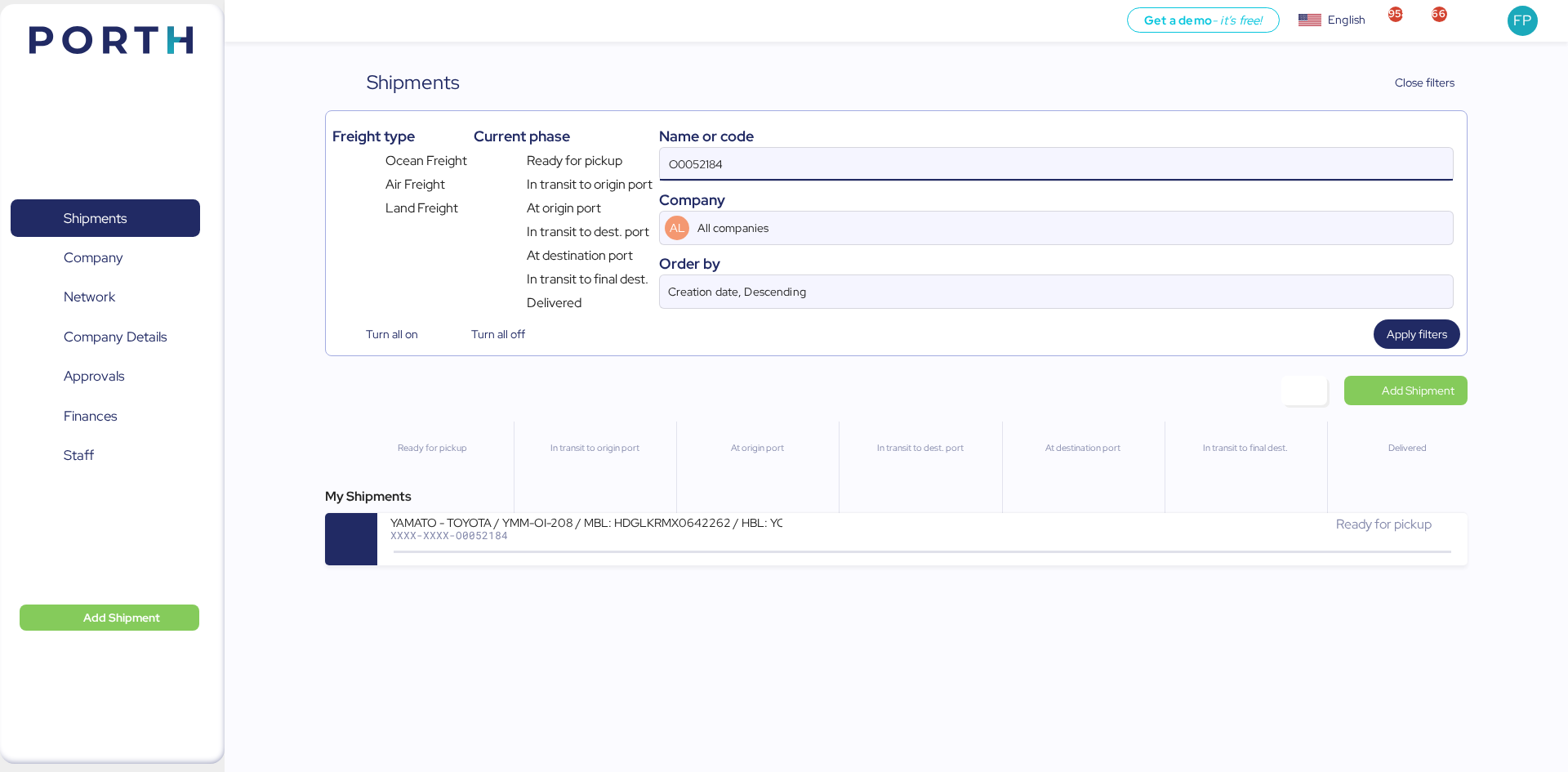
click at [707, 532] on div "XXXX-XXXX-O0052184" at bounding box center [586, 534] width 392 height 11
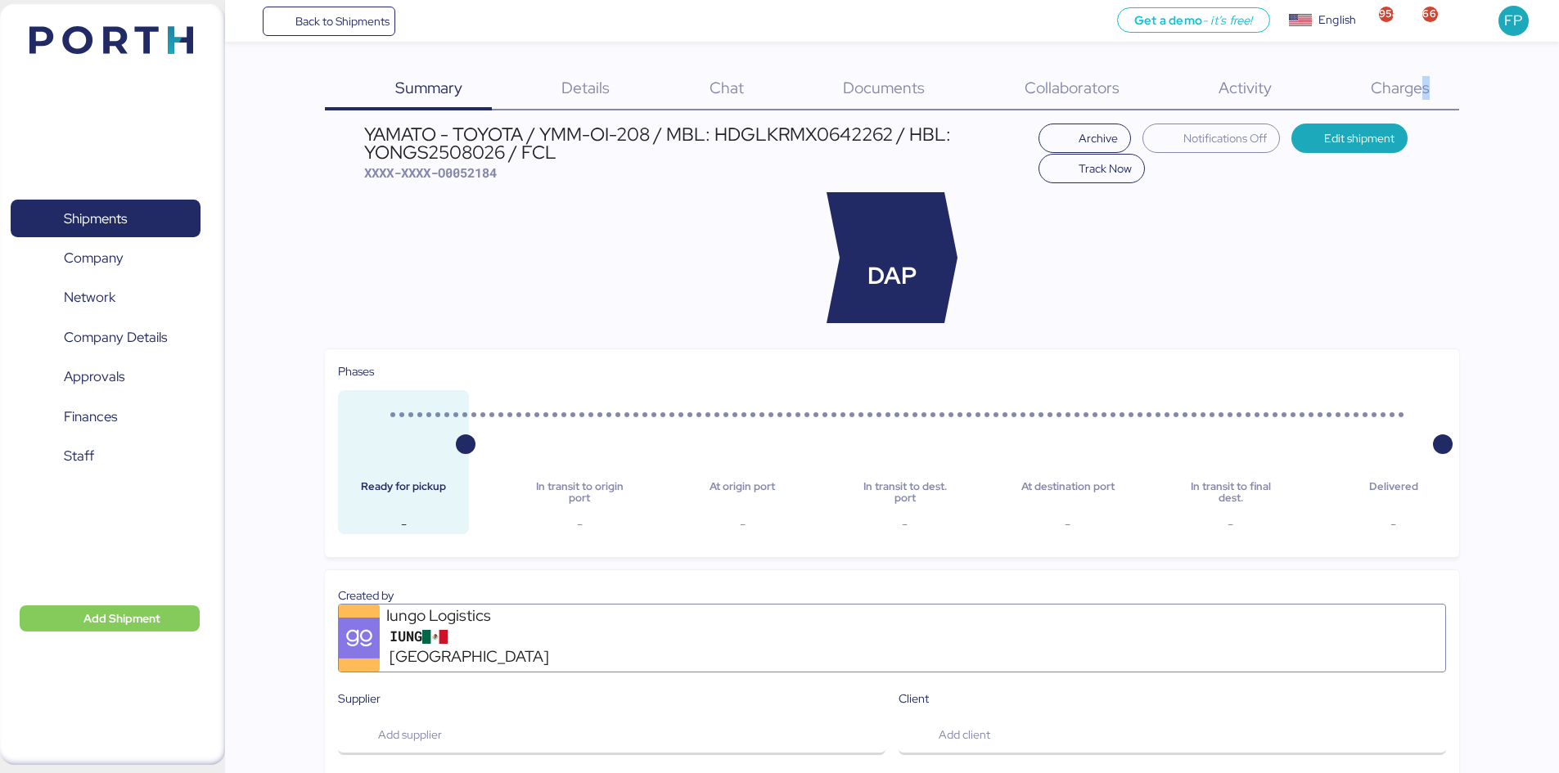
click at [1429, 101] on div "Charges 0" at bounding box center [1379, 89] width 158 height 43
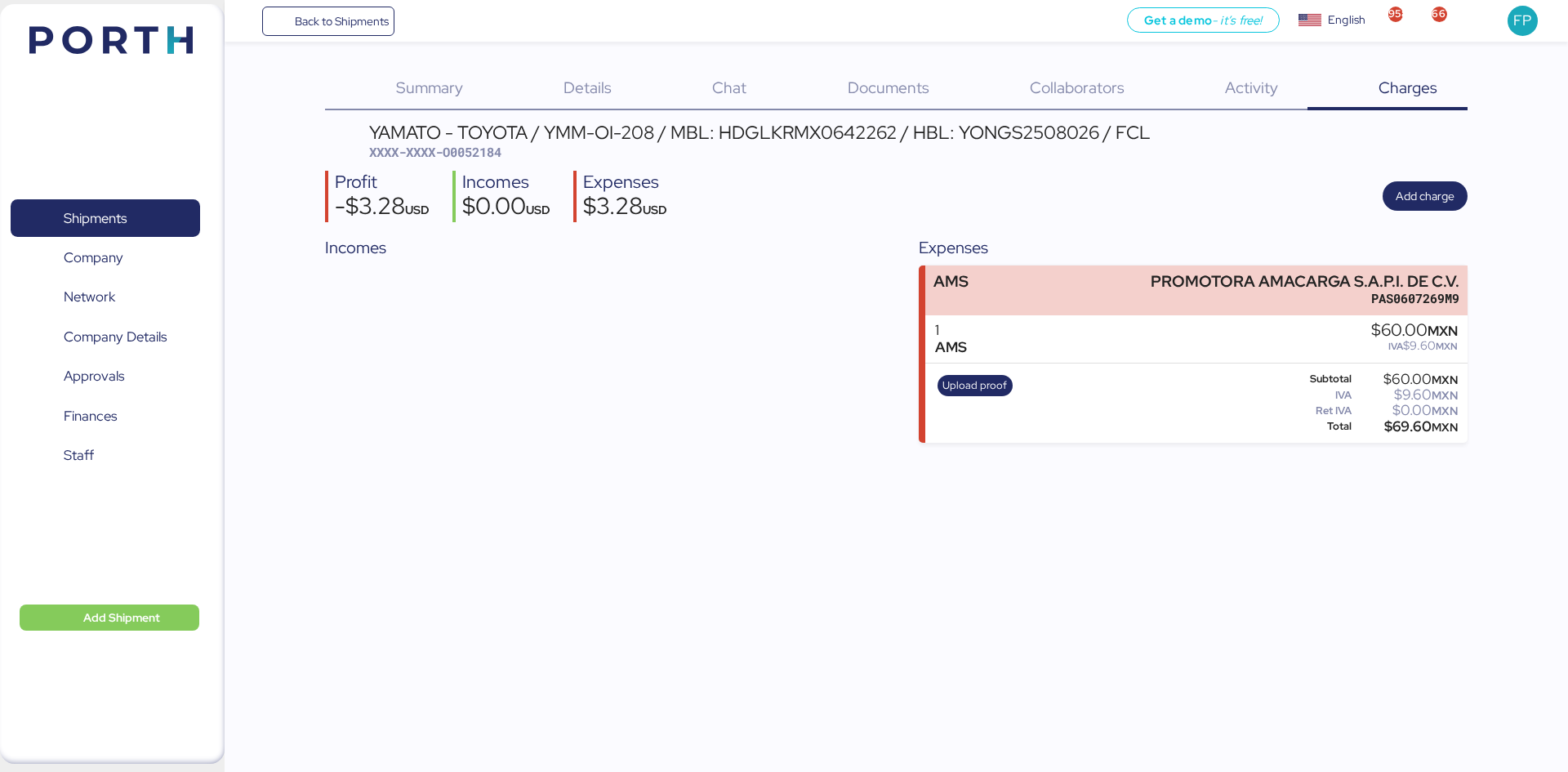
click at [469, 149] on span "XXXX-XXXX-O0052184" at bounding box center [435, 152] width 133 height 16
copy span "O0052184"
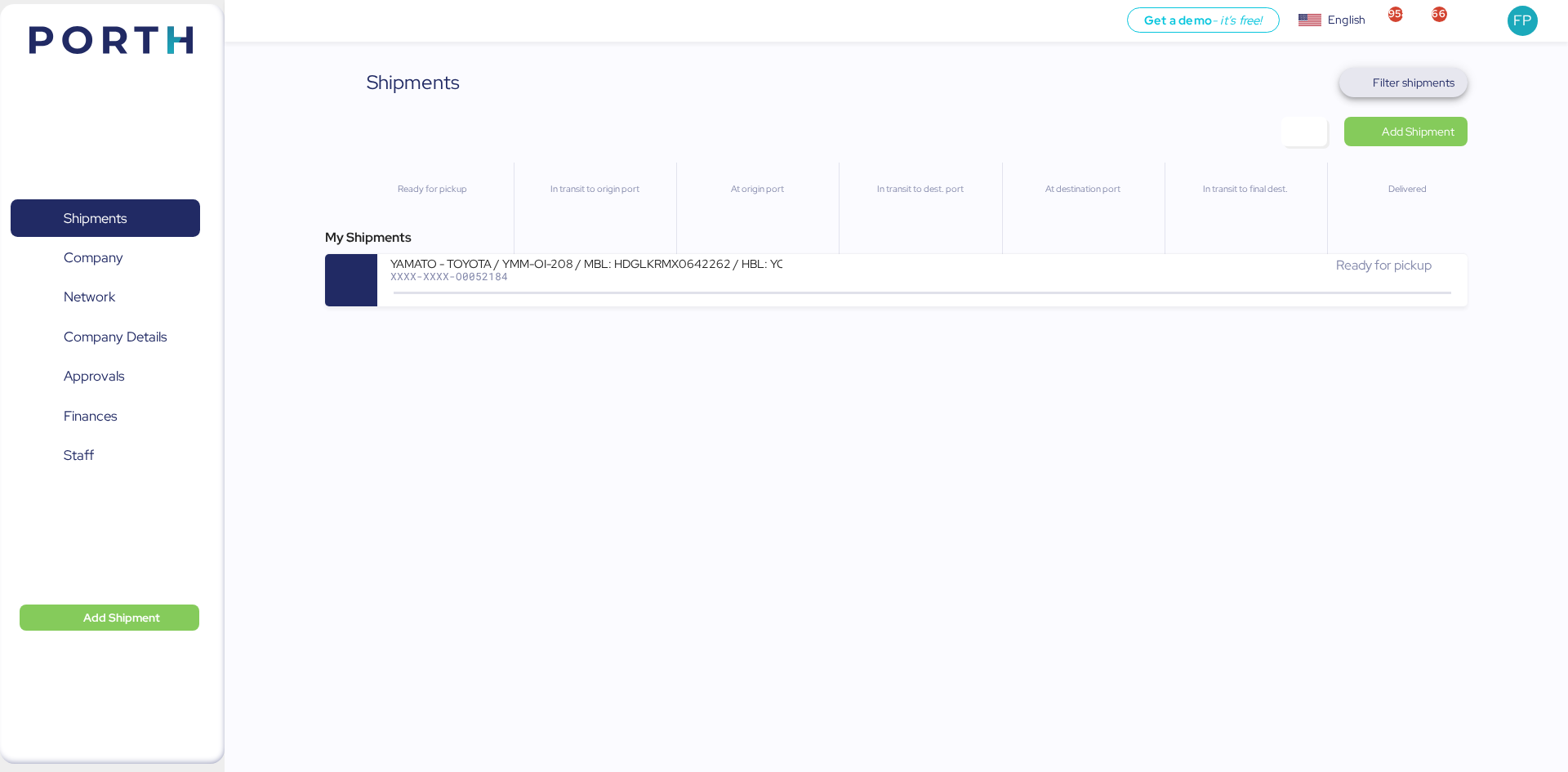
click at [1430, 81] on span "Filter shipments" at bounding box center [1413, 83] width 82 height 20
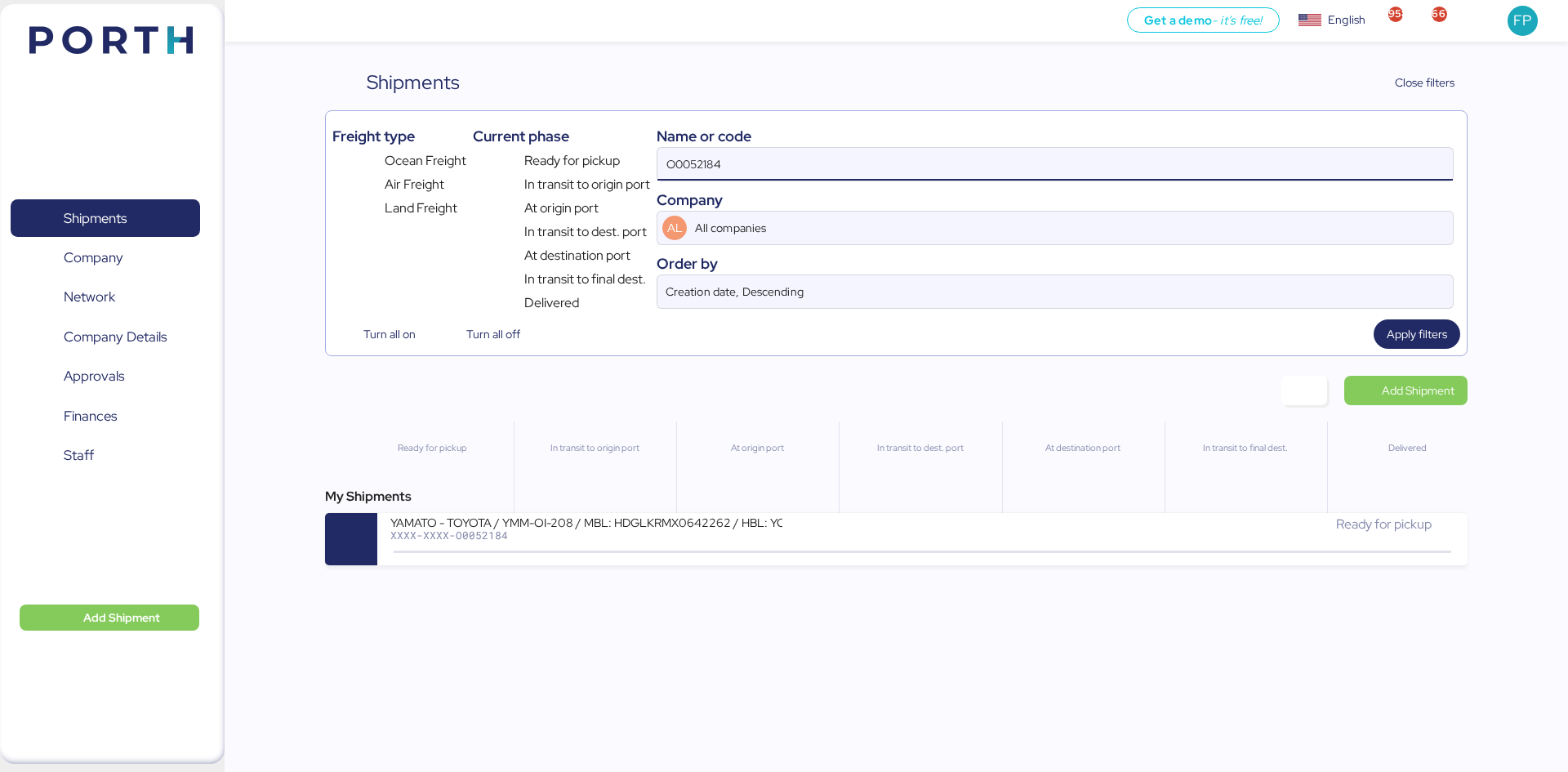
click at [718, 162] on input "O0052184" at bounding box center [1055, 164] width 795 height 33
paste input "1965"
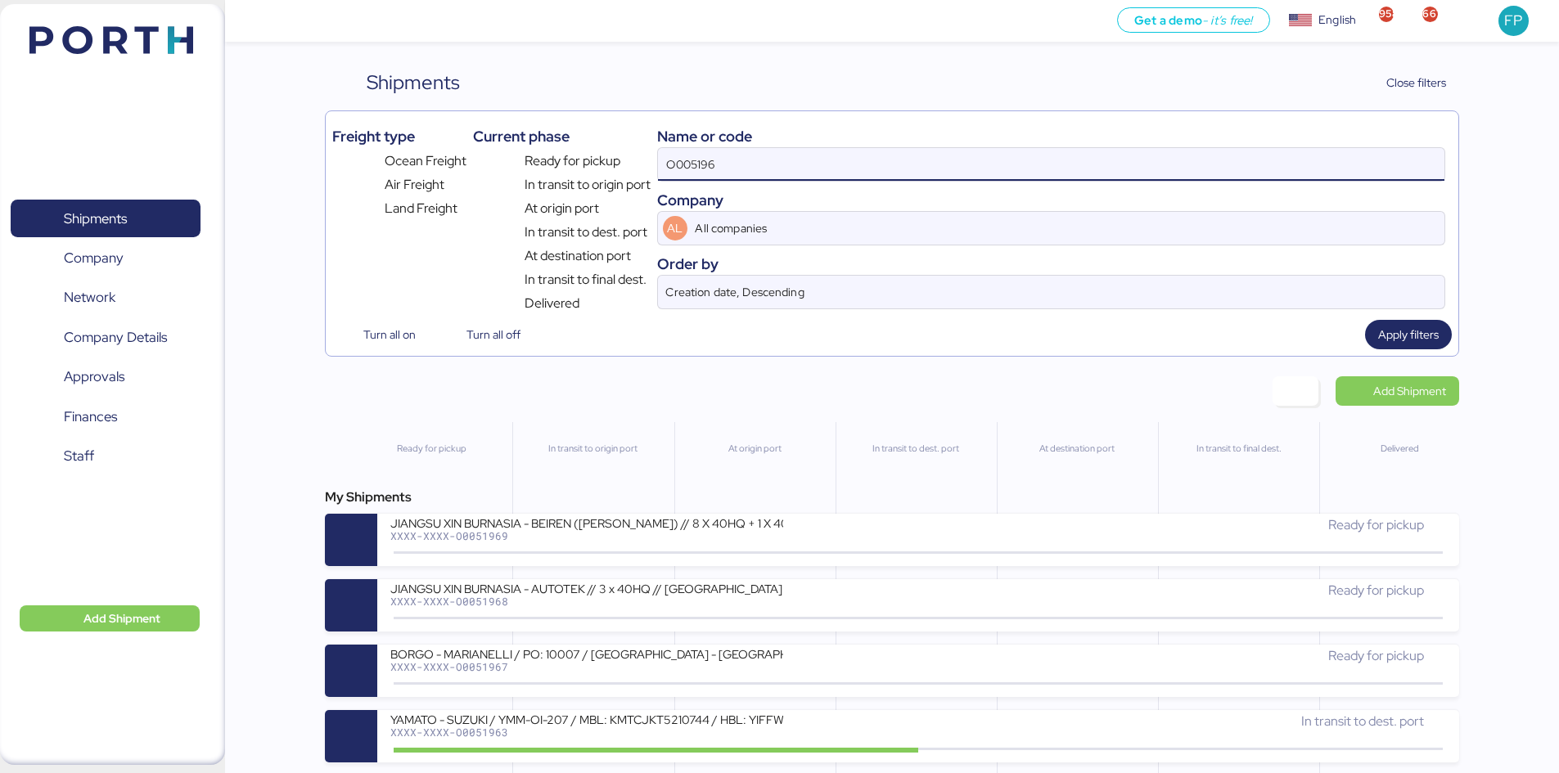
click at [686, 160] on input "O005196" at bounding box center [1051, 164] width 786 height 33
paste input "5"
type input "O0051965"
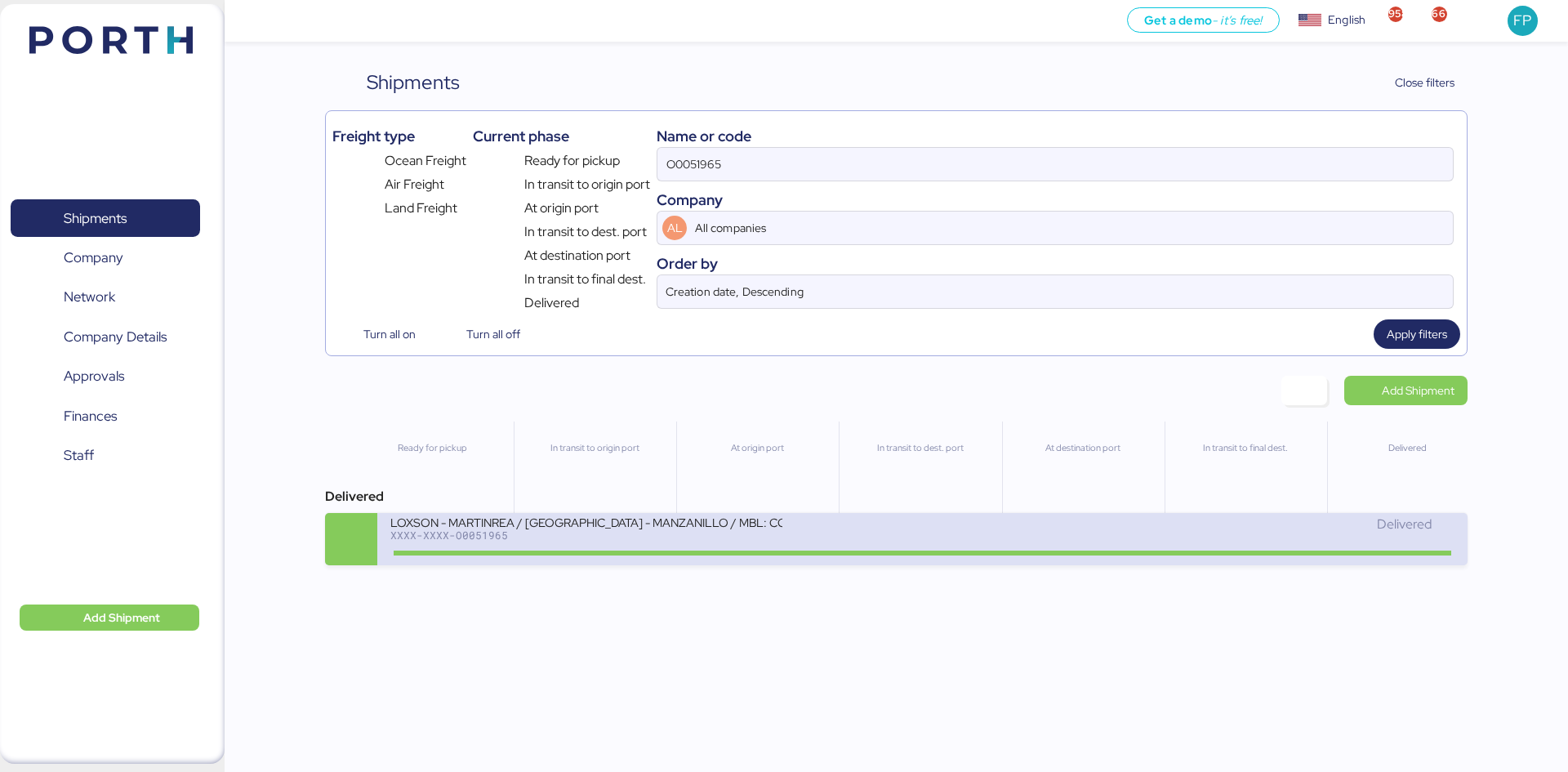
click at [612, 562] on div "LOXSON - MARTINREA / [GEOGRAPHIC_DATA] - MANZANILLO / MBL: COSU6423723020 - HBL…" at bounding box center [921, 539] width 1089 height 52
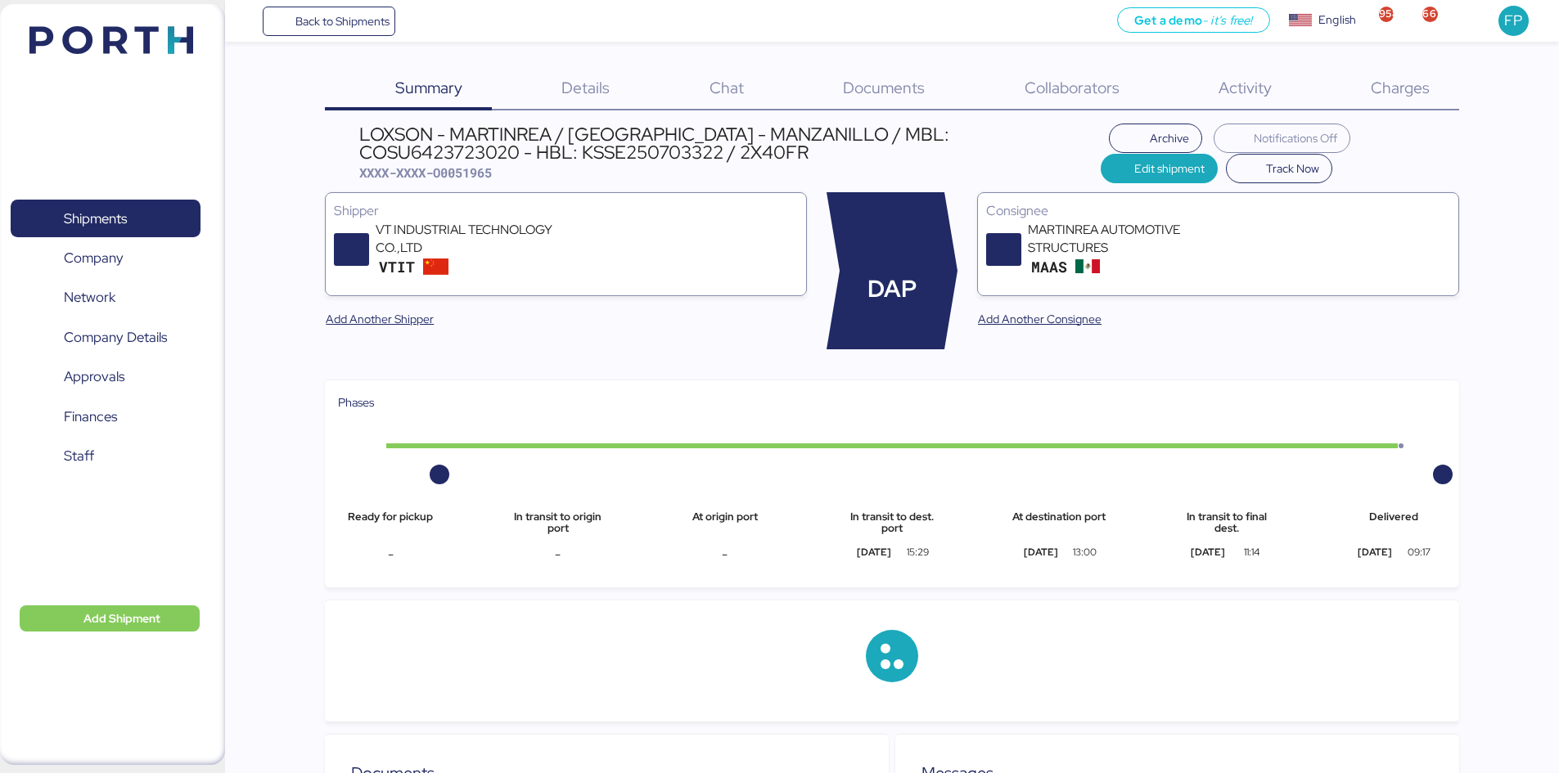
click at [1388, 101] on div "Charges 0" at bounding box center [1379, 89] width 158 height 43
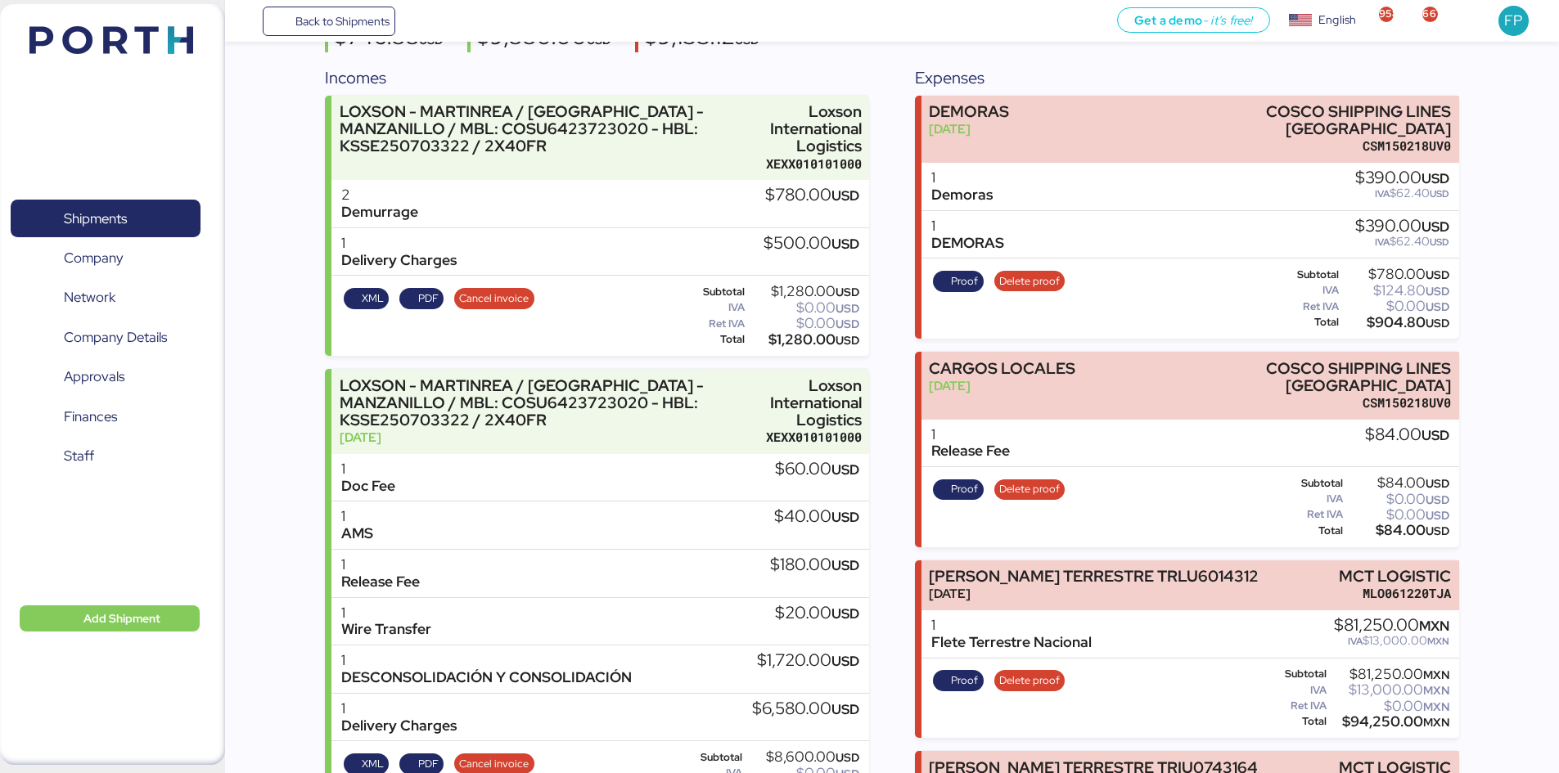
scroll to position [169, 0]
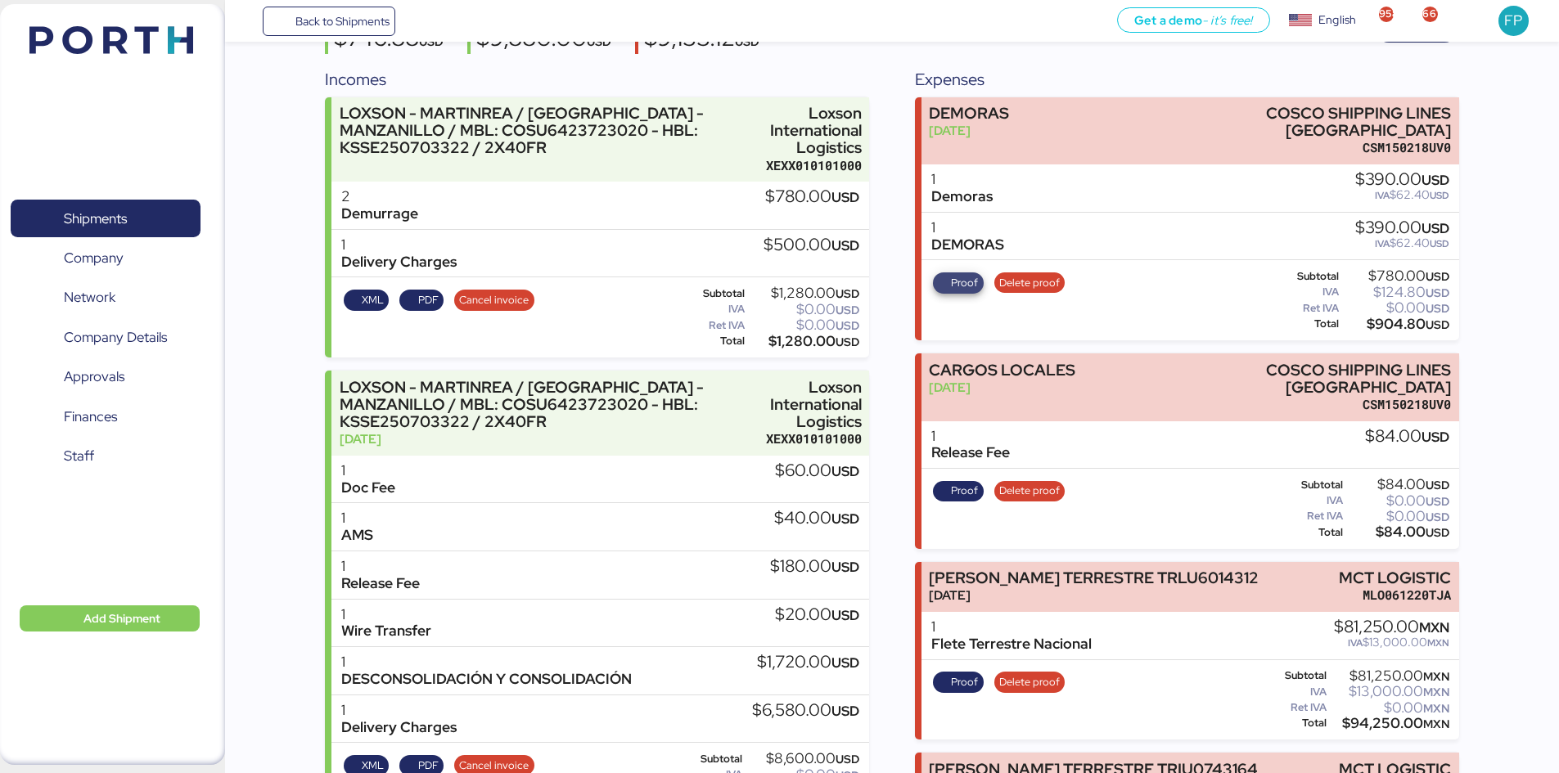
click at [938, 274] on span "Proof" at bounding box center [958, 283] width 40 height 18
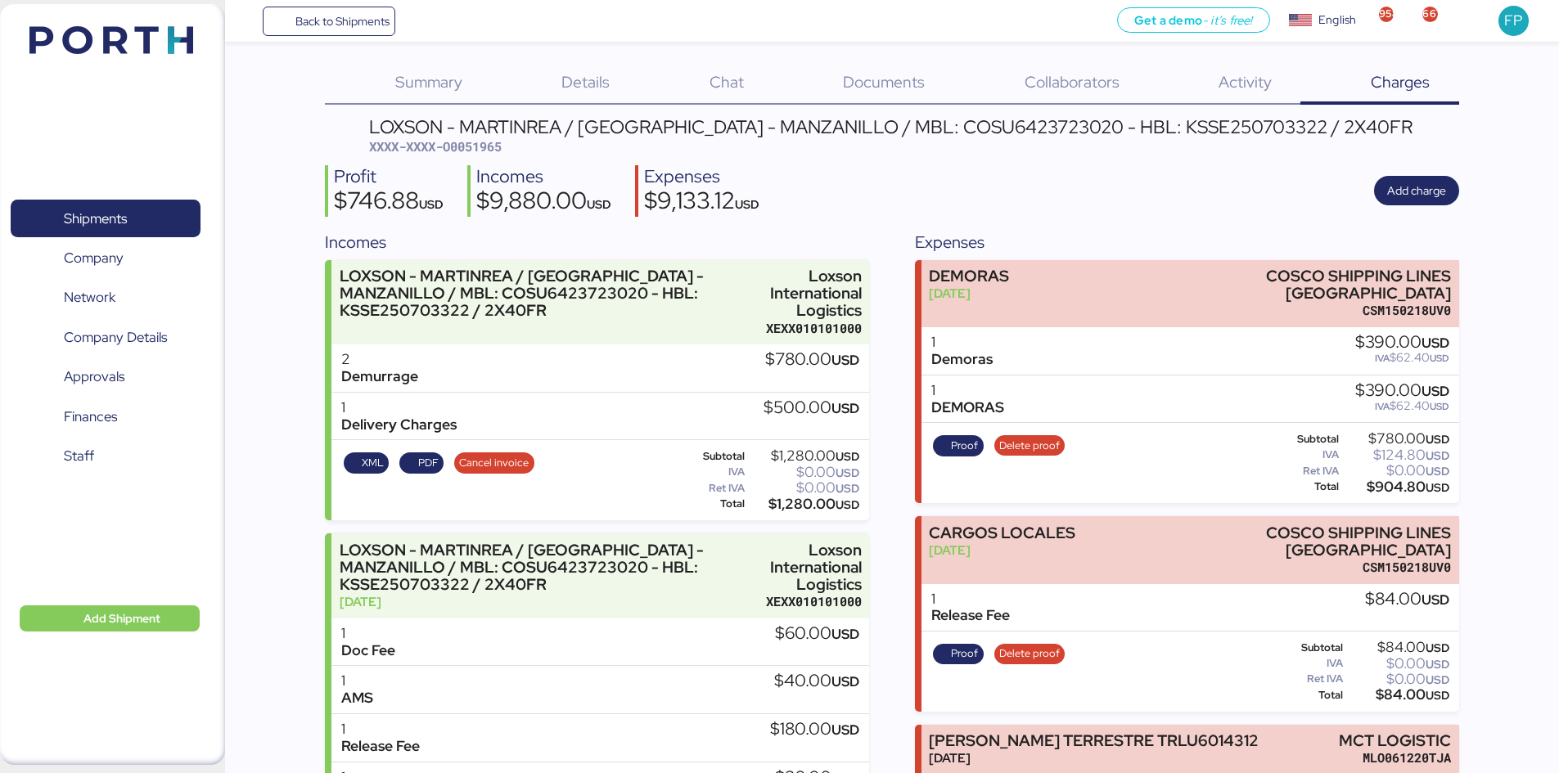
scroll to position [0, 0]
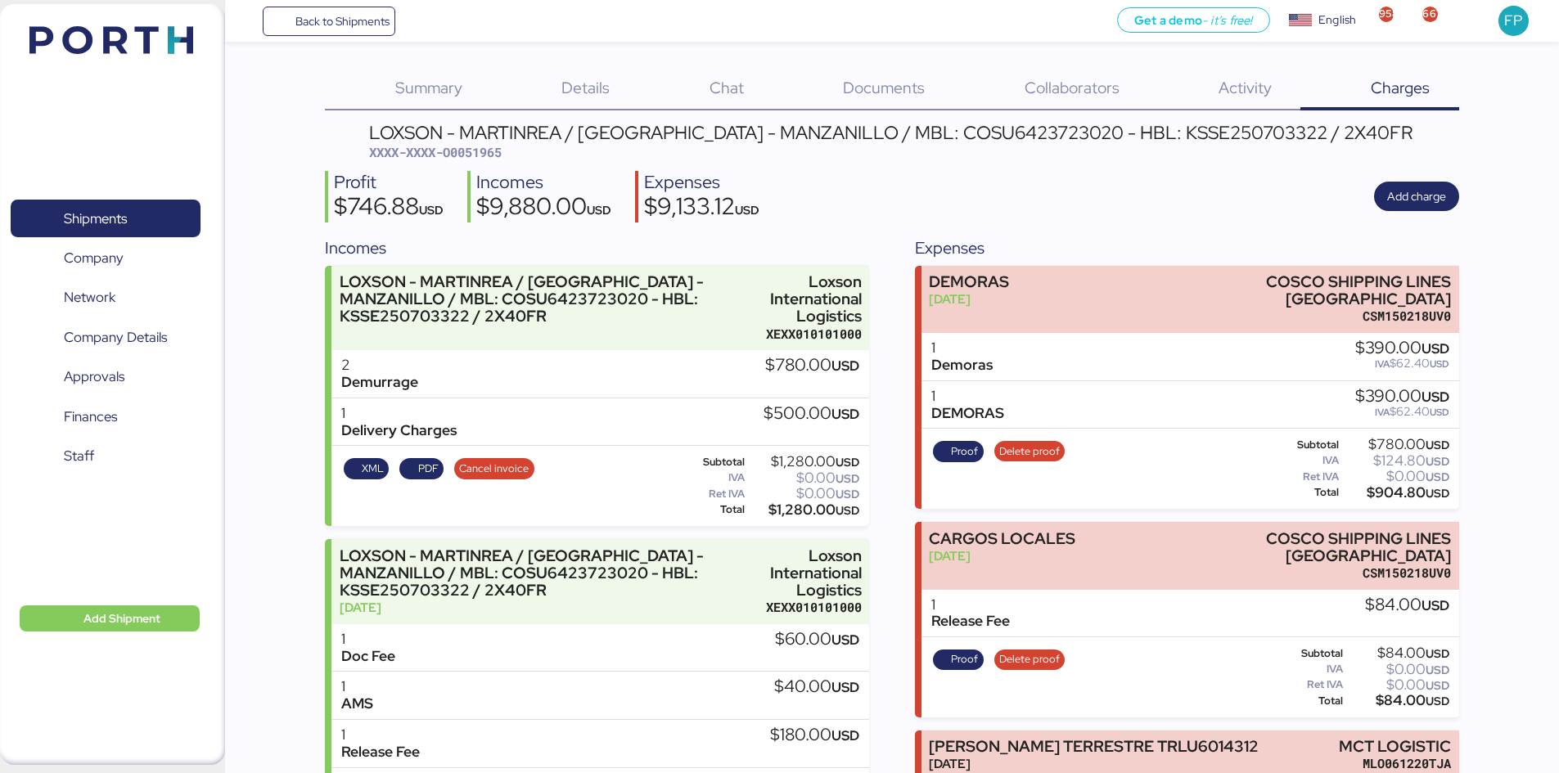
click at [951, 126] on div "LOXSON - MARTINREA / [GEOGRAPHIC_DATA] - MANZANILLO / MBL: COSU6423723020 - HBL…" at bounding box center [890, 133] width 1043 height 18
copy div "COSU6423723020"
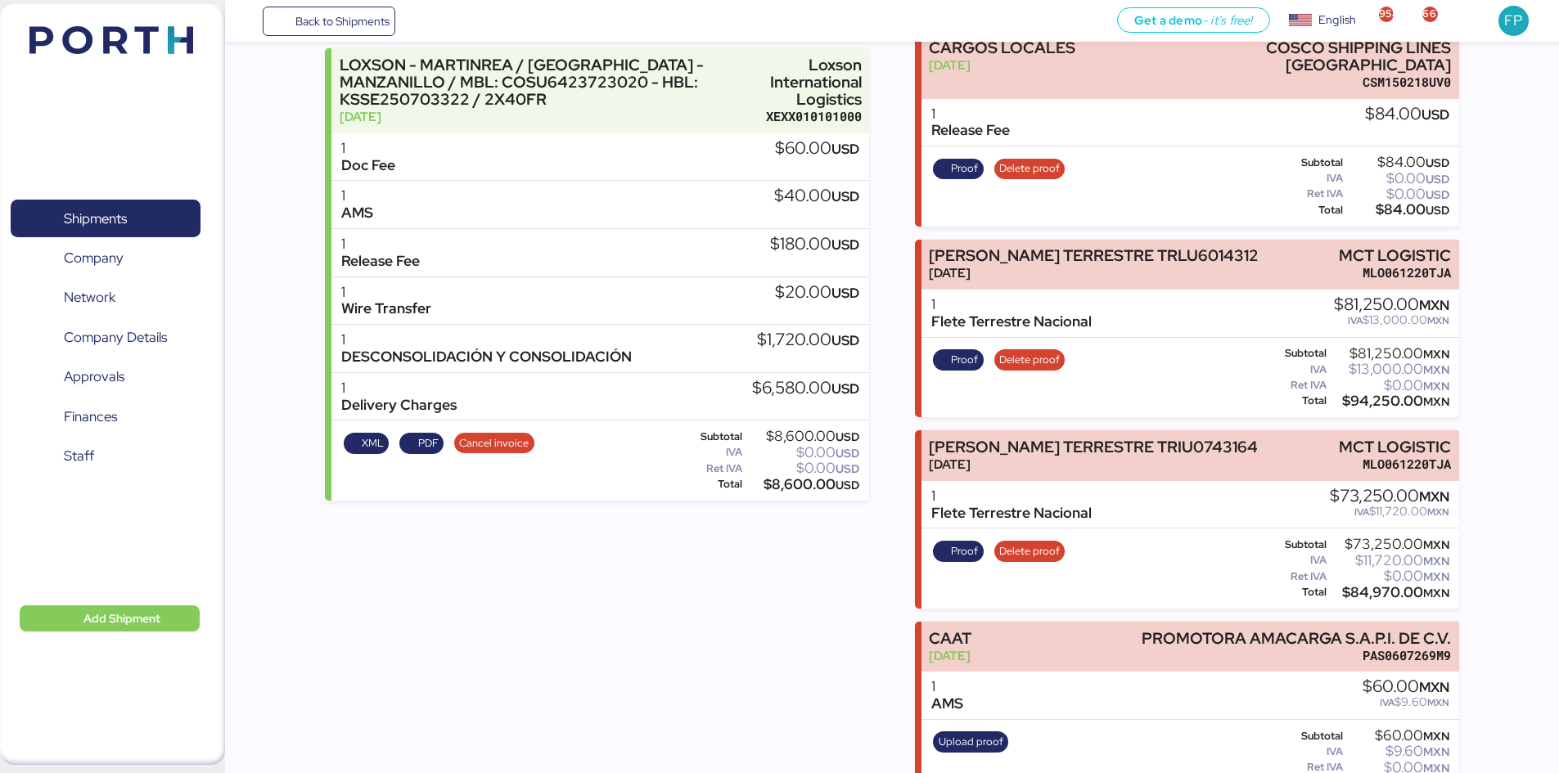
scroll to position [82, 0]
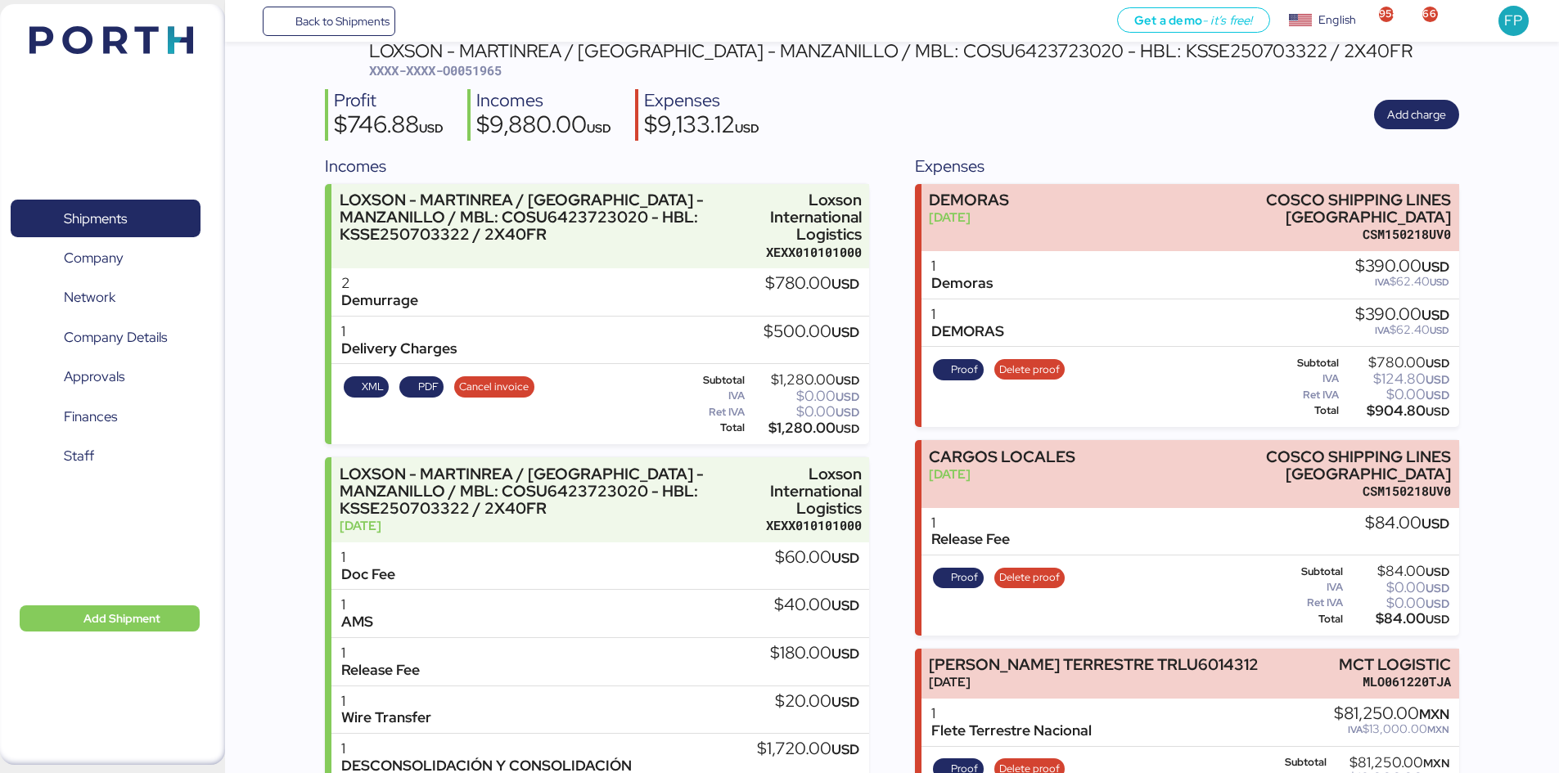
click at [1046, 365] on div "Proof Delete proof" at bounding box center [999, 386] width 142 height 67
click at [1043, 361] on span "Delete proof" at bounding box center [1029, 370] width 61 height 18
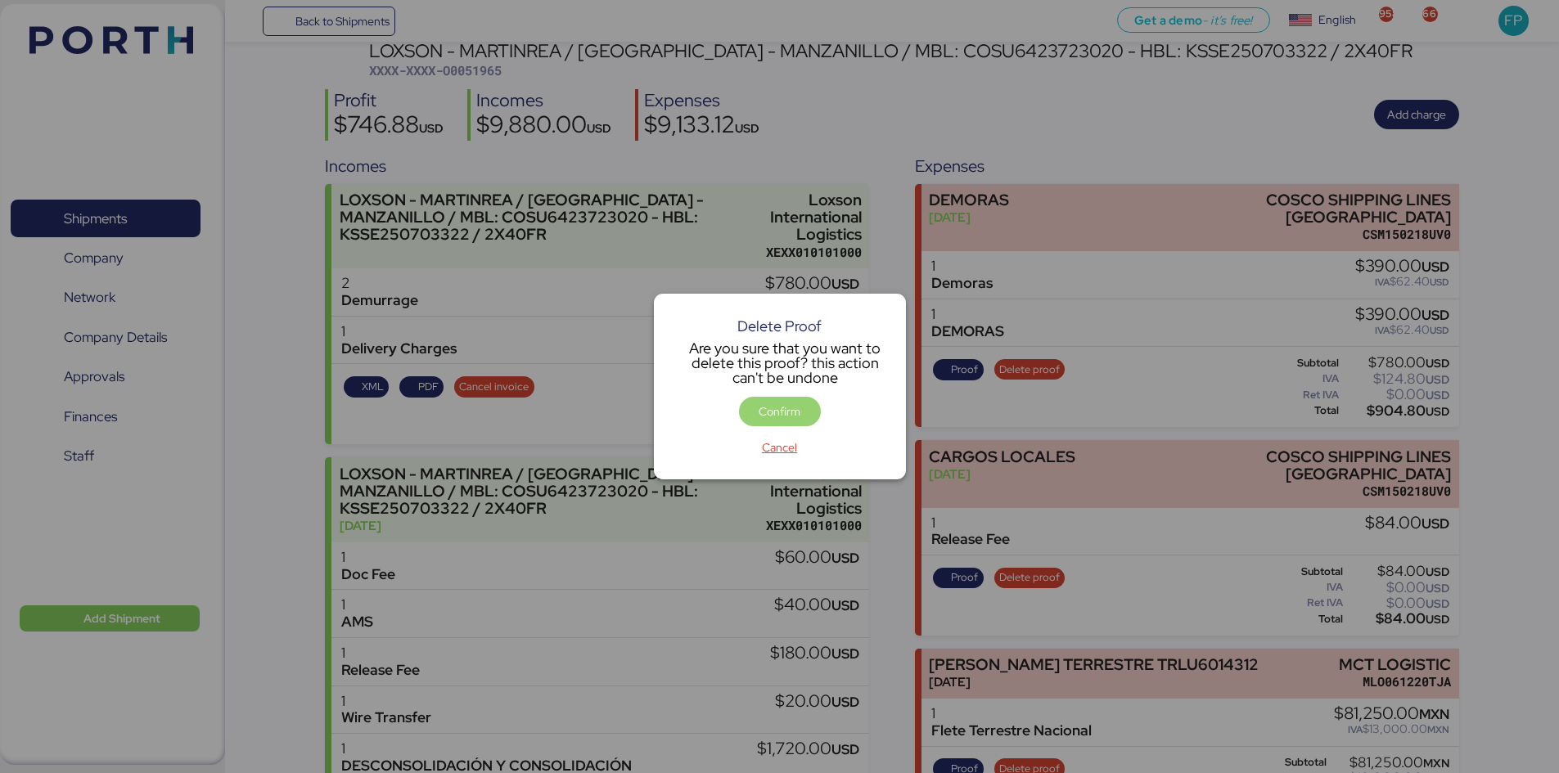
click at [796, 410] on span "Confirm" at bounding box center [779, 412] width 42 height 20
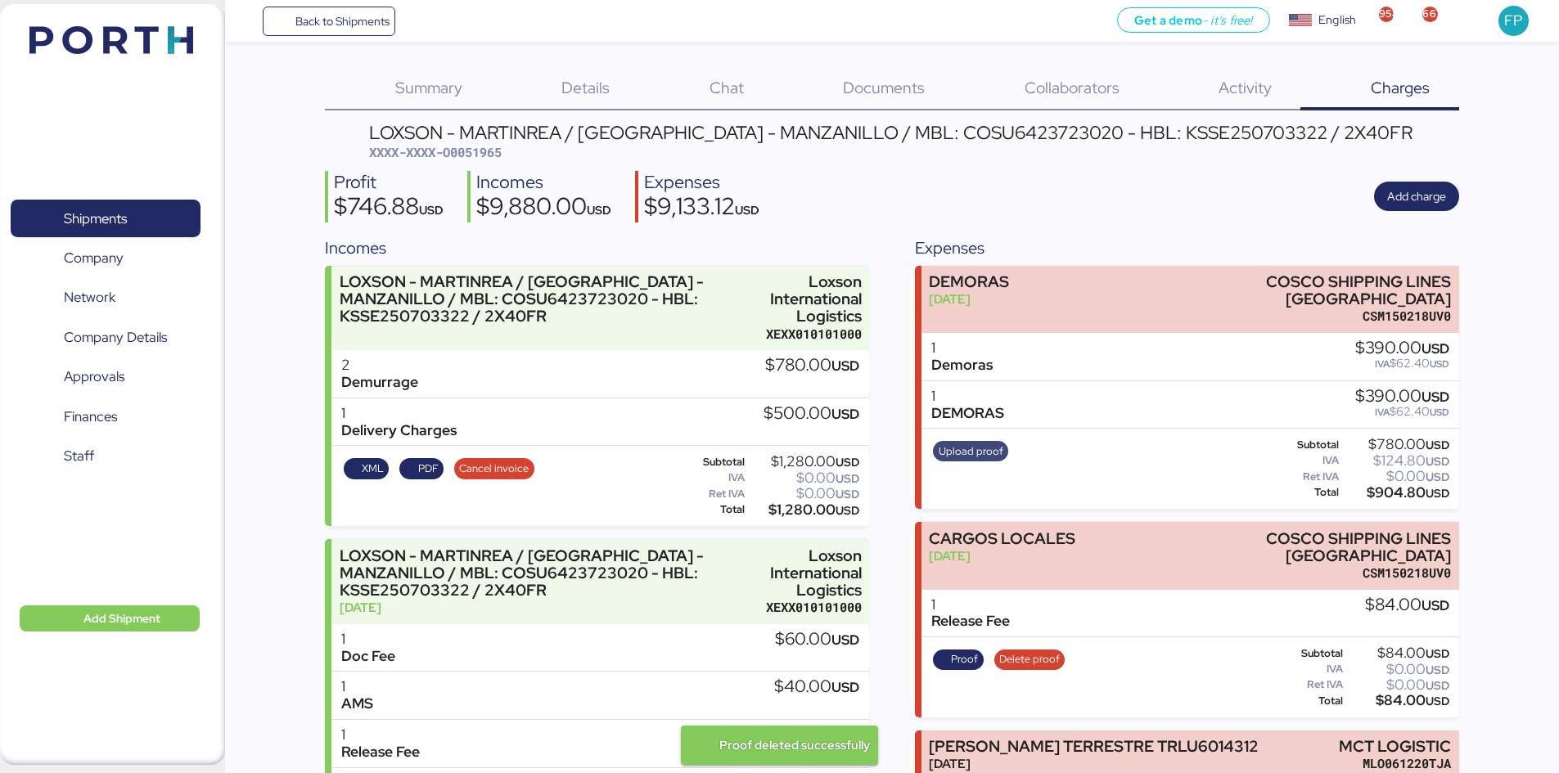
click at [977, 443] on span "Upload proof" at bounding box center [970, 452] width 65 height 18
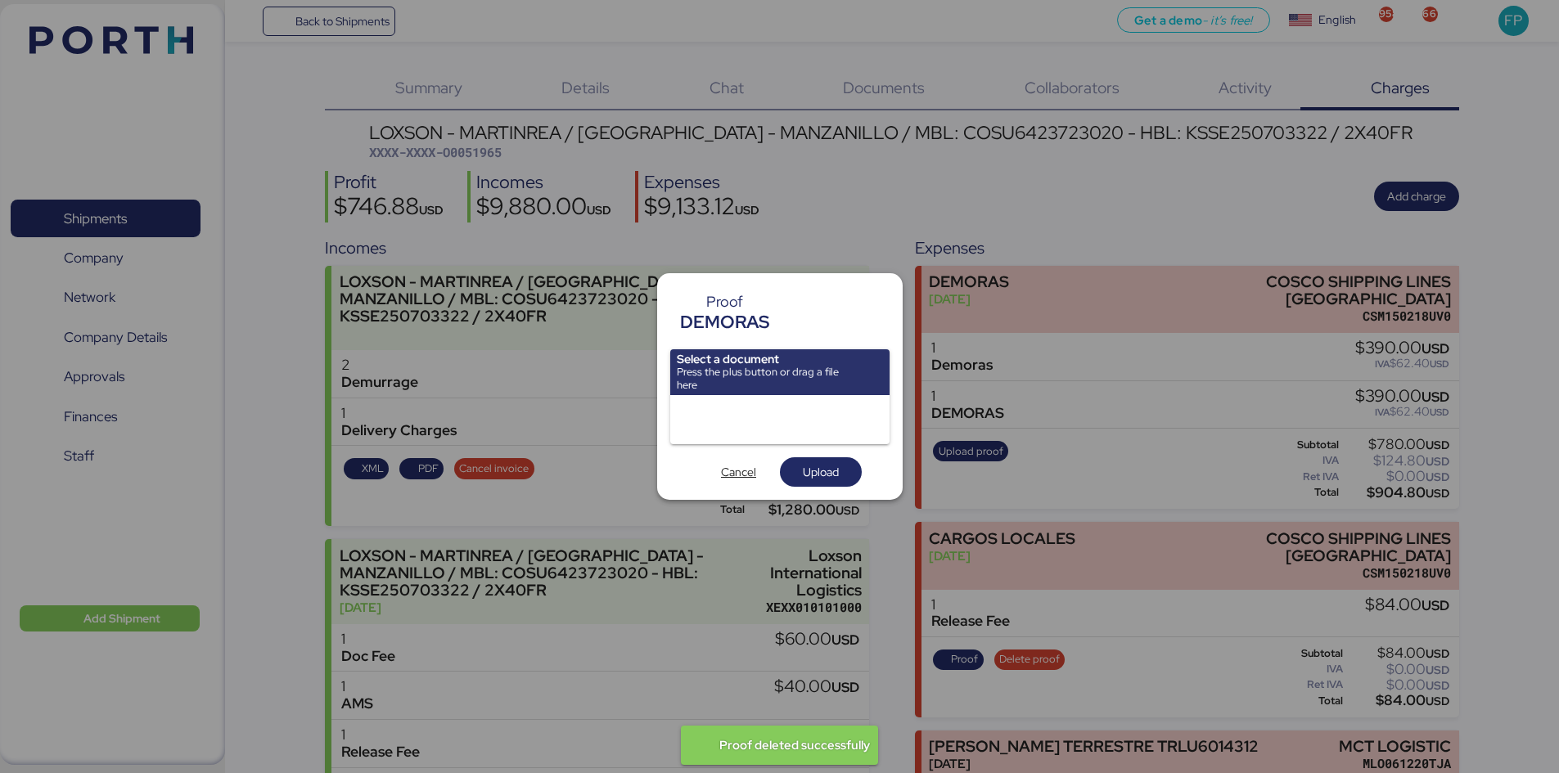
click at [821, 384] on input "file" at bounding box center [779, 372] width 219 height 46
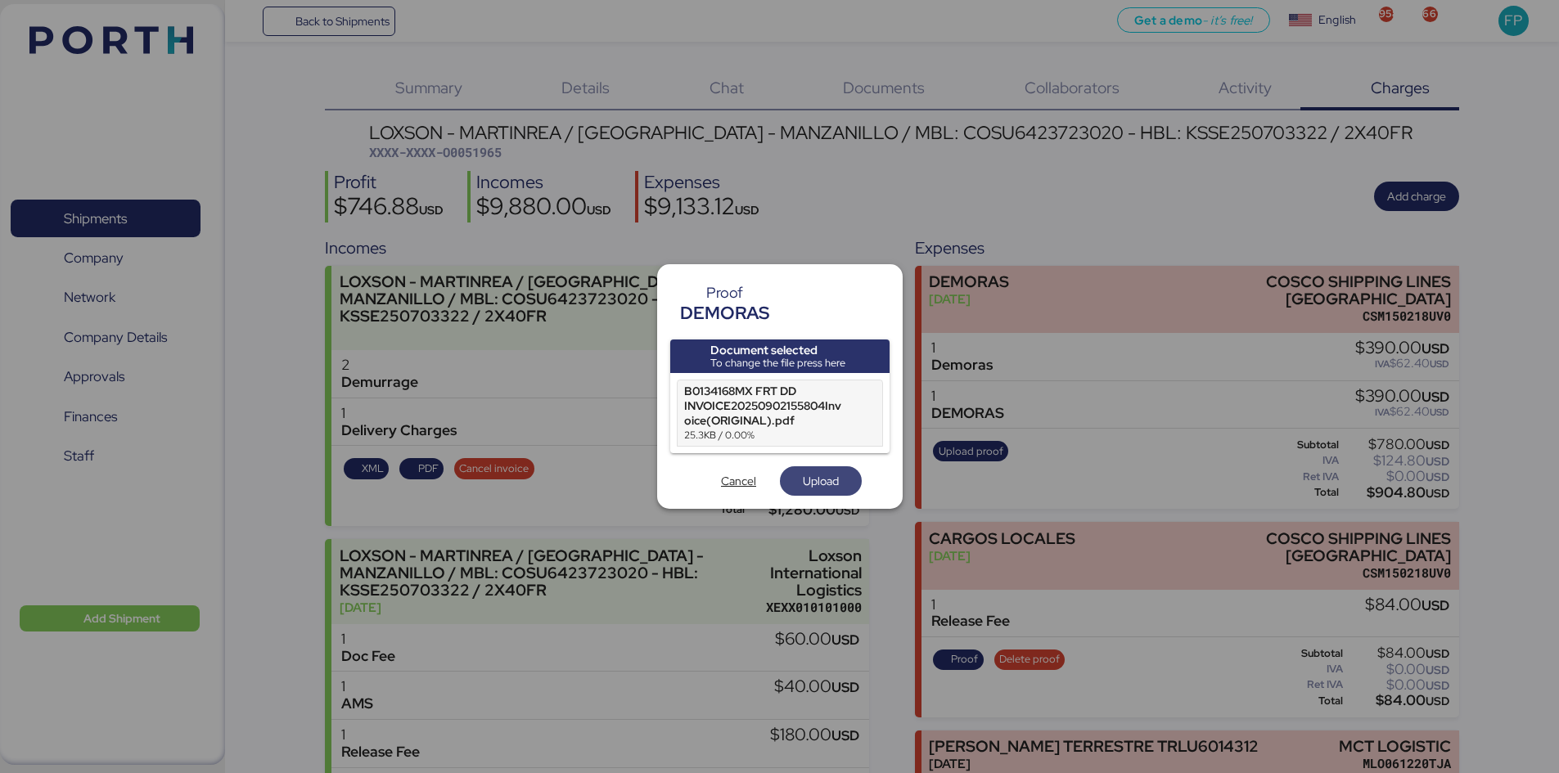
click at [821, 474] on span "Upload" at bounding box center [821, 481] width 36 height 20
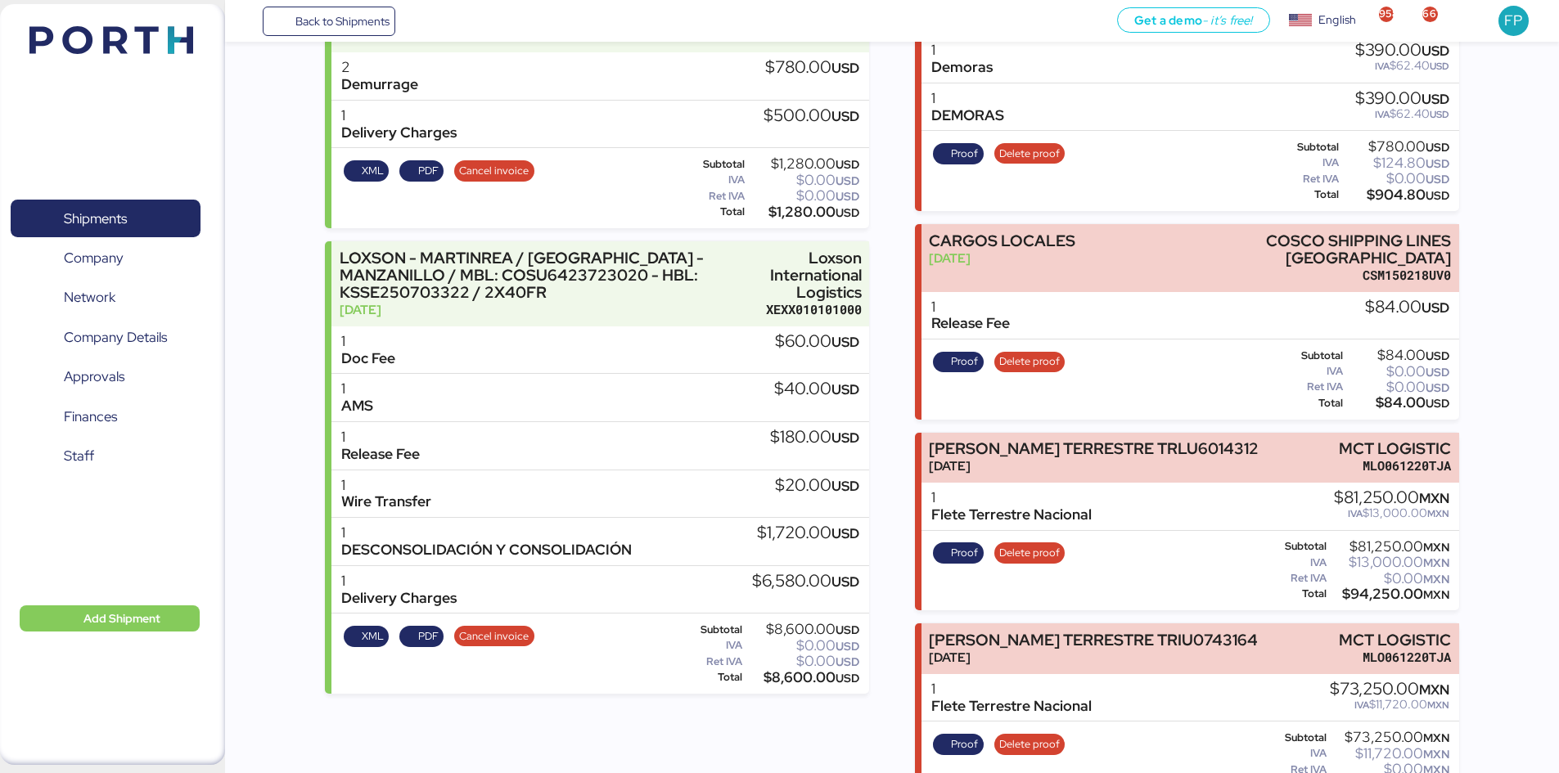
scroll to position [87, 0]
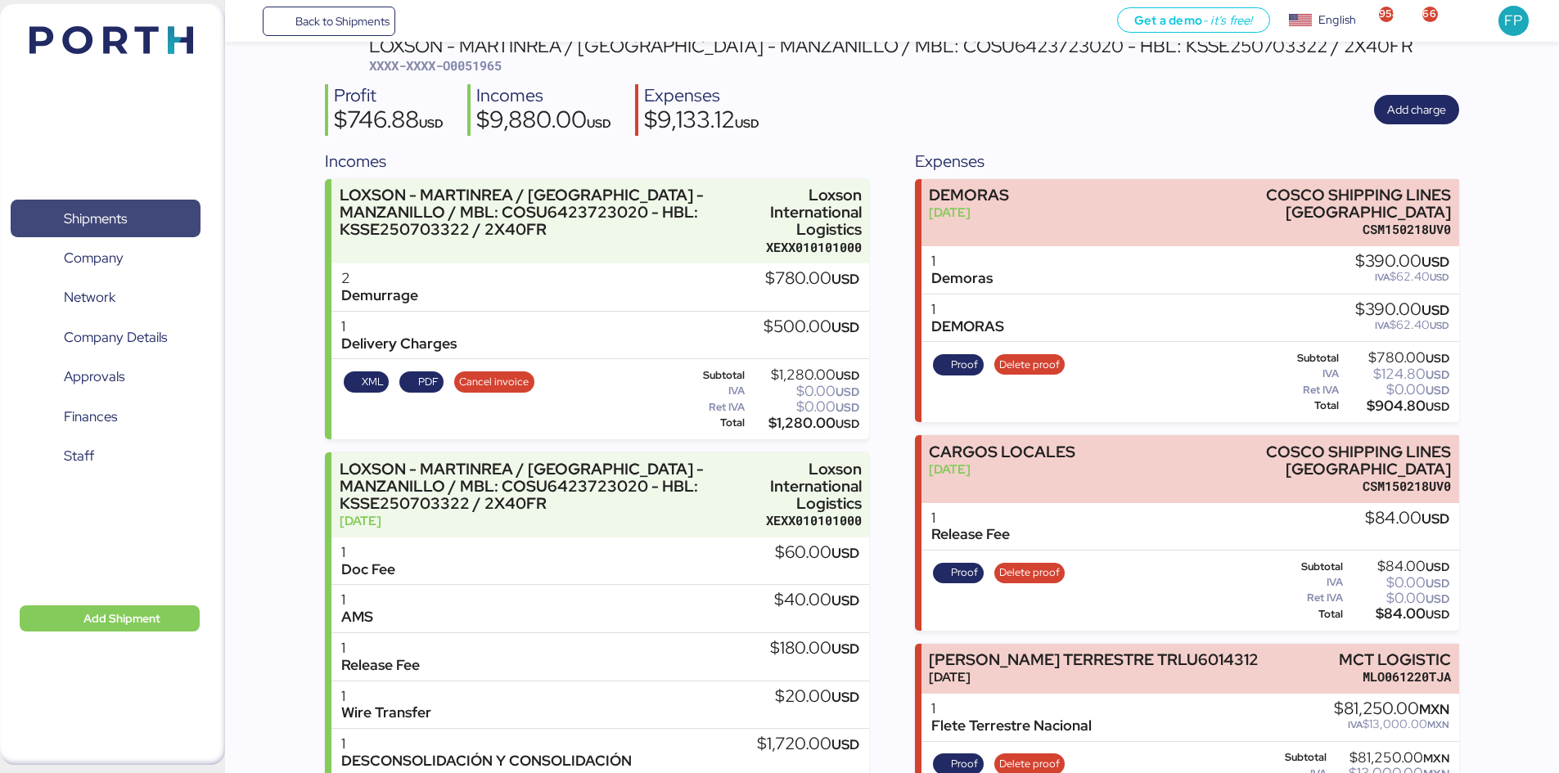
click at [179, 212] on span "Shipments" at bounding box center [105, 219] width 176 height 24
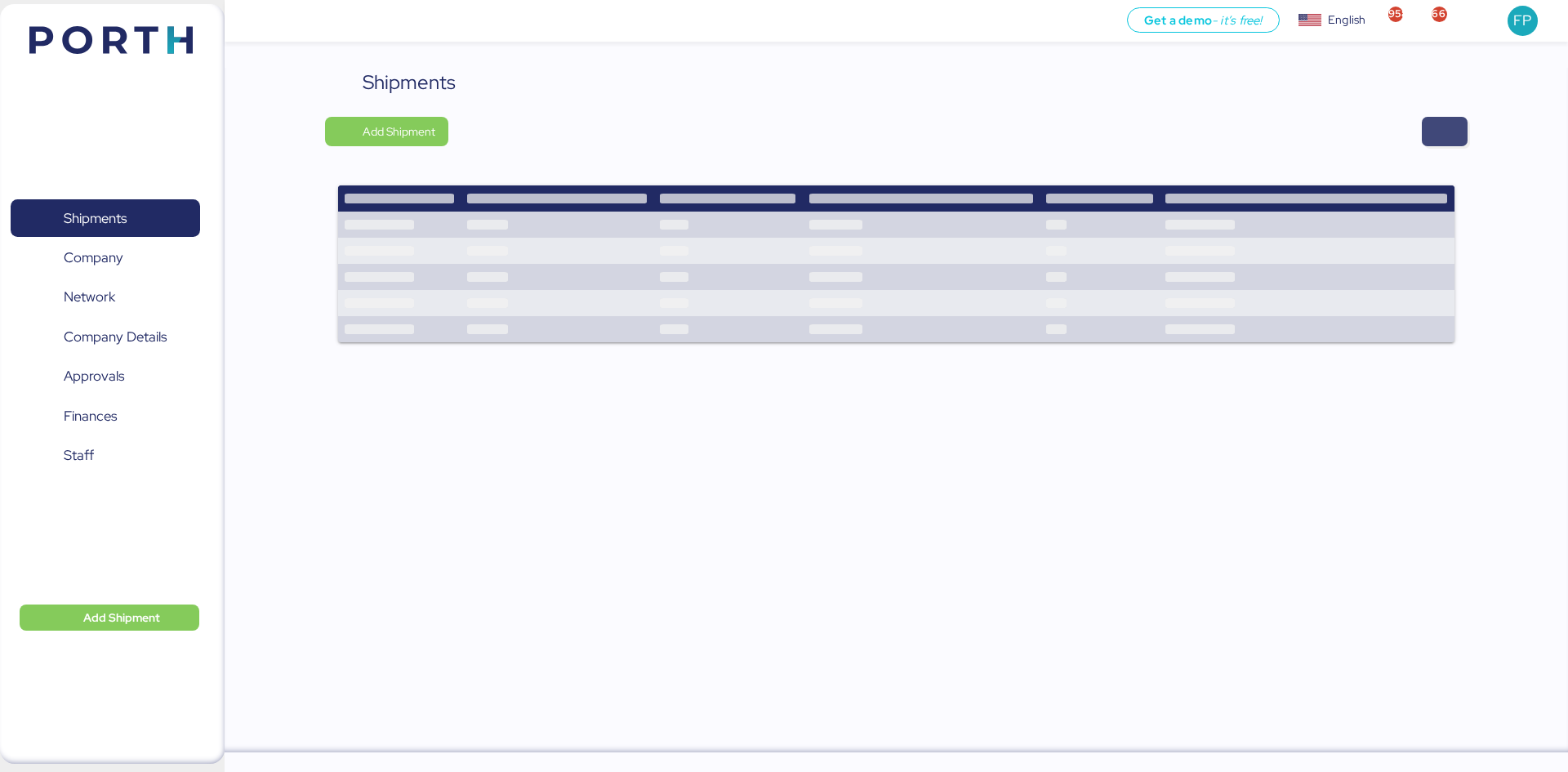
click at [1430, 140] on span "button" at bounding box center [1444, 131] width 46 height 29
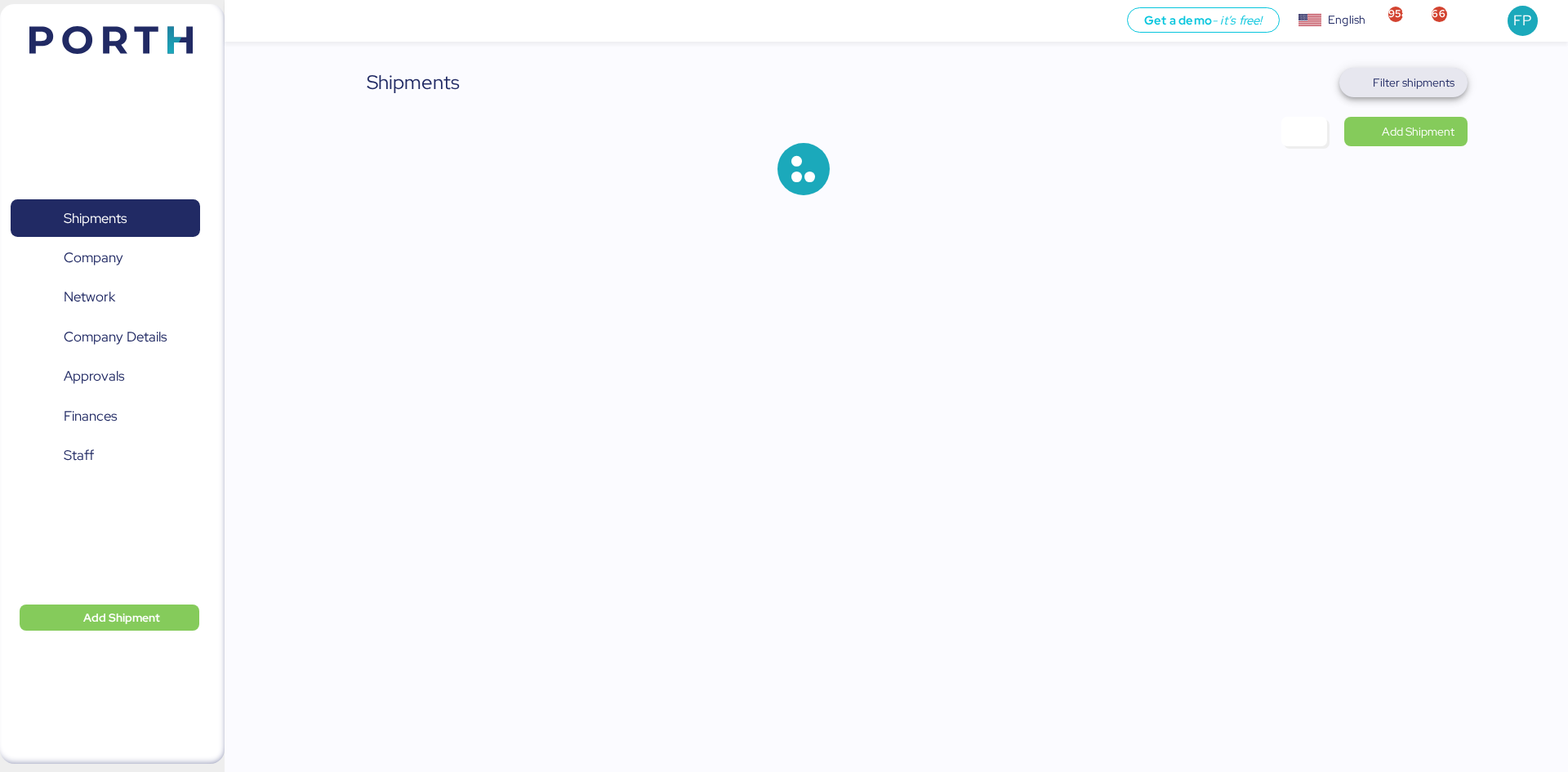
click at [1417, 86] on span "Filter shipments" at bounding box center [1413, 83] width 82 height 20
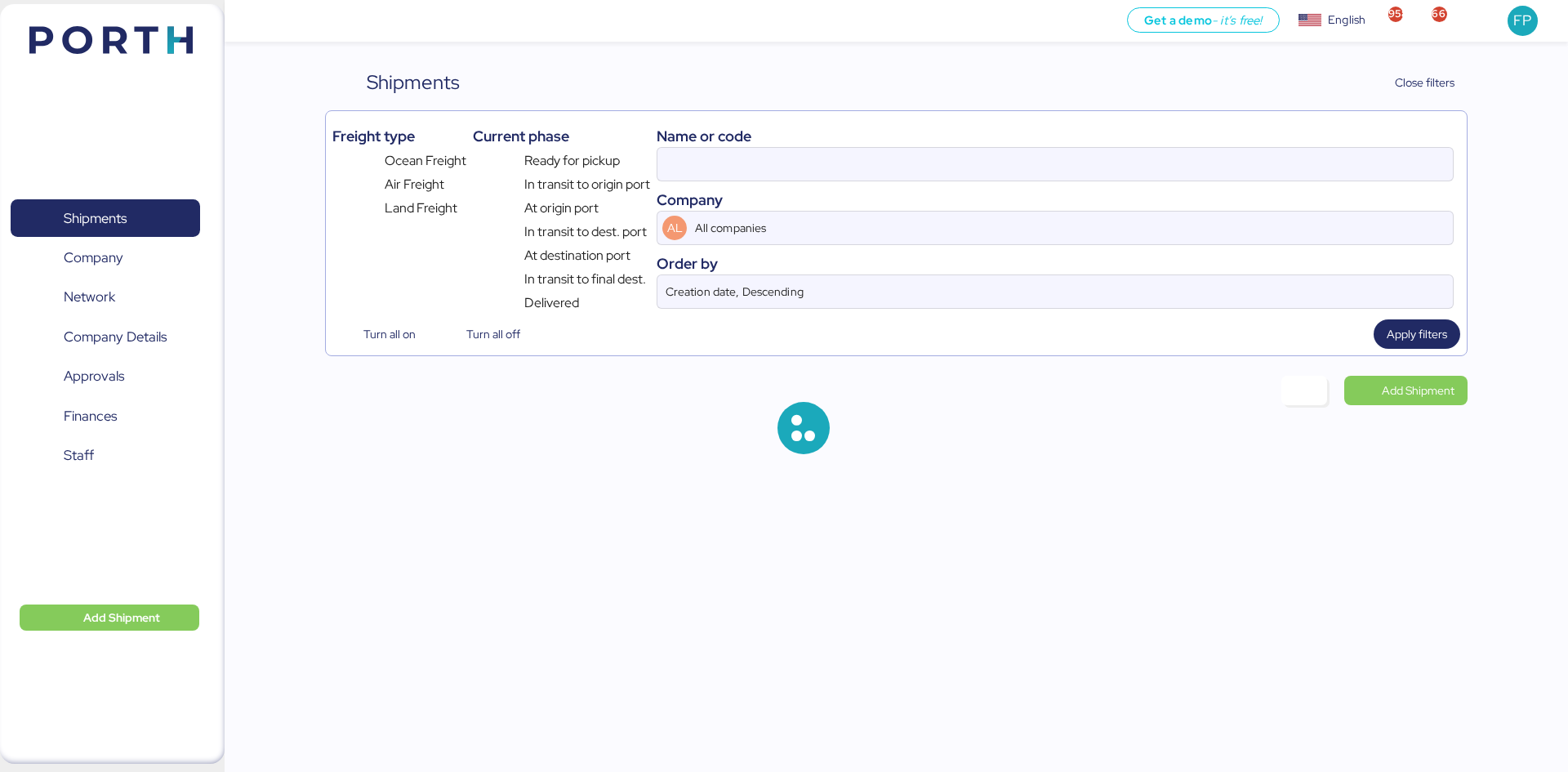
type input "O0051965"
